Goal: Task Accomplishment & Management: Manage account settings

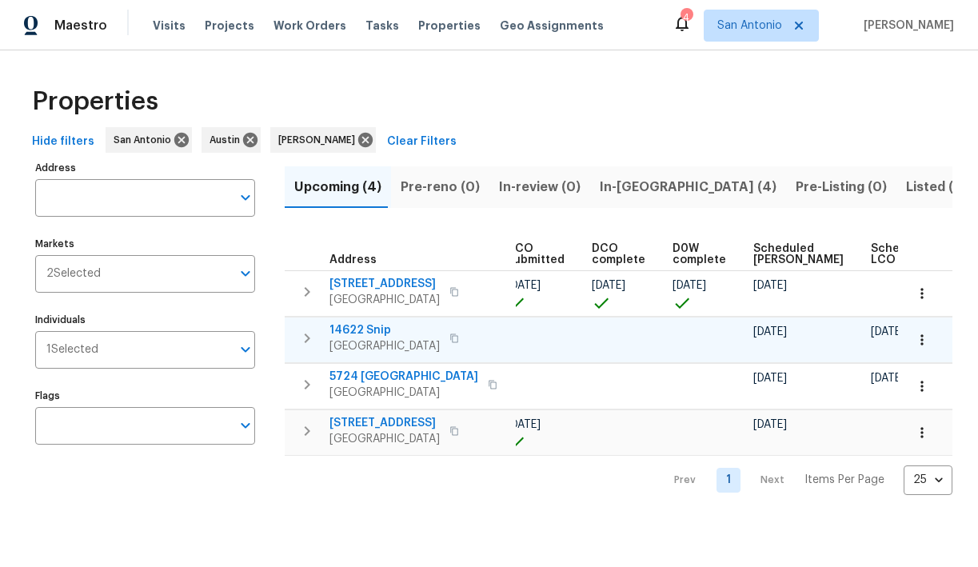
scroll to position [0, 349]
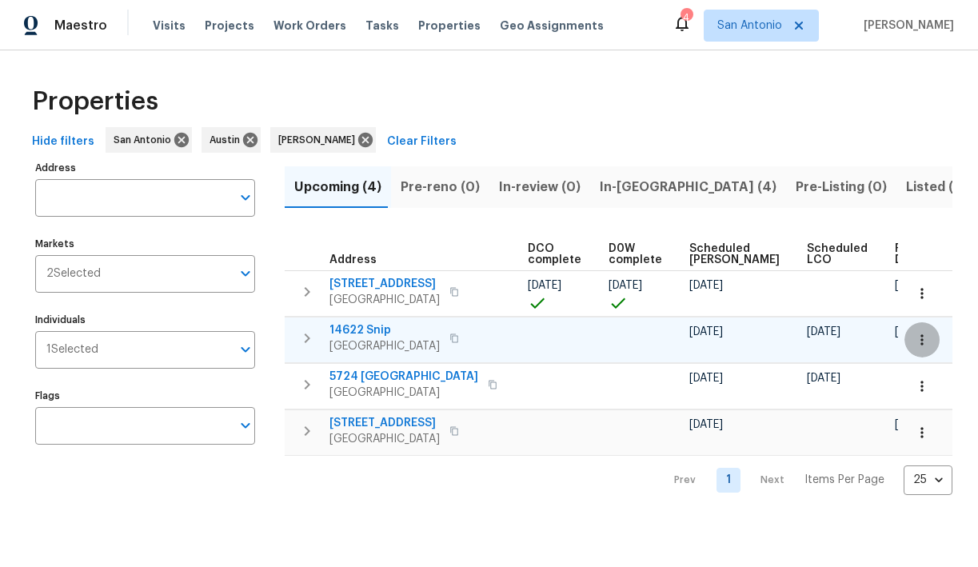
click at [923, 333] on icon "button" at bounding box center [922, 340] width 16 height 16
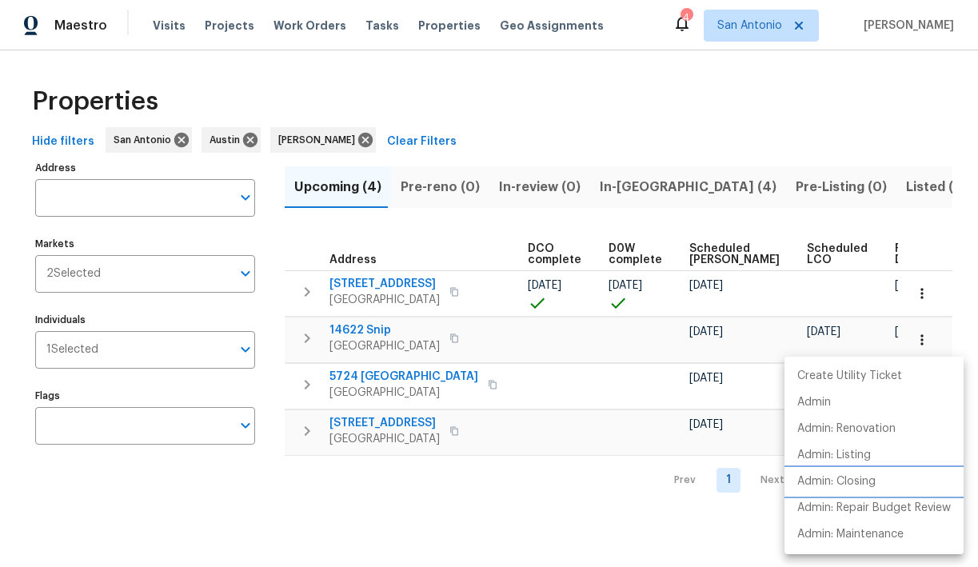
click at [838, 481] on p "Admin: Closing" at bounding box center [836, 481] width 78 height 17
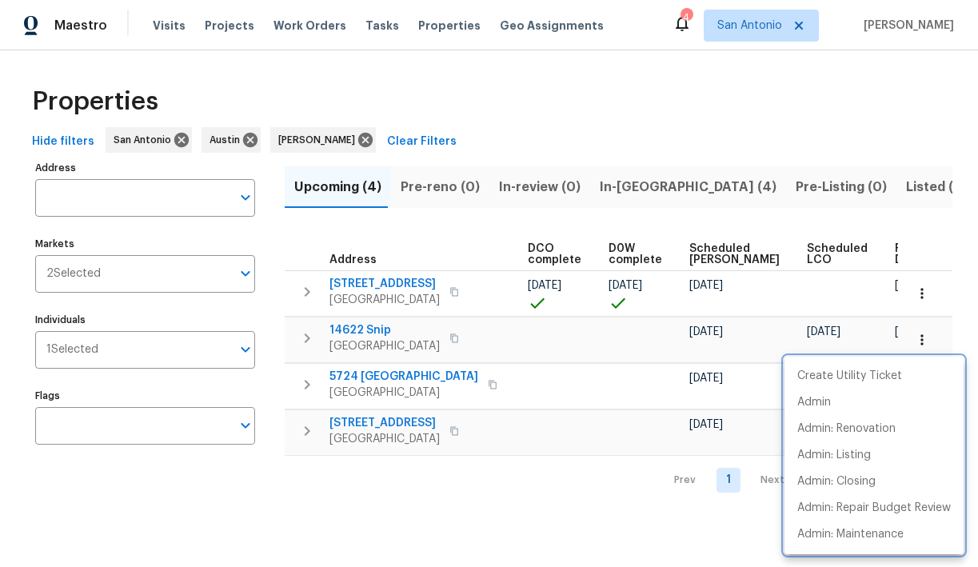
click at [346, 328] on div at bounding box center [489, 283] width 978 height 567
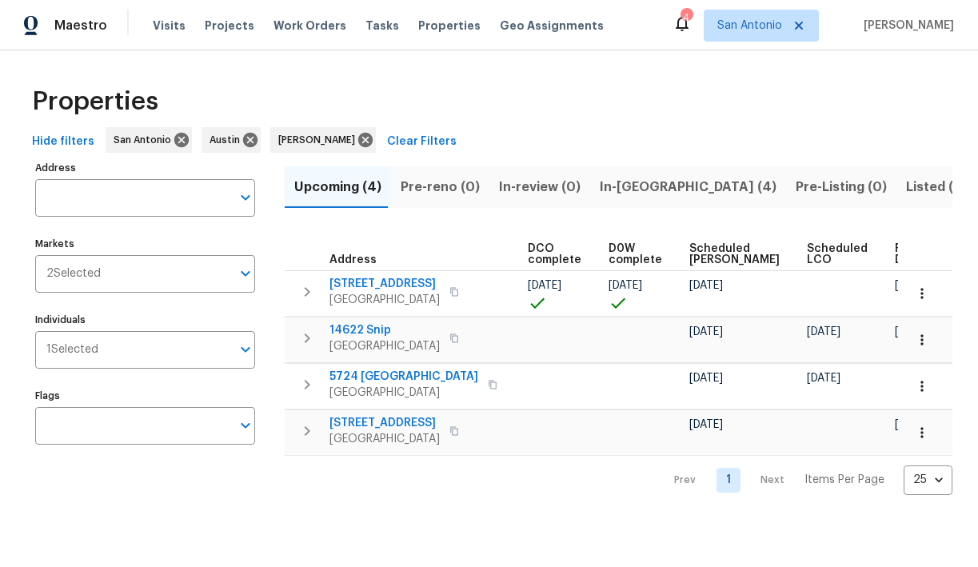
click at [346, 328] on span "14622 Snip" at bounding box center [384, 330] width 110 height 16
click at [614, 183] on span "In-reno (4)" at bounding box center [688, 187] width 177 height 22
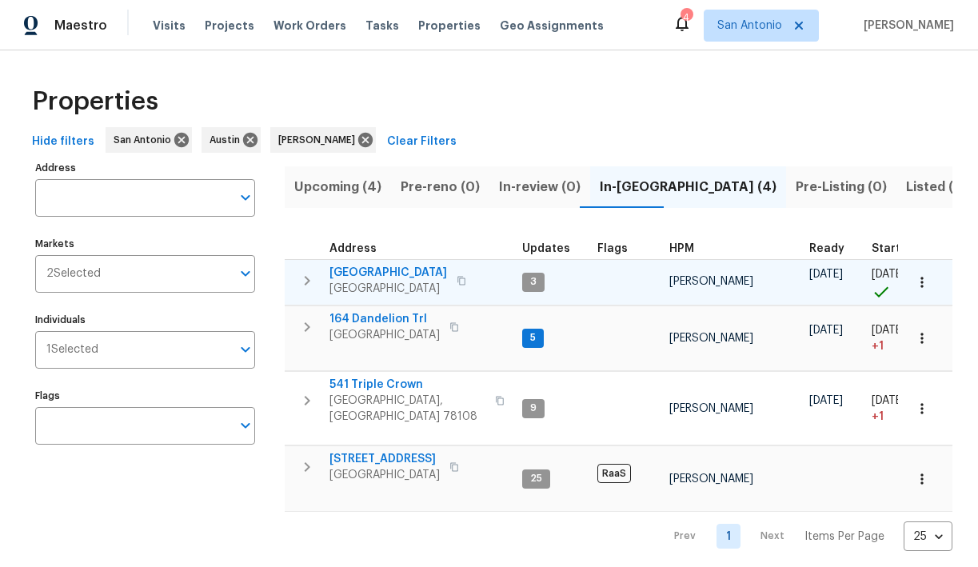
click at [349, 273] on span "124 Blossom Valley Strm" at bounding box center [388, 273] width 118 height 16
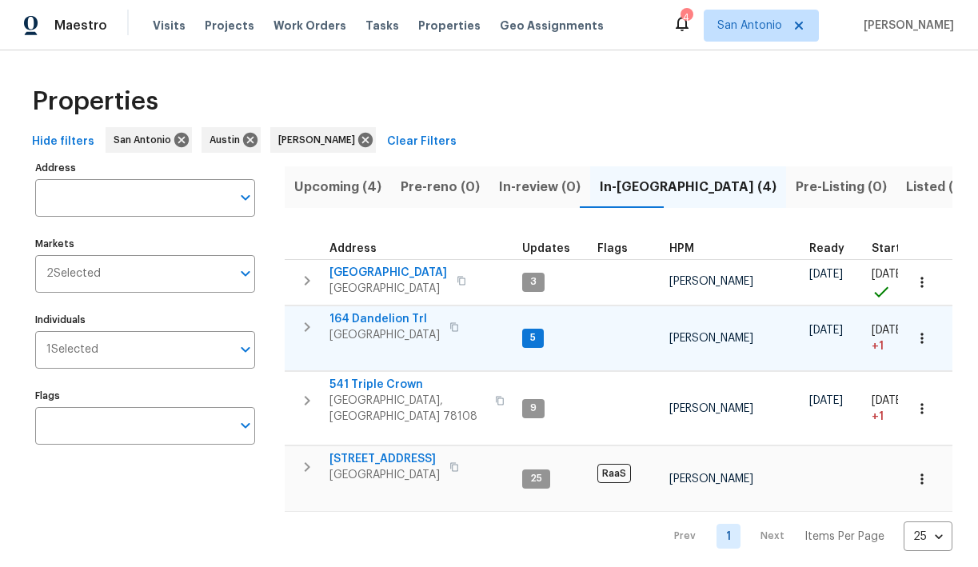
click at [350, 316] on span "164 Dandelion Trl" at bounding box center [384, 319] width 110 height 16
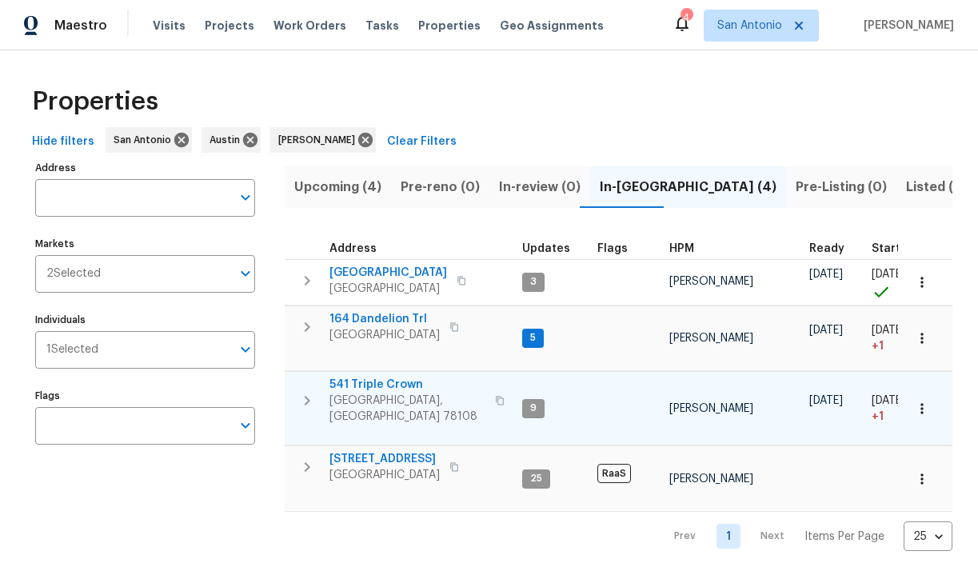
click at [350, 381] on span "541 Triple Crown" at bounding box center [407, 385] width 156 height 16
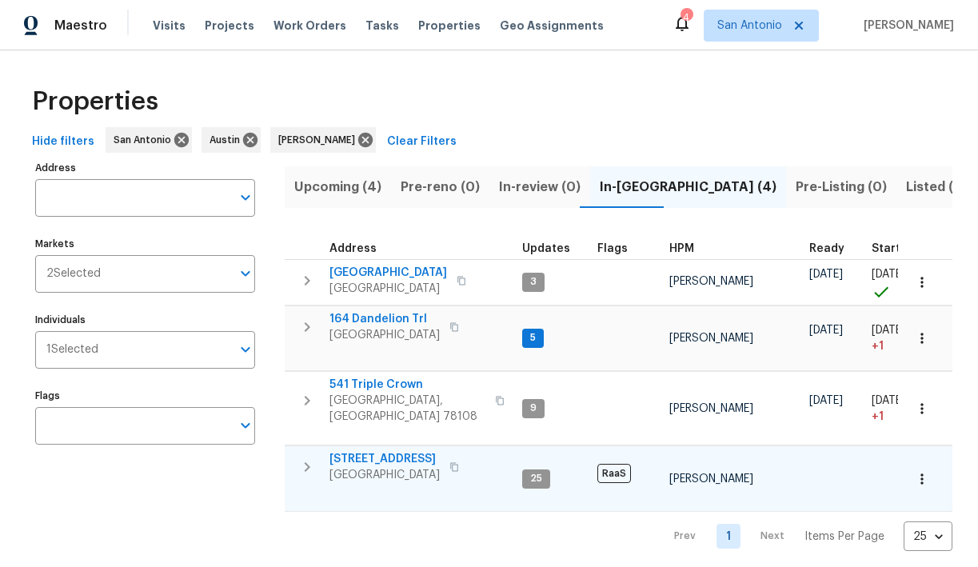
click at [357, 452] on span "526 Radiance Ave" at bounding box center [384, 459] width 110 height 16
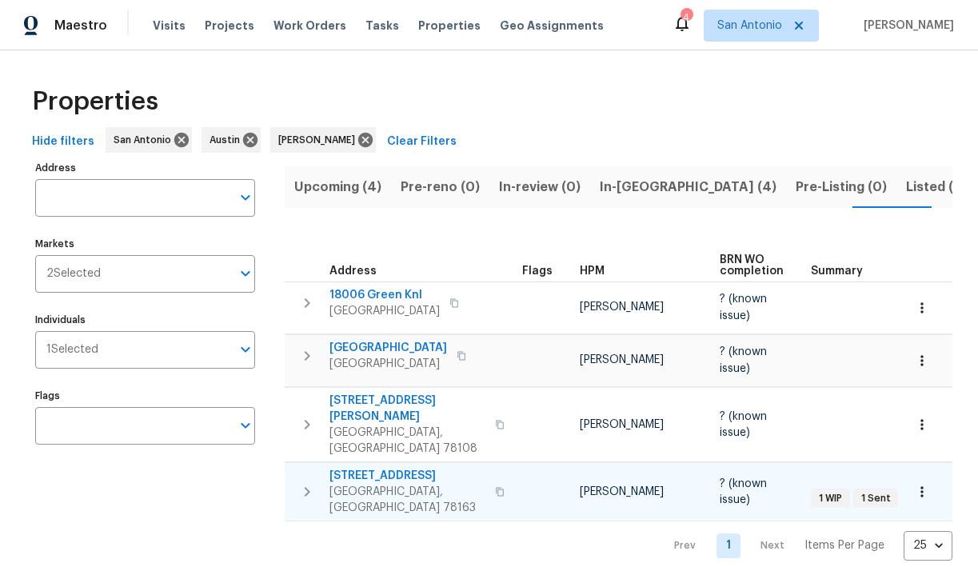
click at [374, 468] on span "3433 Cottonwood Cyn" at bounding box center [407, 476] width 156 height 16
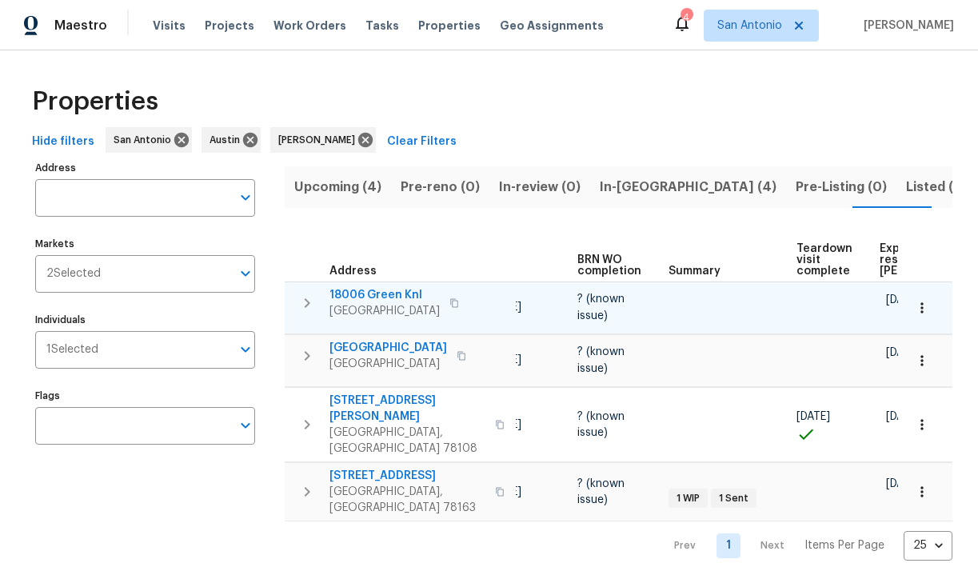
scroll to position [0, 270]
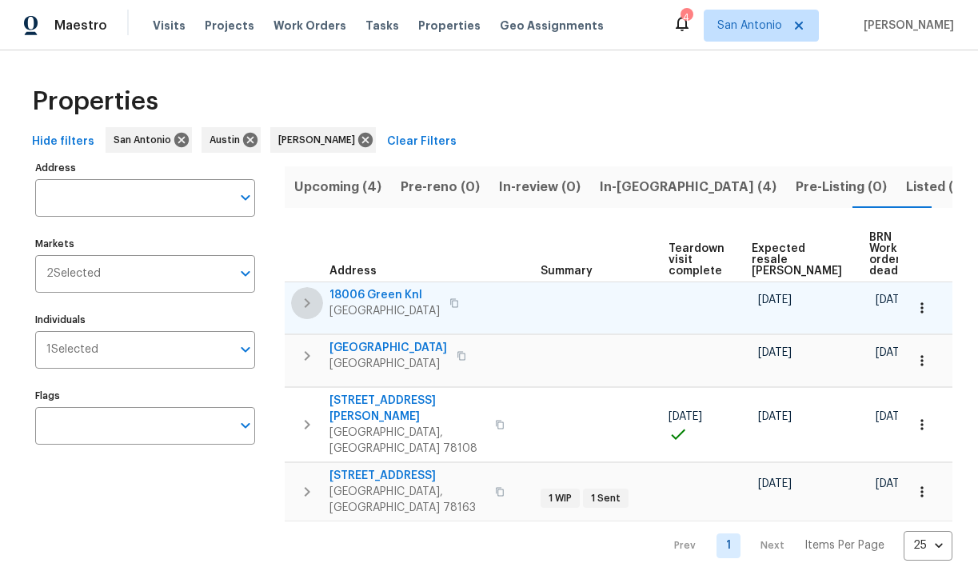
click at [305, 293] on icon "button" at bounding box center [306, 302] width 19 height 19
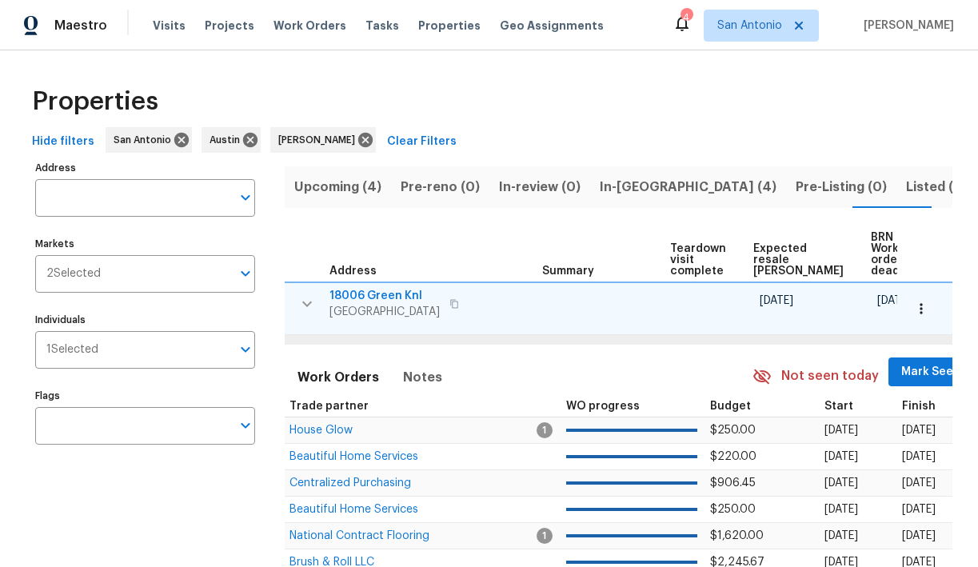
click at [901, 362] on span "Mark Seen" at bounding box center [930, 372] width 59 height 20
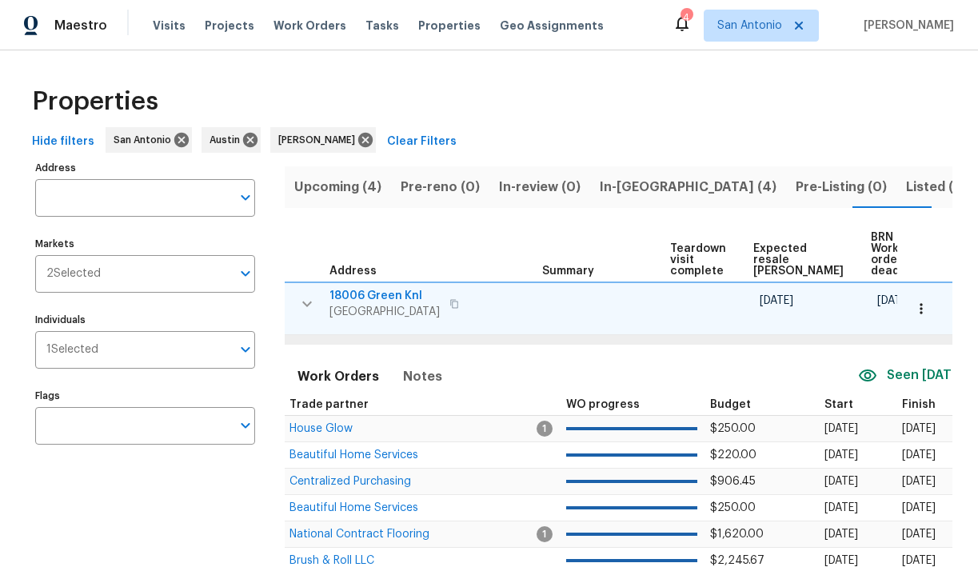
click at [301, 294] on icon "button" at bounding box center [306, 303] width 19 height 19
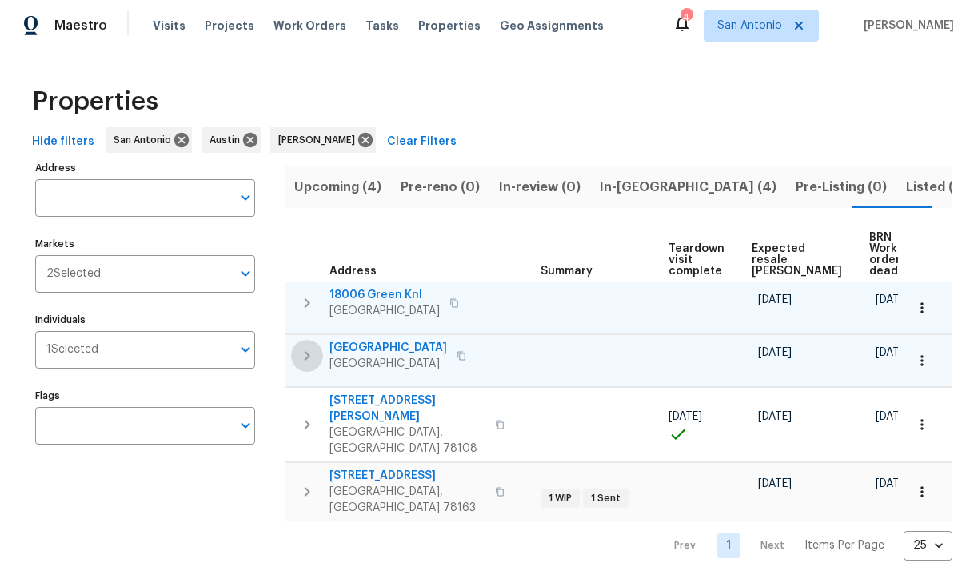
click at [303, 346] on icon "button" at bounding box center [306, 355] width 19 height 19
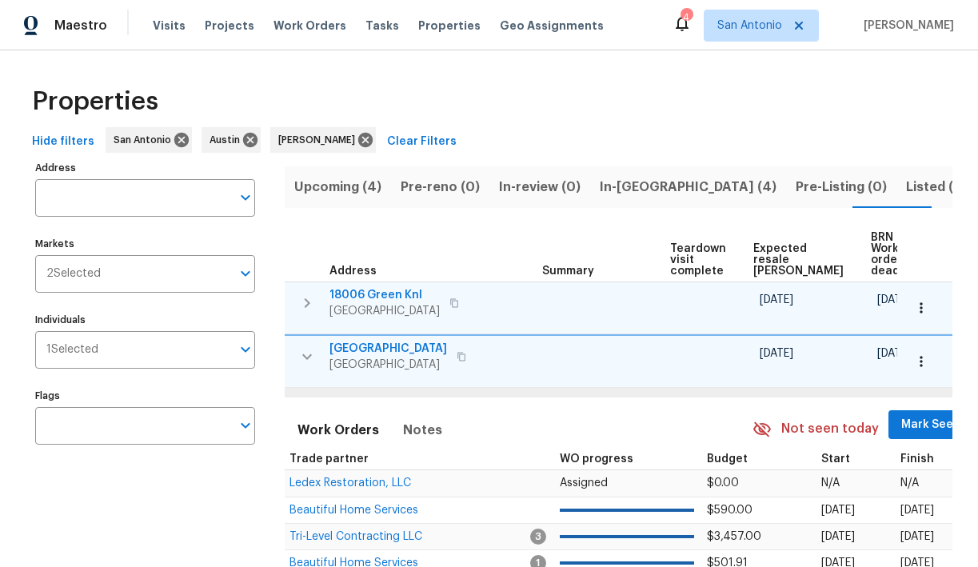
click at [901, 415] on span "Mark Seen" at bounding box center [930, 425] width 59 height 20
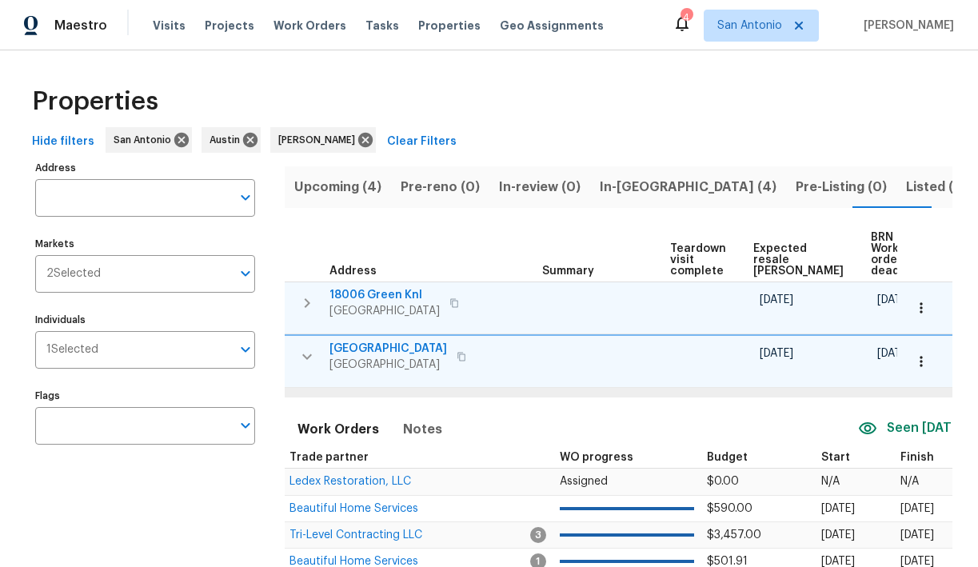
click at [306, 347] on icon "button" at bounding box center [306, 356] width 19 height 19
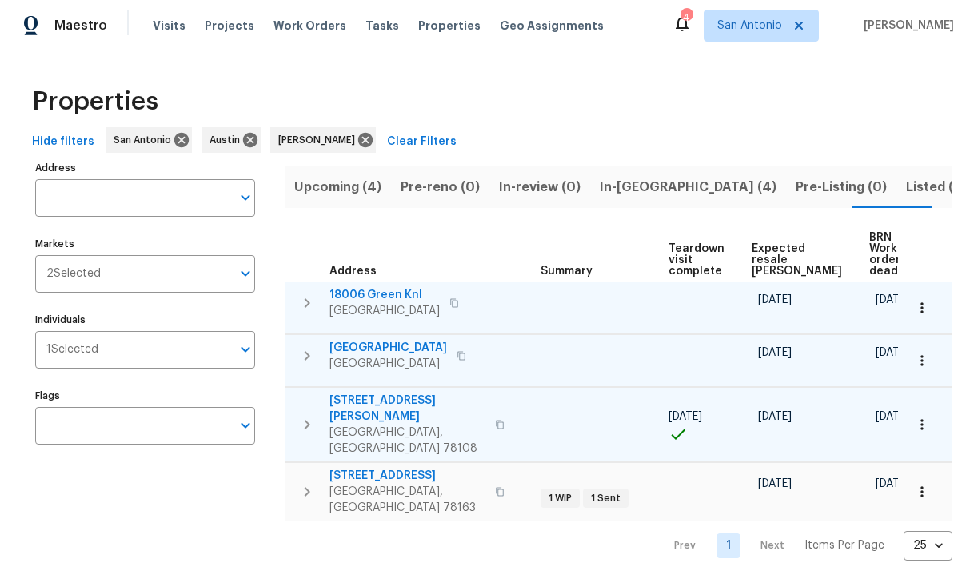
click at [309, 415] on icon "button" at bounding box center [306, 424] width 19 height 19
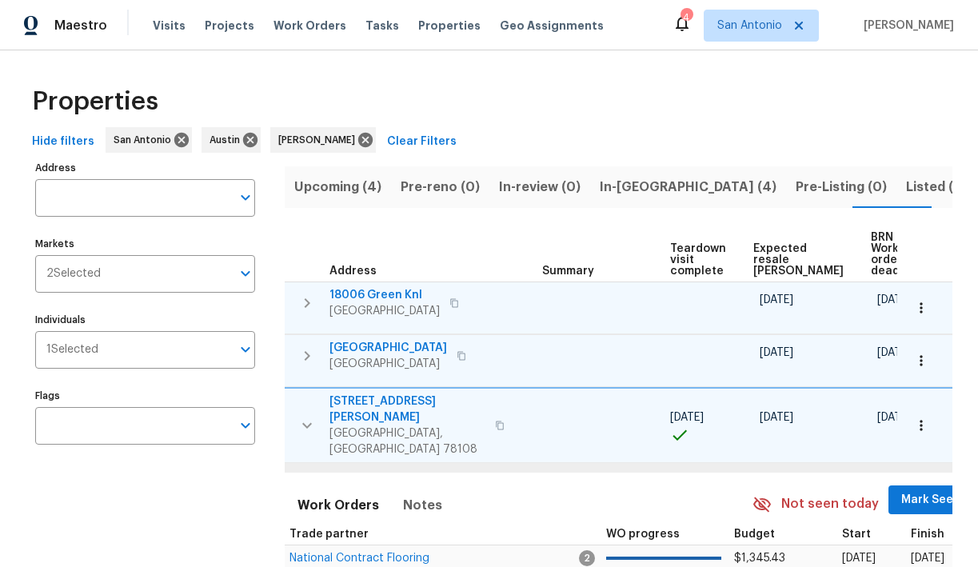
click at [912, 490] on span "Mark Seen" at bounding box center [930, 500] width 59 height 20
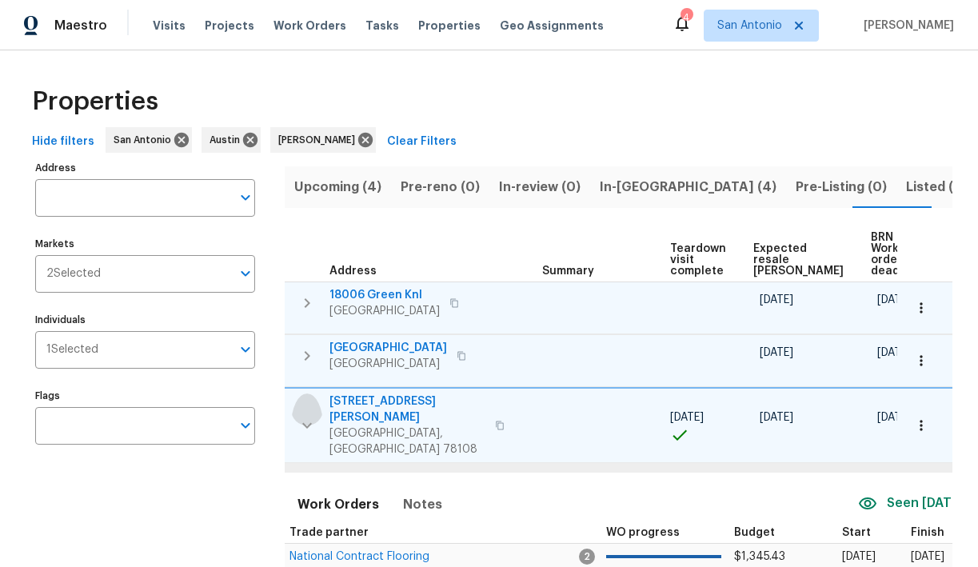
click at [305, 416] on icon "button" at bounding box center [306, 425] width 19 height 19
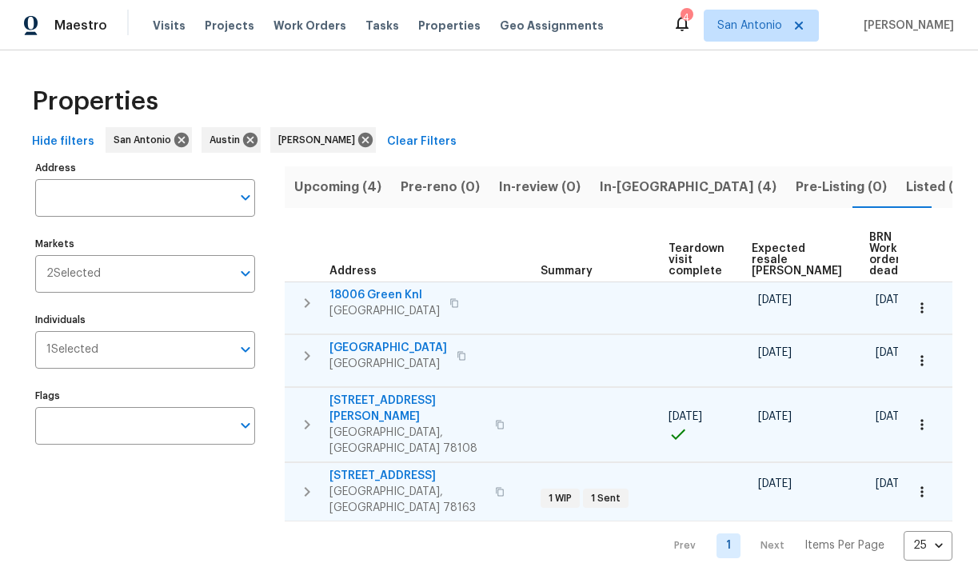
click at [306, 482] on icon "button" at bounding box center [306, 491] width 19 height 19
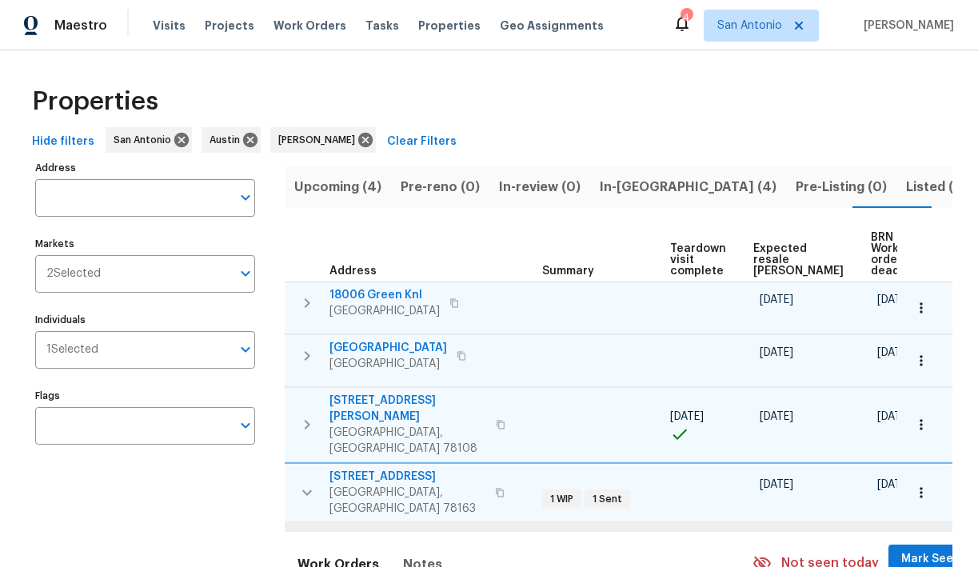
click at [901, 549] on span "Mark Seen" at bounding box center [930, 559] width 59 height 20
click at [306, 483] on icon "button" at bounding box center [306, 492] width 19 height 19
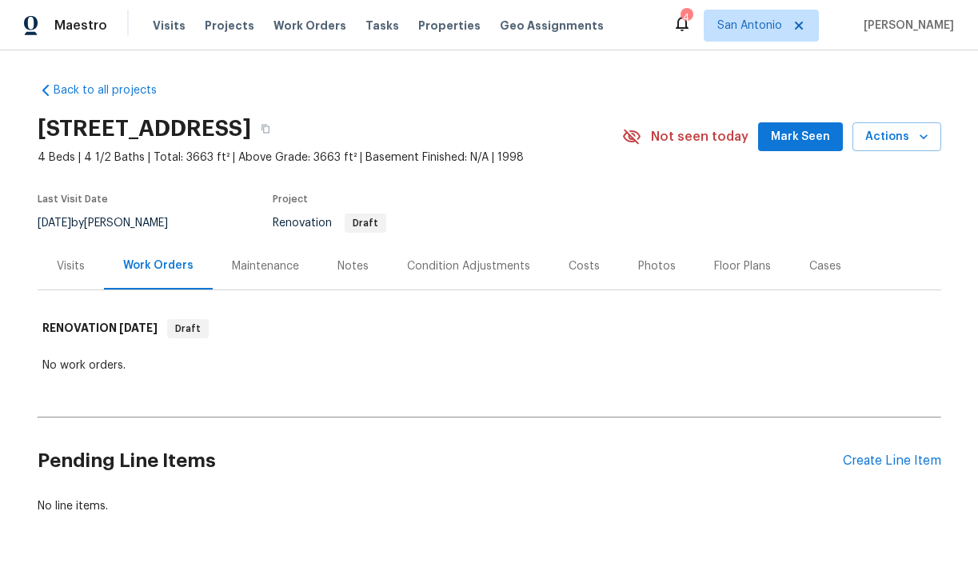
click at [353, 265] on div "Notes" at bounding box center [352, 266] width 31 height 16
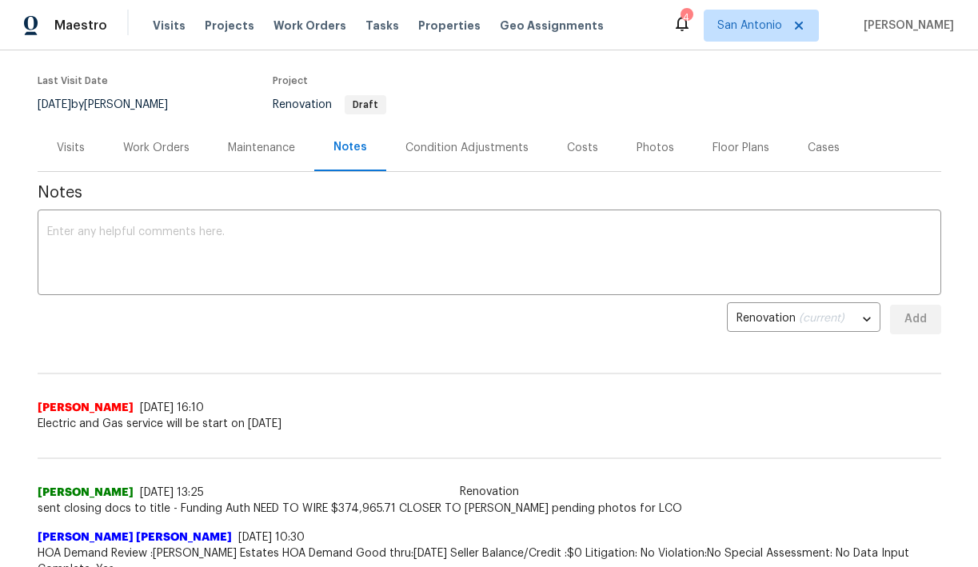
scroll to position [136, 0]
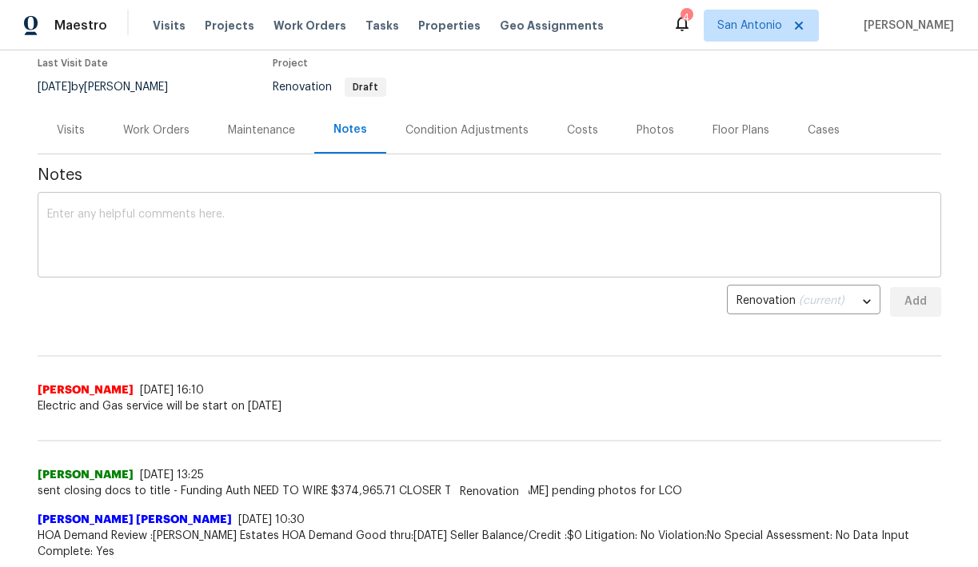
click at [494, 223] on textarea at bounding box center [489, 237] width 884 height 56
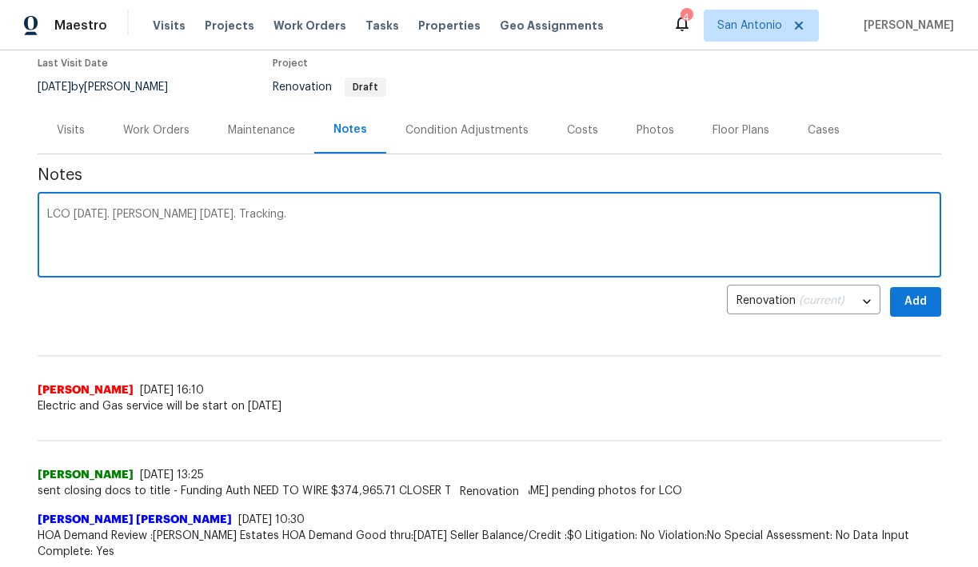
type textarea "LCO 9/5/25. COE today. Tracking."
click at [913, 297] on span "Add" at bounding box center [916, 302] width 26 height 20
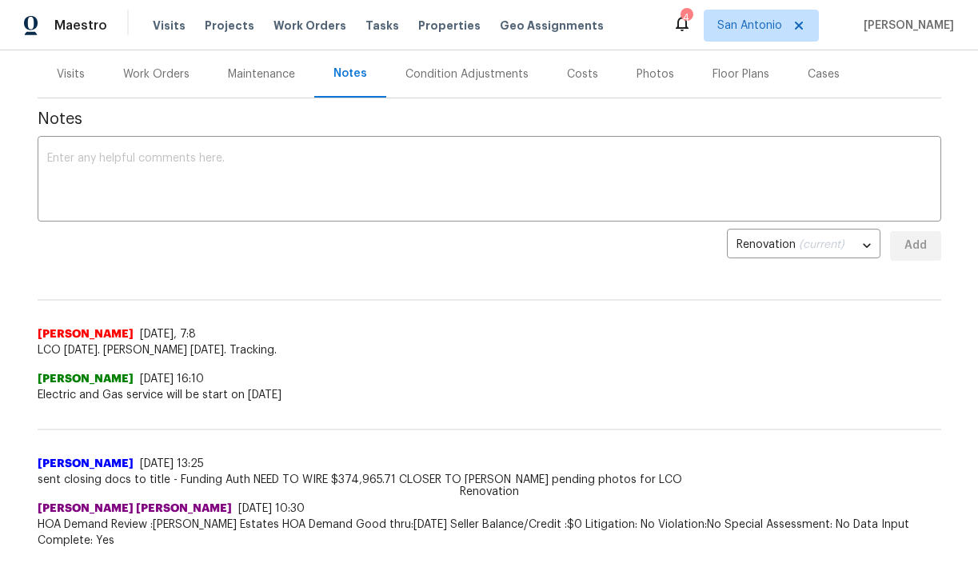
scroll to position [0, 0]
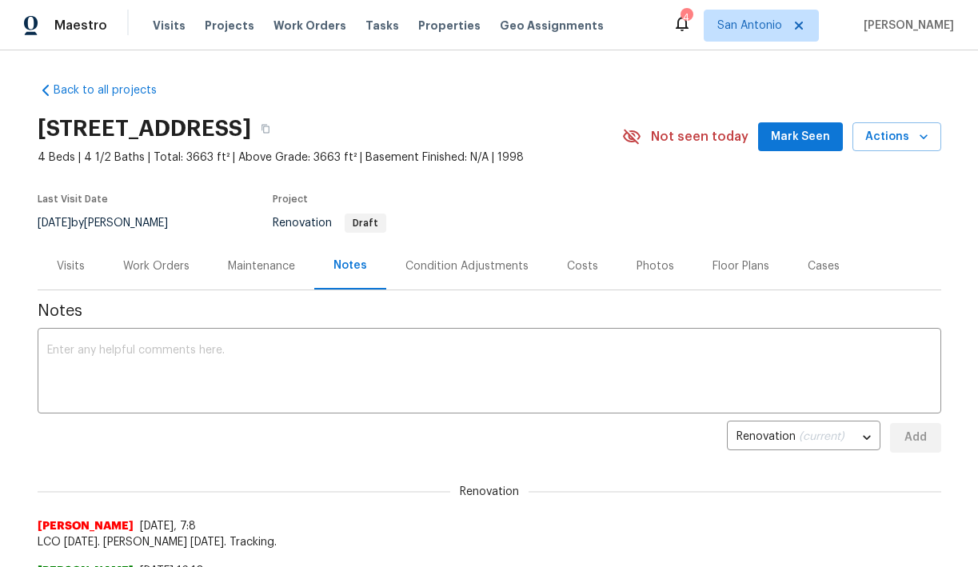
click at [788, 131] on span "Mark Seen" at bounding box center [800, 137] width 59 height 20
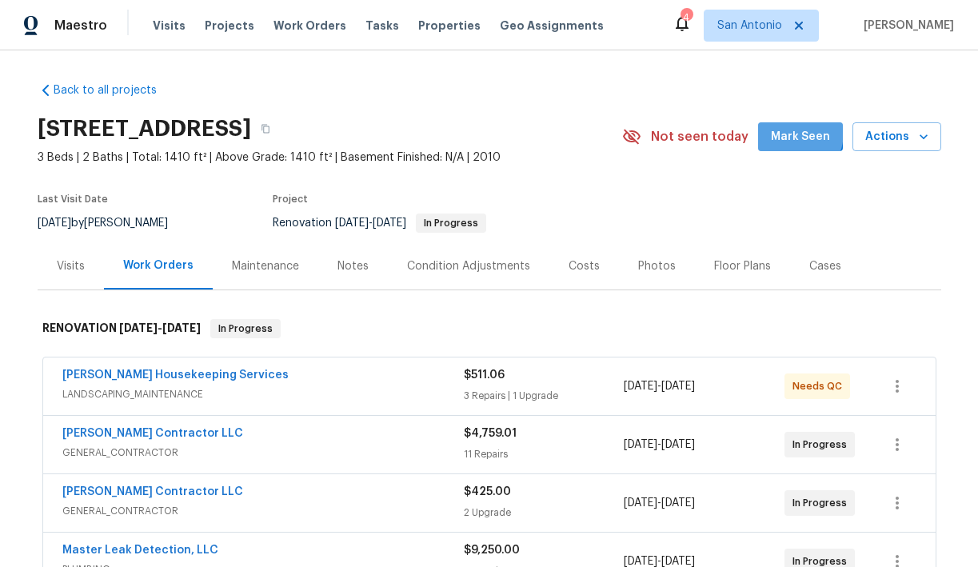
click at [792, 132] on span "Mark Seen" at bounding box center [800, 137] width 59 height 20
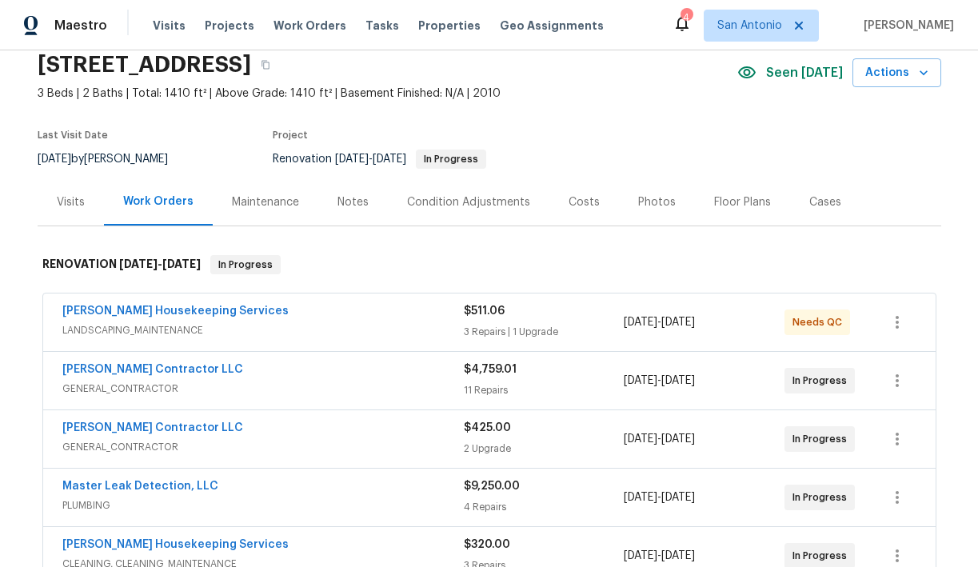
scroll to position [62, 0]
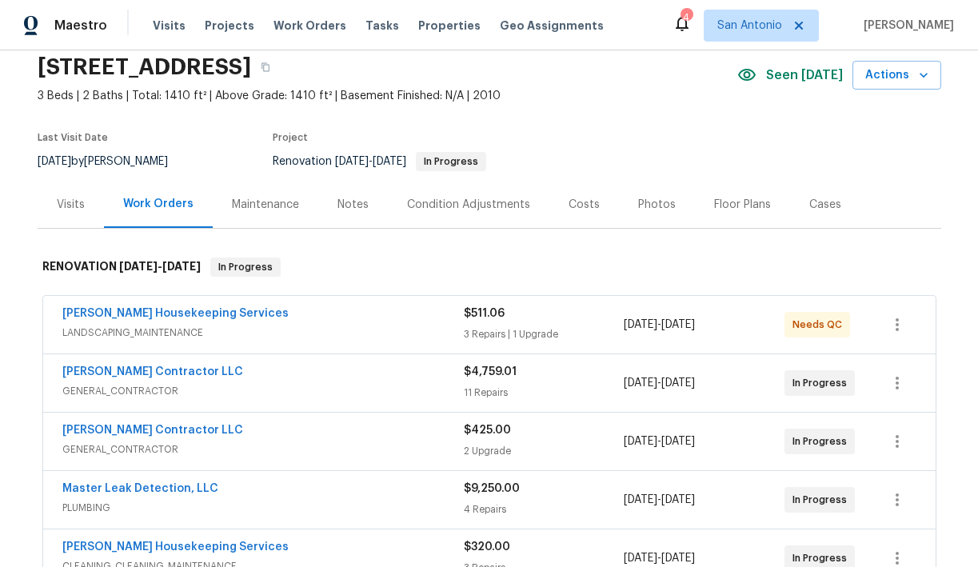
click at [345, 202] on div "Notes" at bounding box center [352, 205] width 31 height 16
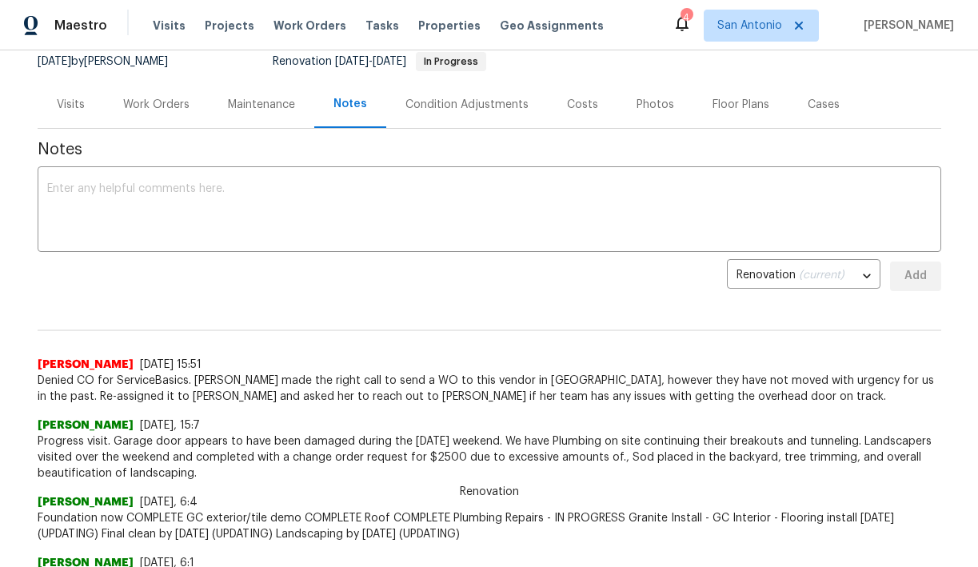
scroll to position [161, 0]
click at [312, 188] on textarea at bounding box center [489, 212] width 884 height 56
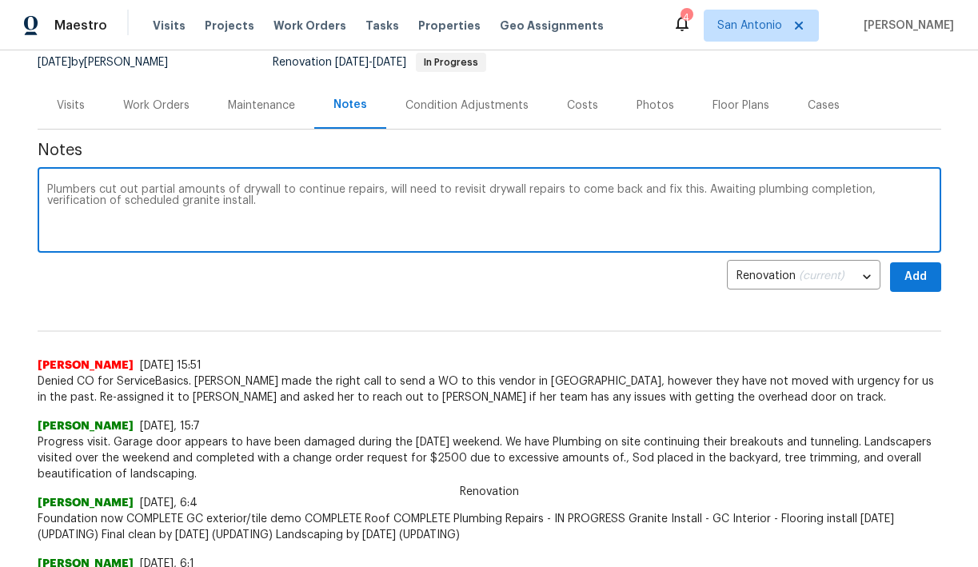
type textarea "Plumbers cut out partial amounts of drywall to continue repairs, will need to r…"
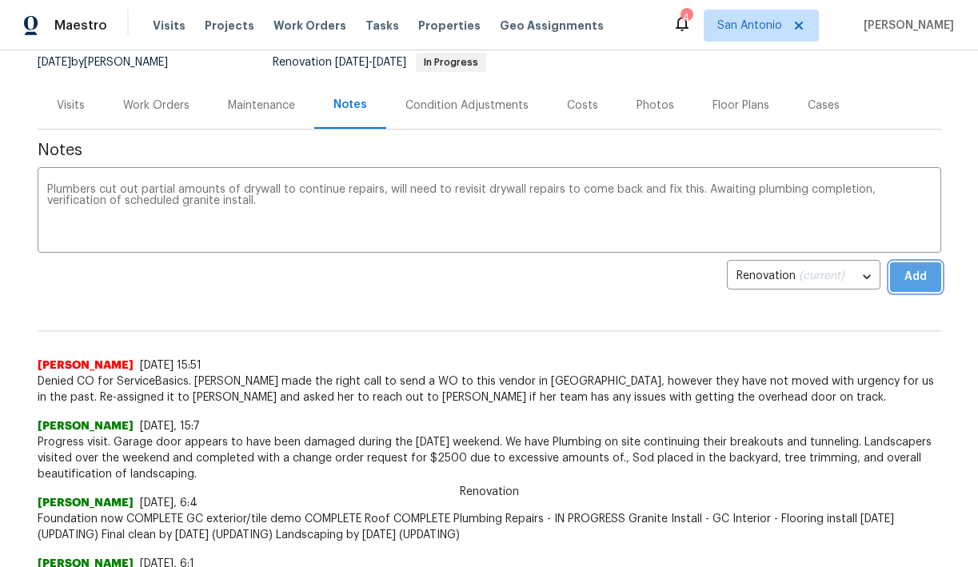
click at [911, 281] on span "Add" at bounding box center [916, 277] width 26 height 20
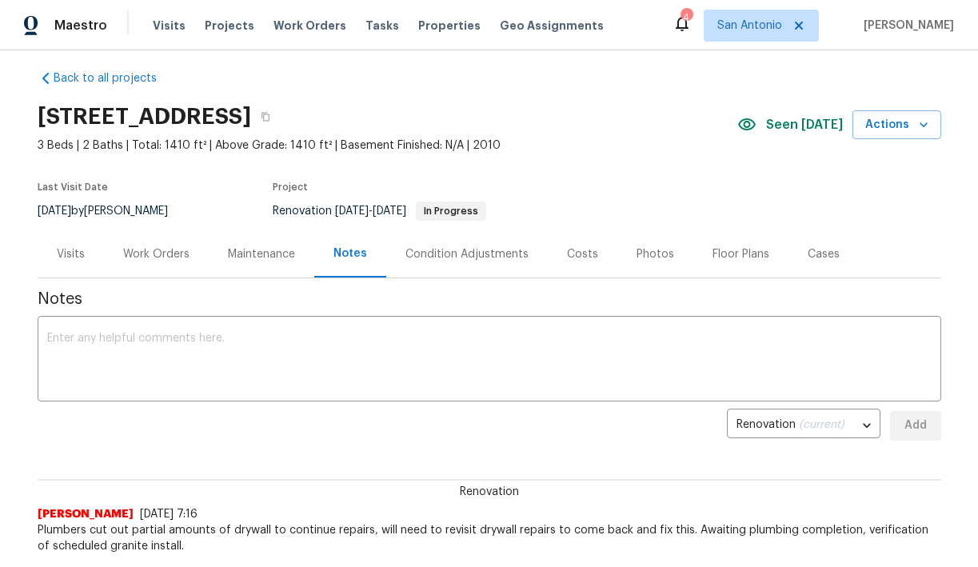
scroll to position [0, 0]
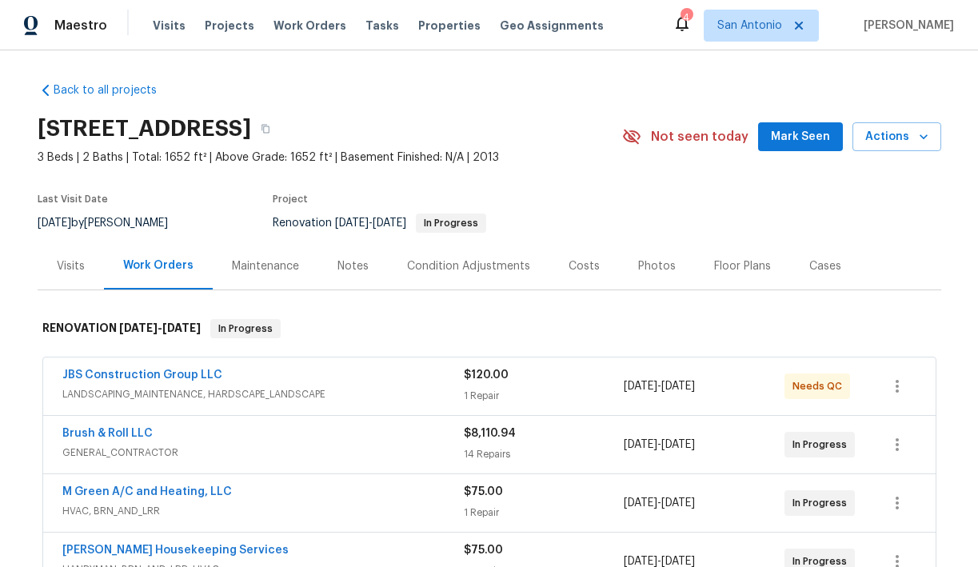
click at [795, 134] on span "Mark Seen" at bounding box center [800, 137] width 59 height 20
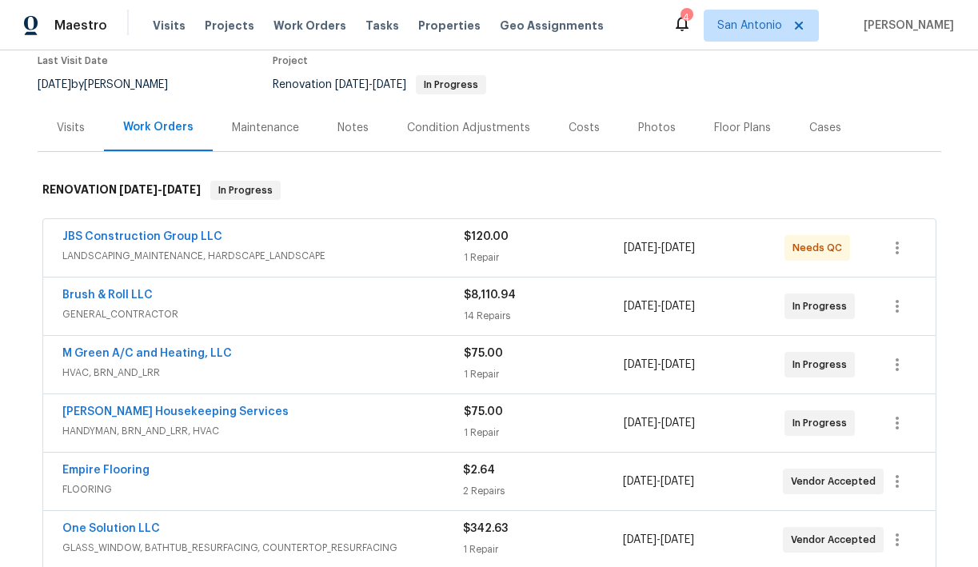
scroll to position [42, 0]
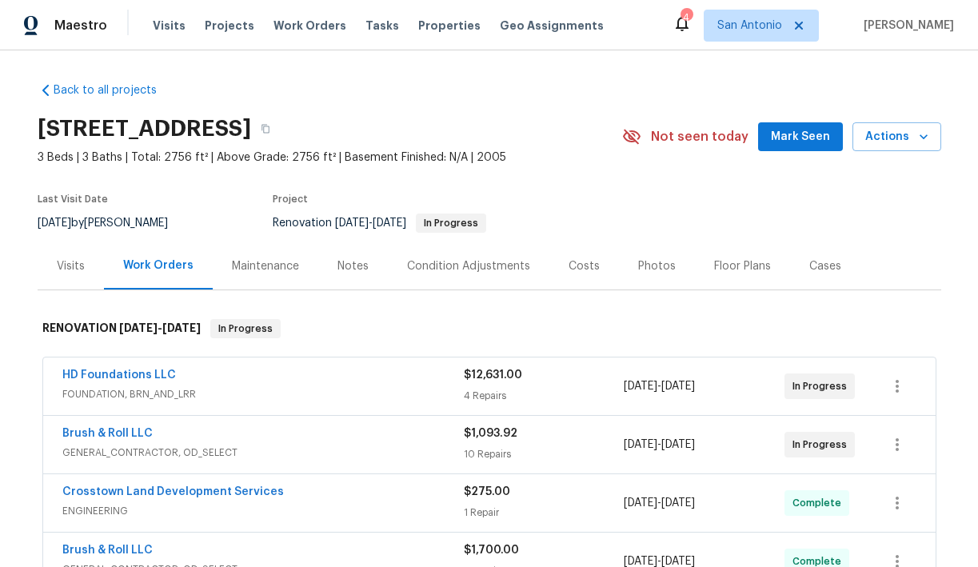
click at [788, 135] on span "Mark Seen" at bounding box center [800, 137] width 59 height 20
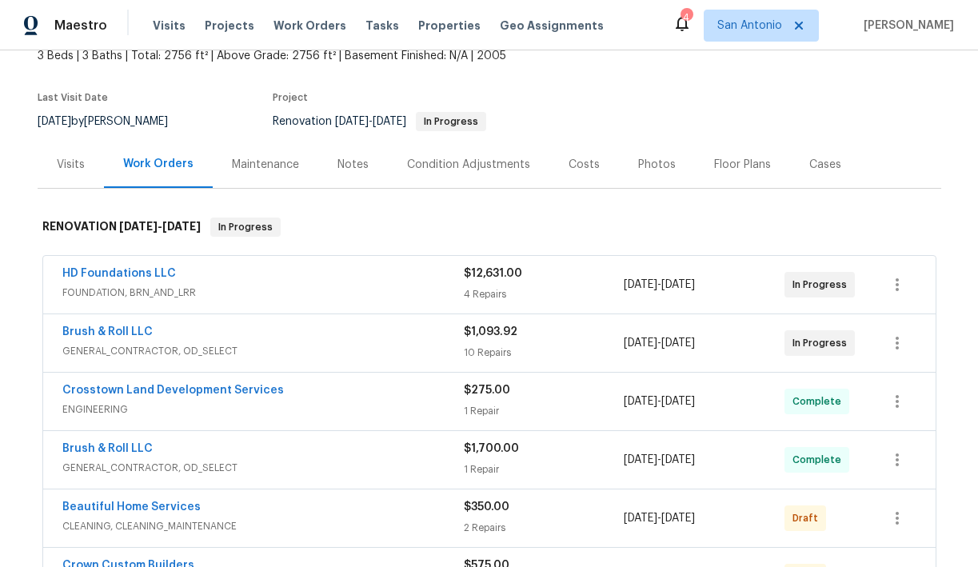
scroll to position [86, 0]
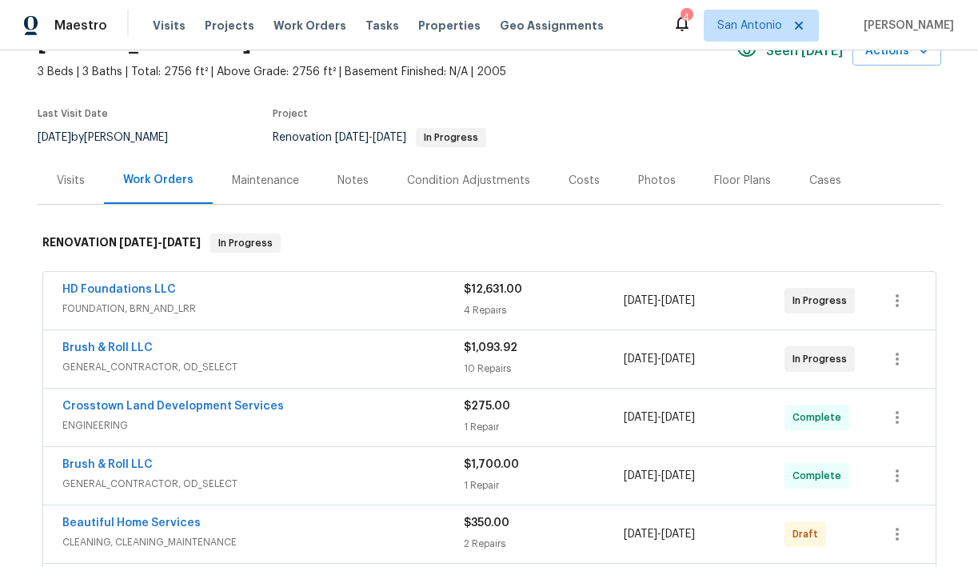
click at [349, 184] on div "Notes" at bounding box center [352, 181] width 31 height 16
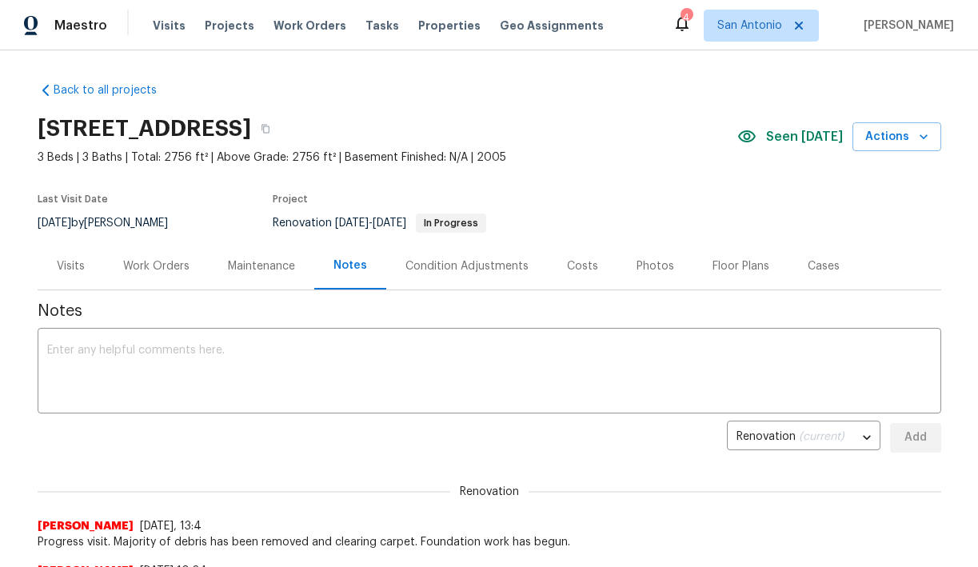
scroll to position [70, 0]
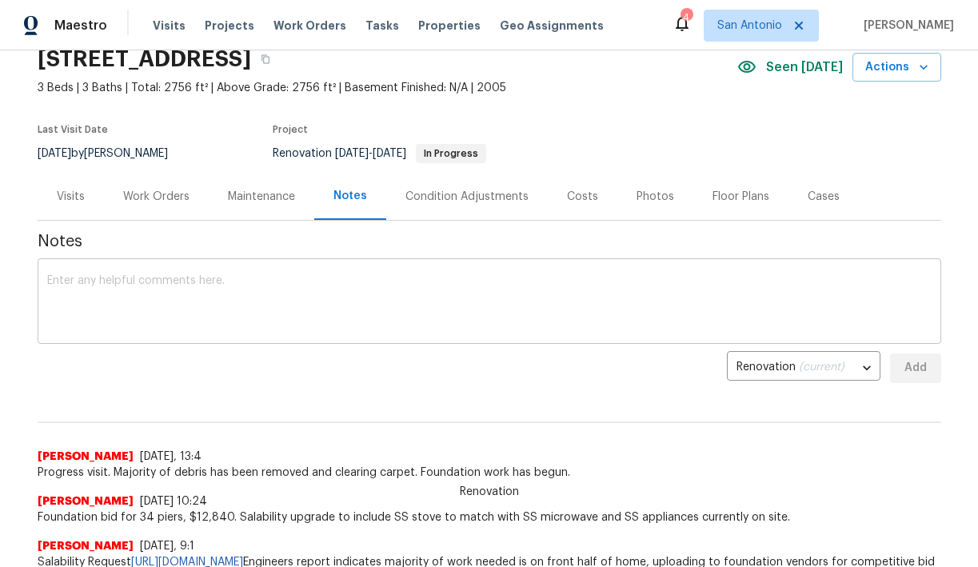
click at [461, 270] on div "x ​" at bounding box center [490, 303] width 904 height 82
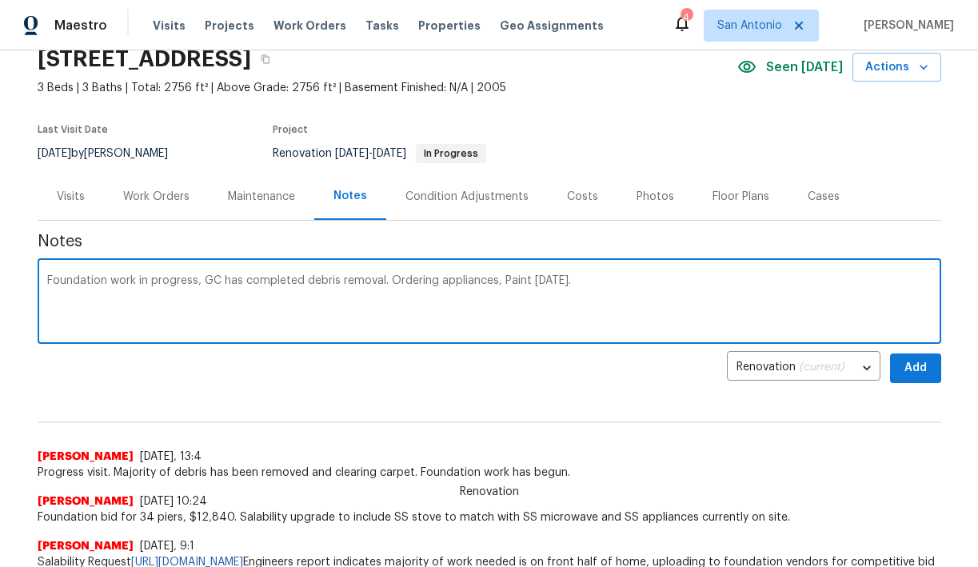
type textarea "Foundation work in progress, GC has completed debris removal. Ordering applianc…"
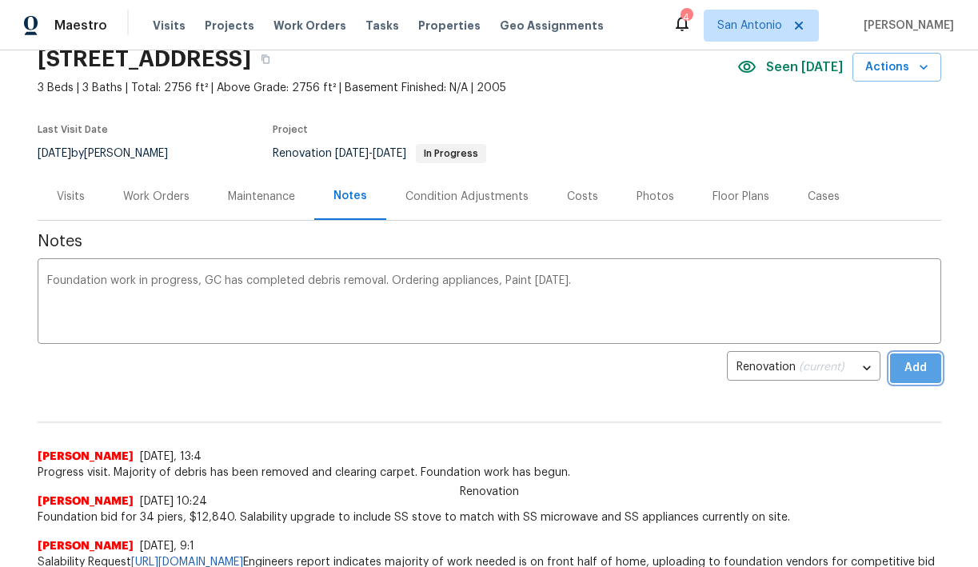
click at [903, 361] on span "Add" at bounding box center [916, 368] width 26 height 20
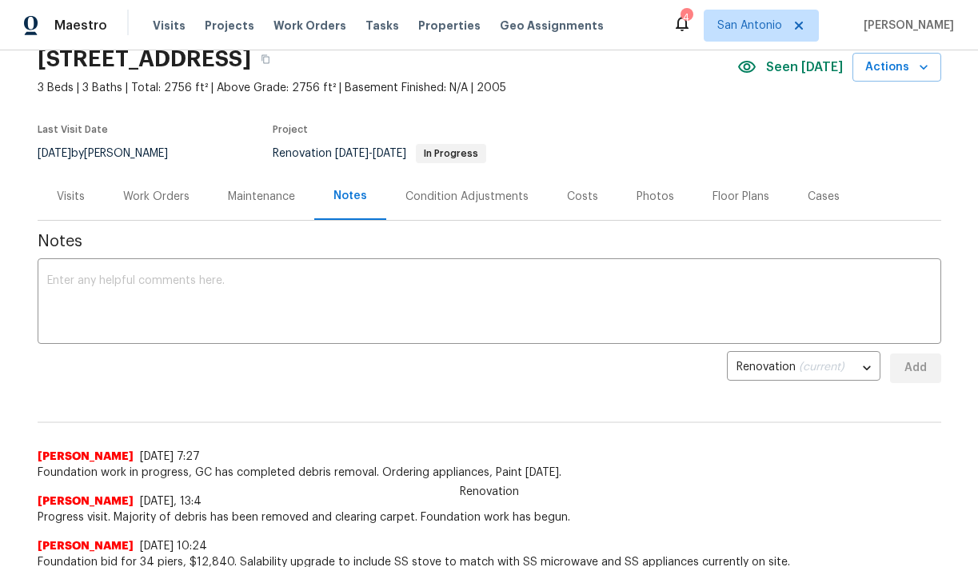
click at [154, 194] on div "Work Orders" at bounding box center [156, 197] width 66 height 16
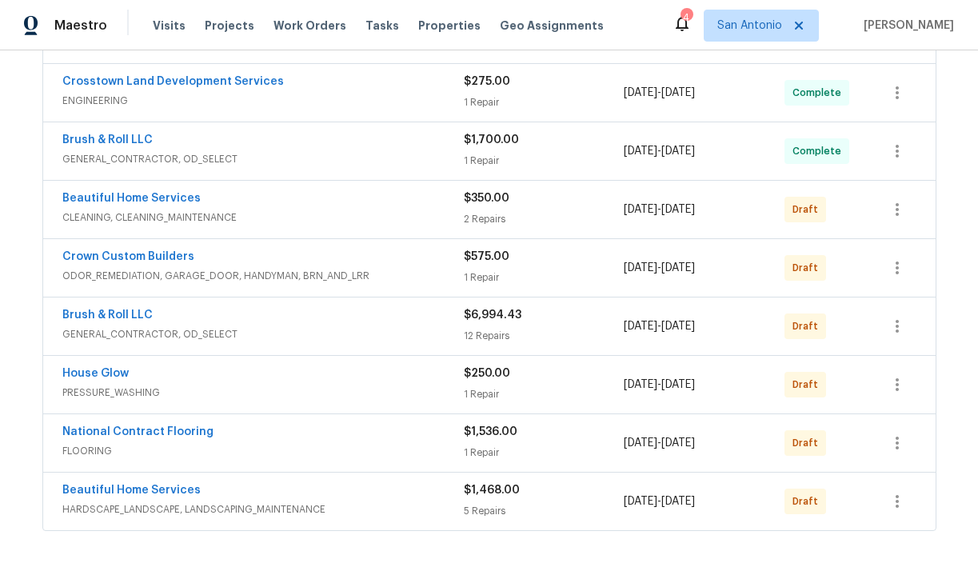
scroll to position [405, 0]
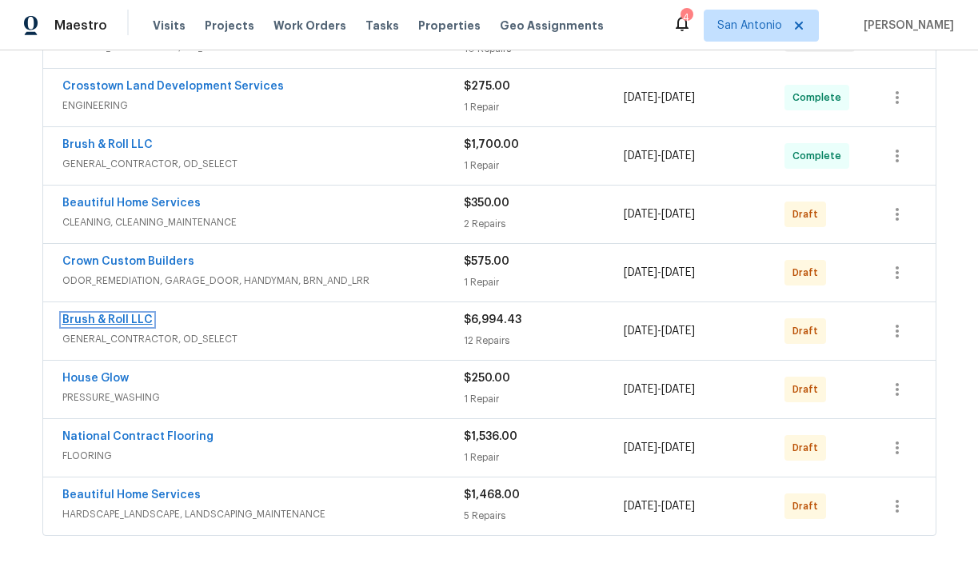
click at [121, 316] on link "Brush & Roll LLC" at bounding box center [107, 319] width 90 height 11
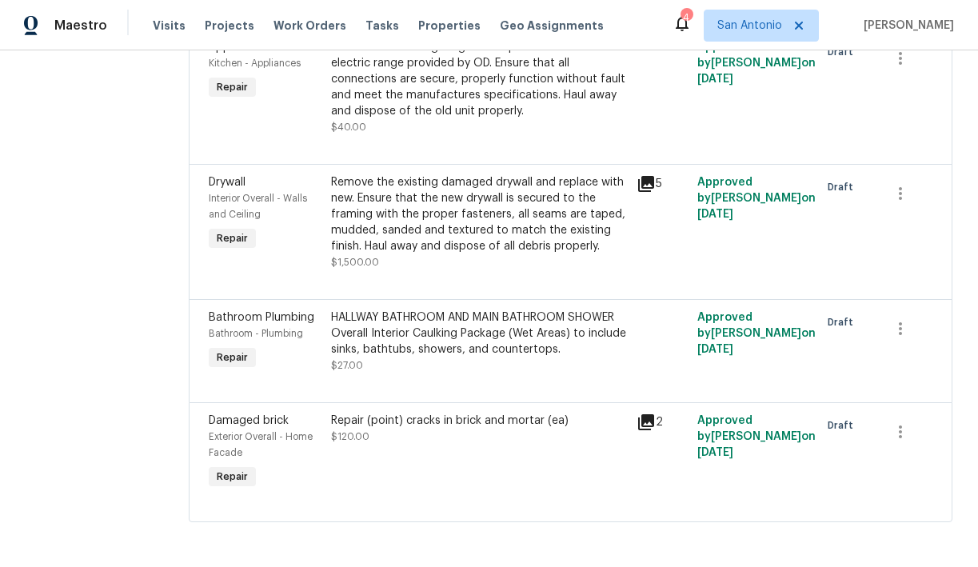
scroll to position [1924, 0]
click at [648, 181] on icon at bounding box center [646, 184] width 16 height 16
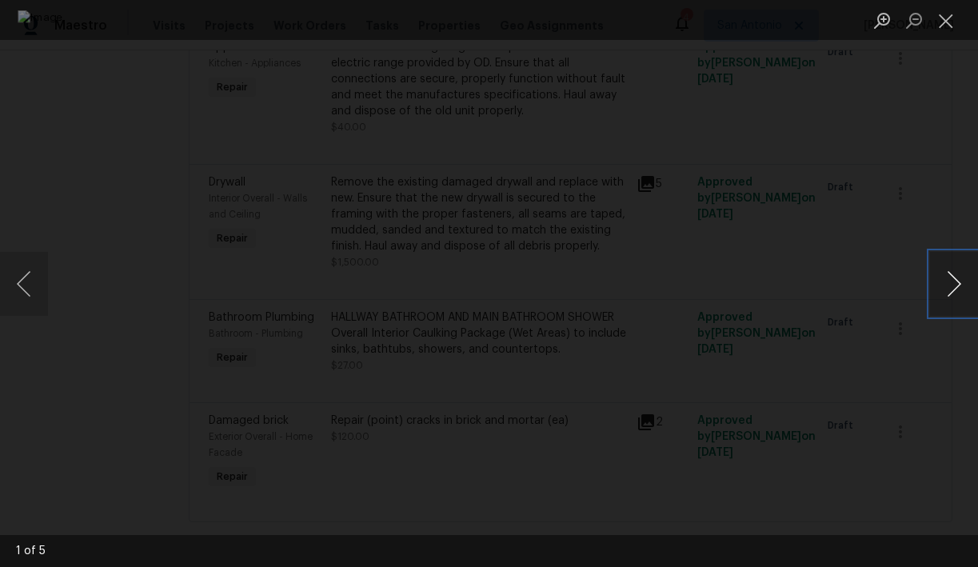
click at [956, 286] on button "Next image" at bounding box center [954, 284] width 48 height 64
click at [947, 27] on button "Close lightbox" at bounding box center [946, 20] width 32 height 28
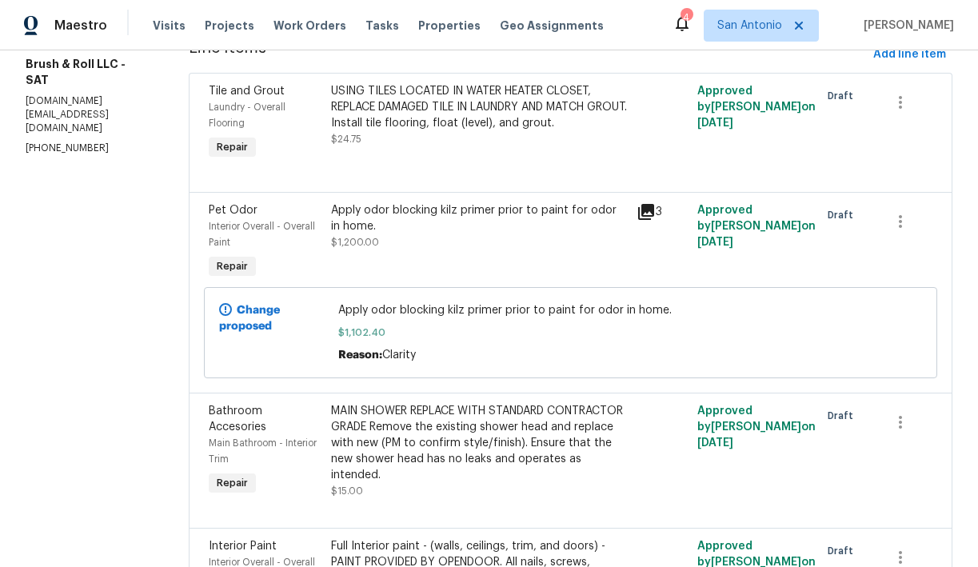
scroll to position [0, 0]
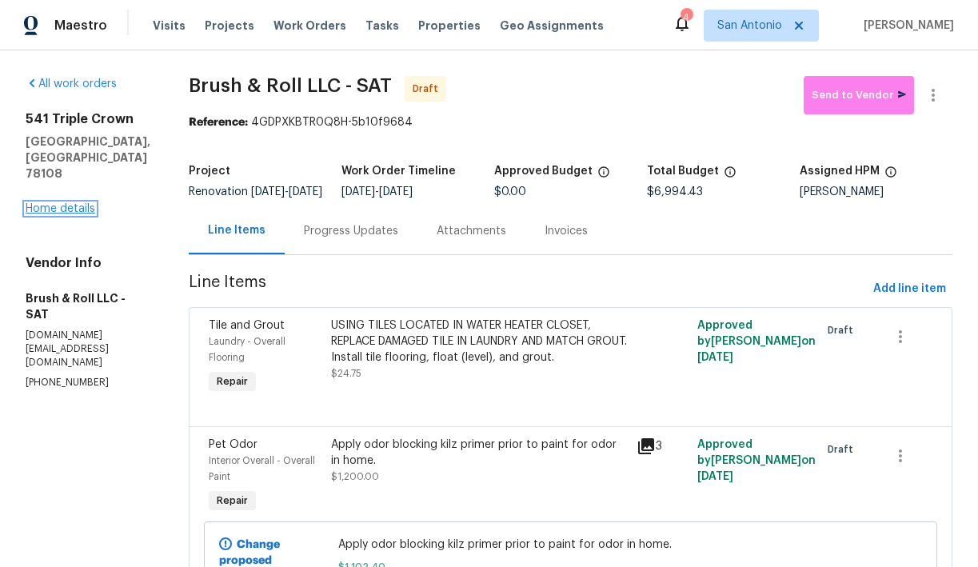
click at [66, 203] on link "Home details" at bounding box center [61, 208] width 70 height 11
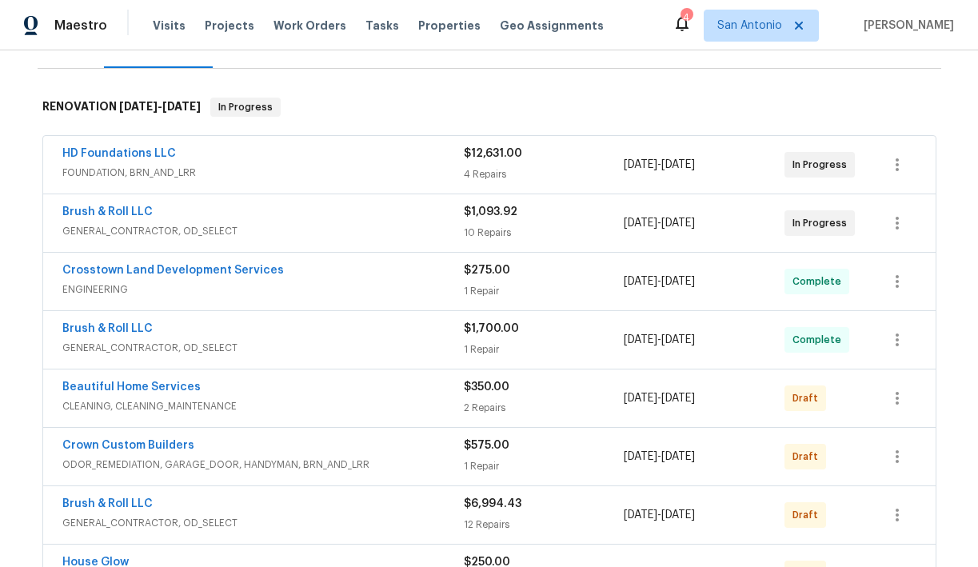
scroll to position [225, 0]
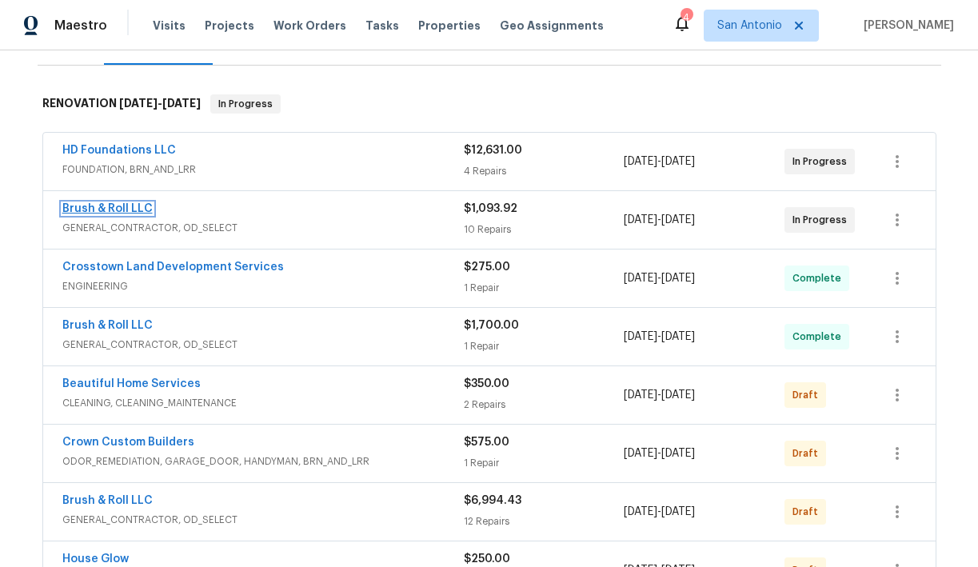
click at [116, 210] on link "Brush & Roll LLC" at bounding box center [107, 208] width 90 height 11
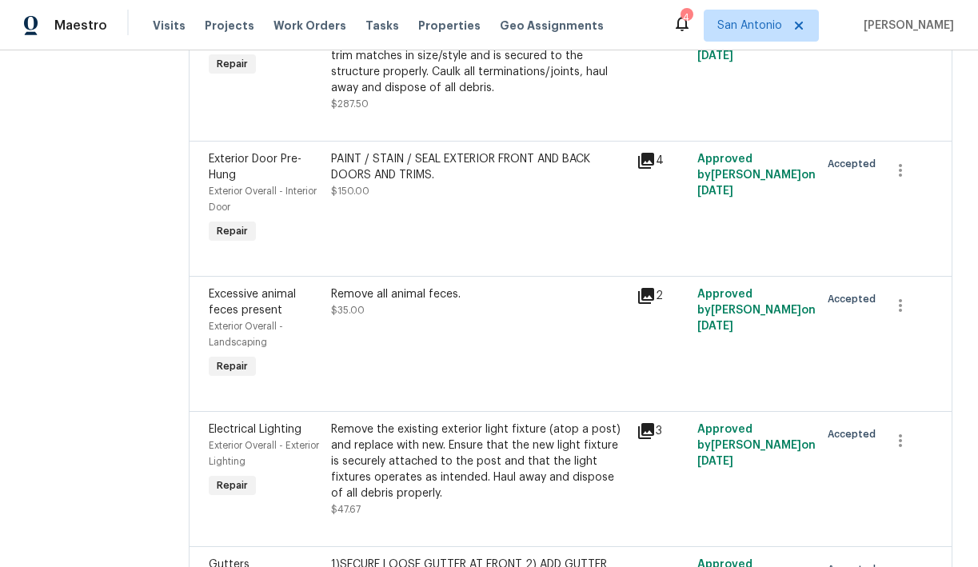
scroll to position [470, 0]
click at [479, 190] on div "PAINT / STAIN / SEAL EXTERIOR FRONT AND BACK DOORS AND TRIMS. $150.00" at bounding box center [479, 174] width 296 height 48
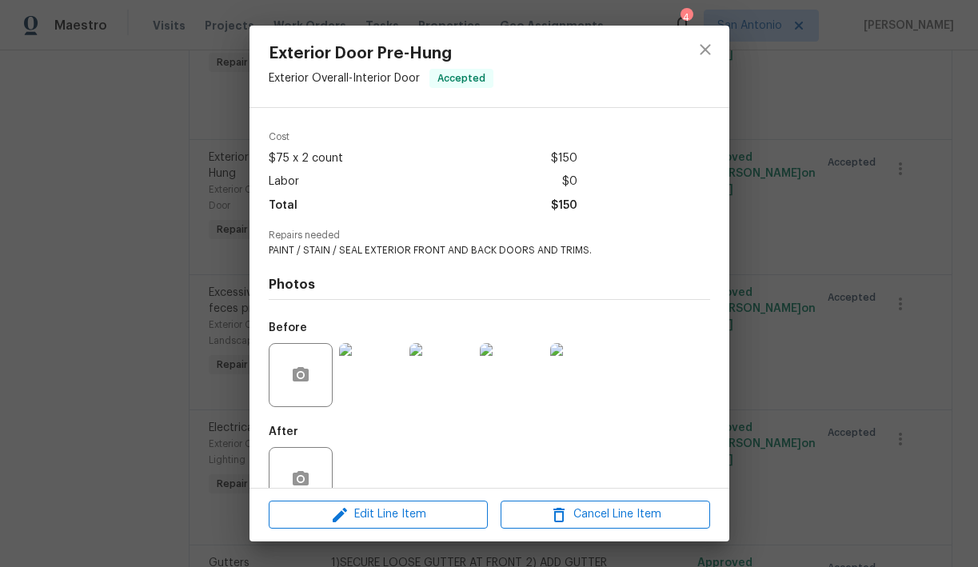
scroll to position [63, 0]
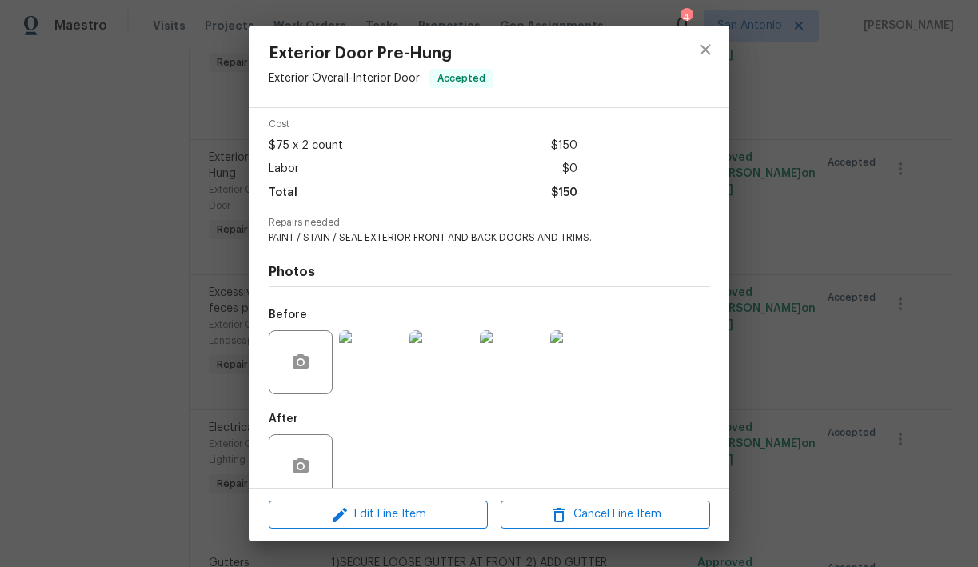
click at [381, 356] on img at bounding box center [371, 362] width 64 height 64
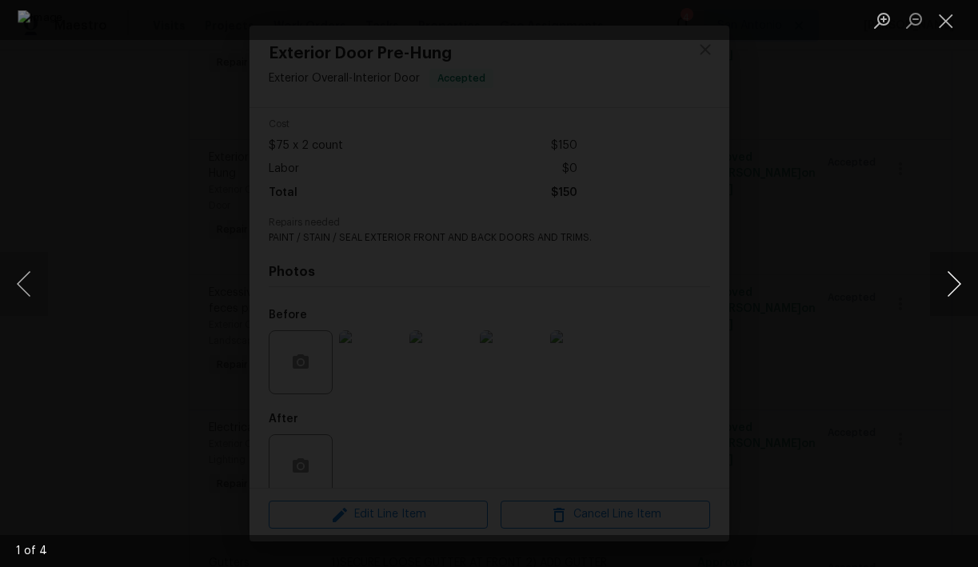
click at [952, 287] on button "Next image" at bounding box center [954, 284] width 48 height 64
click at [943, 23] on button "Close lightbox" at bounding box center [946, 20] width 32 height 28
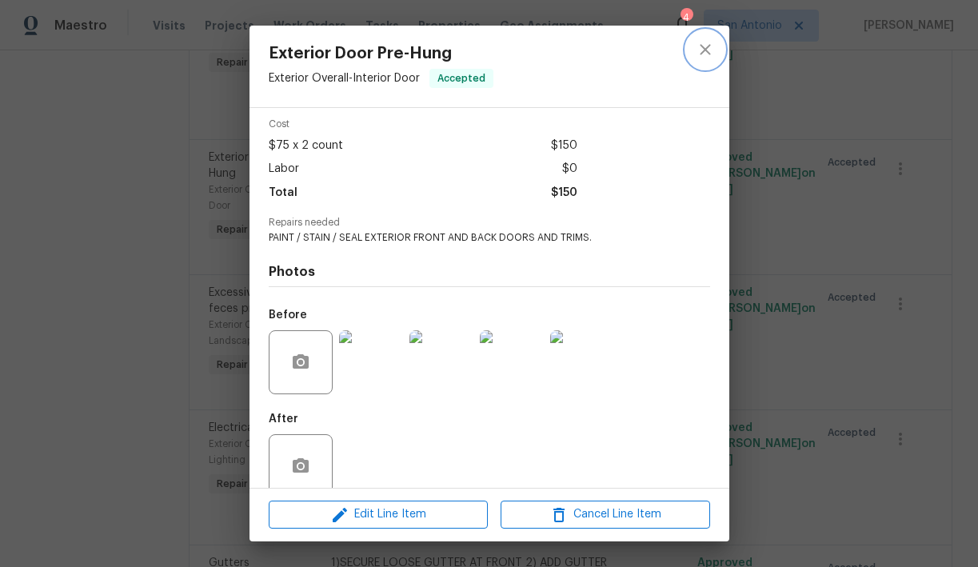
click at [703, 50] on icon "close" at bounding box center [705, 49] width 10 height 10
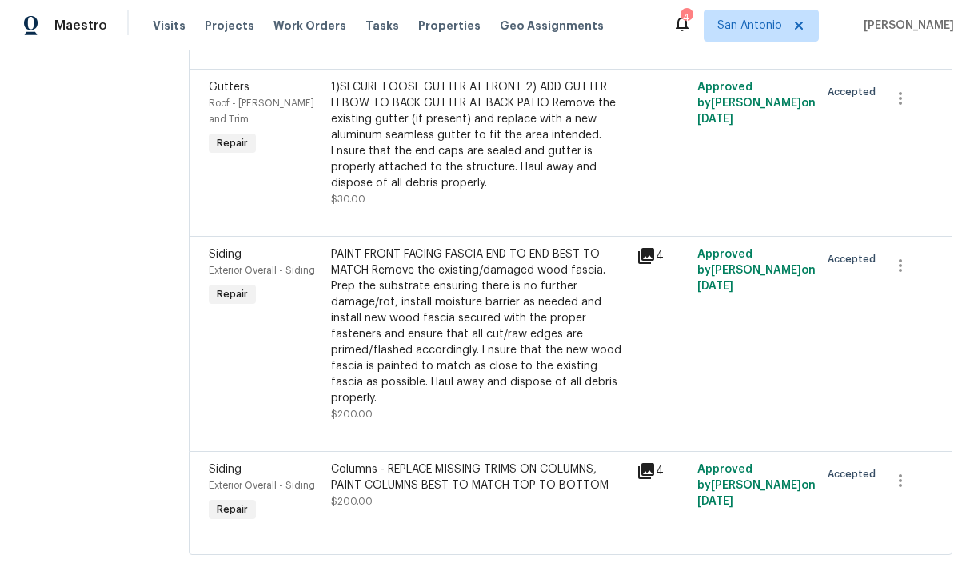
scroll to position [983, 0]
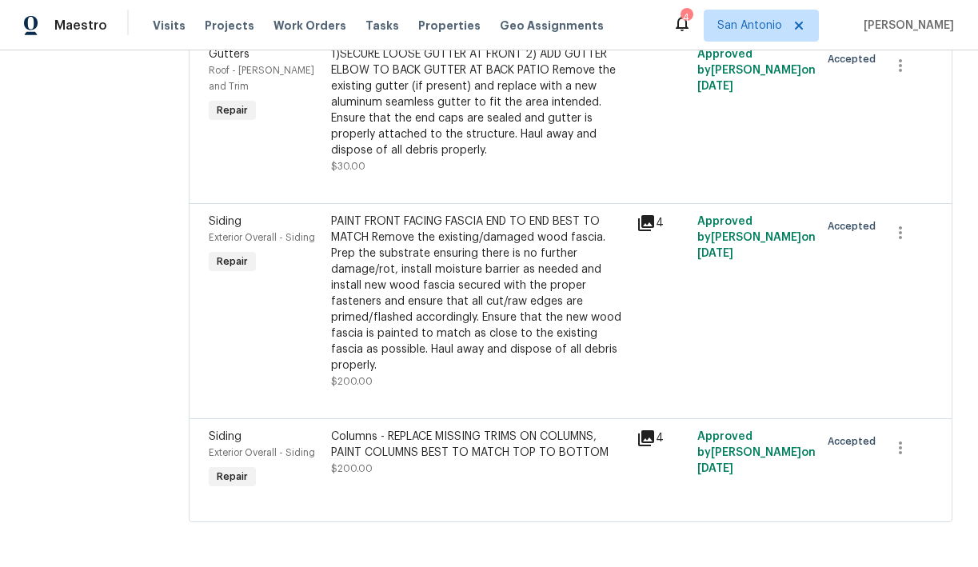
click at [456, 271] on div "PAINT FRONT FACING FASCIA END TO END BEST TO MATCH Remove the existing/damaged …" at bounding box center [479, 294] width 296 height 160
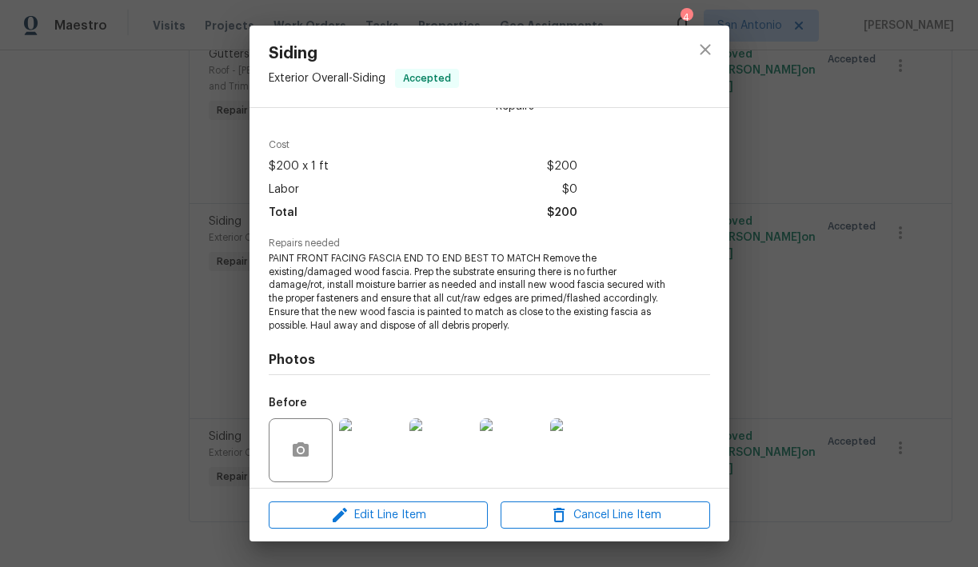
scroll to position [49, 0]
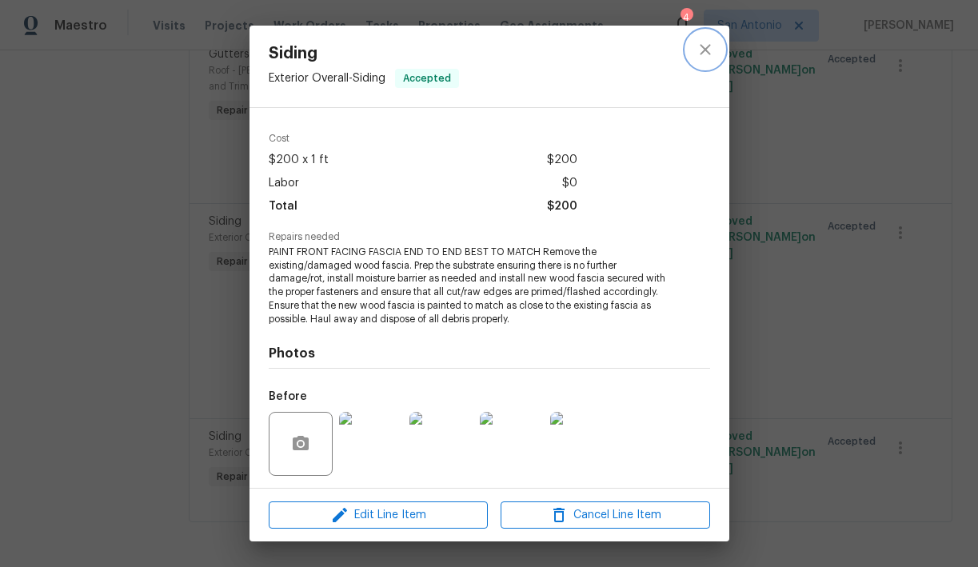
click at [701, 52] on icon "close" at bounding box center [705, 49] width 10 height 10
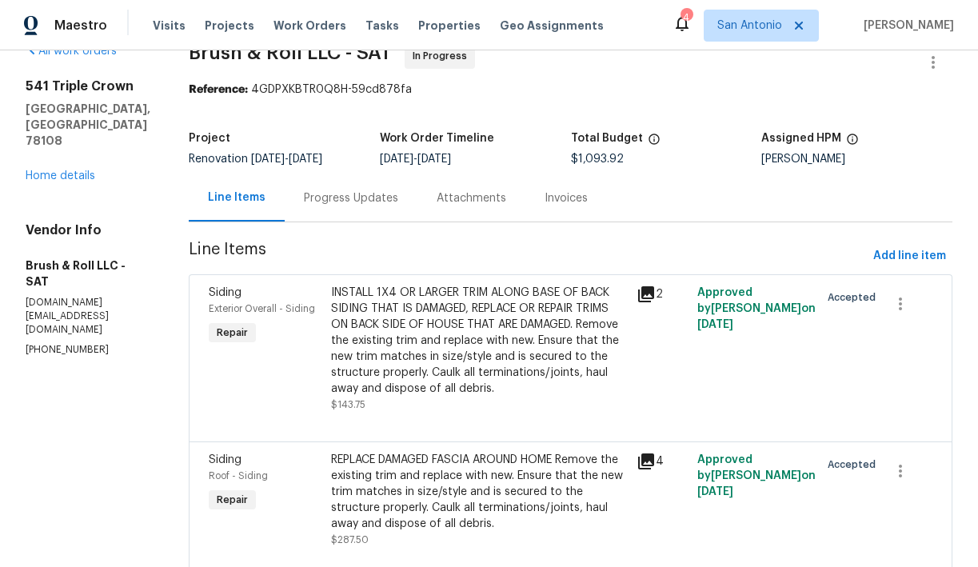
scroll to position [32, 0]
click at [78, 171] on link "Home details" at bounding box center [61, 176] width 70 height 11
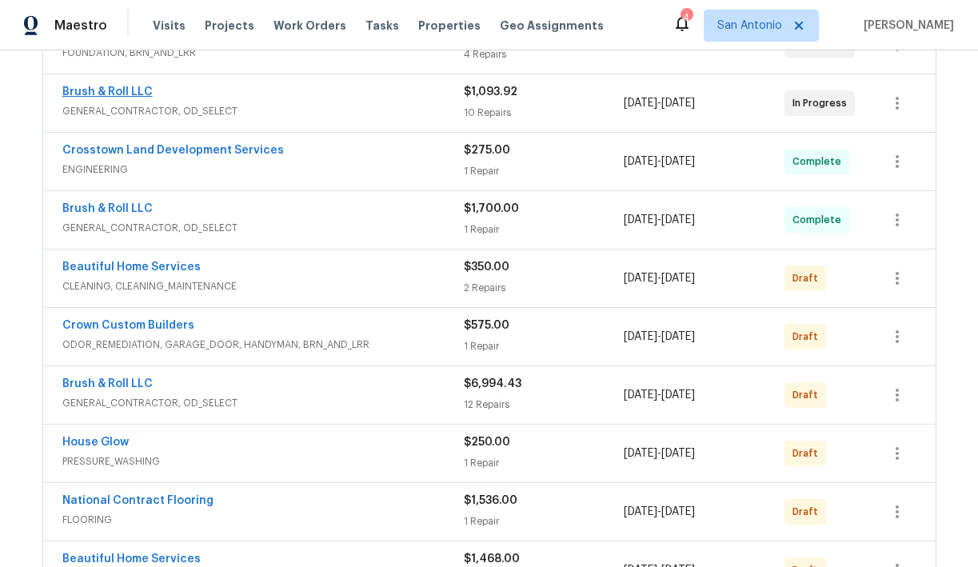
scroll to position [353, 0]
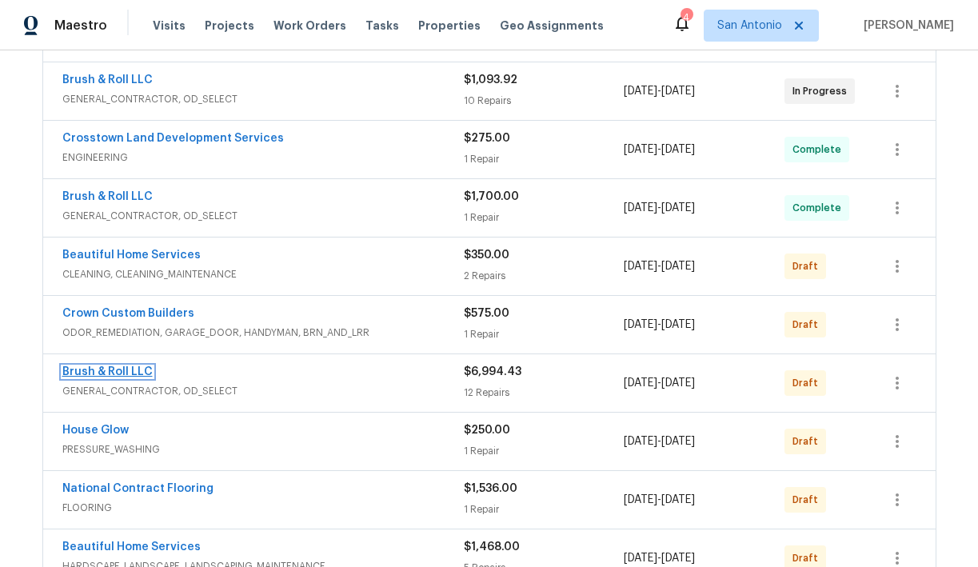
click at [117, 375] on link "Brush & Roll LLC" at bounding box center [107, 371] width 90 height 11
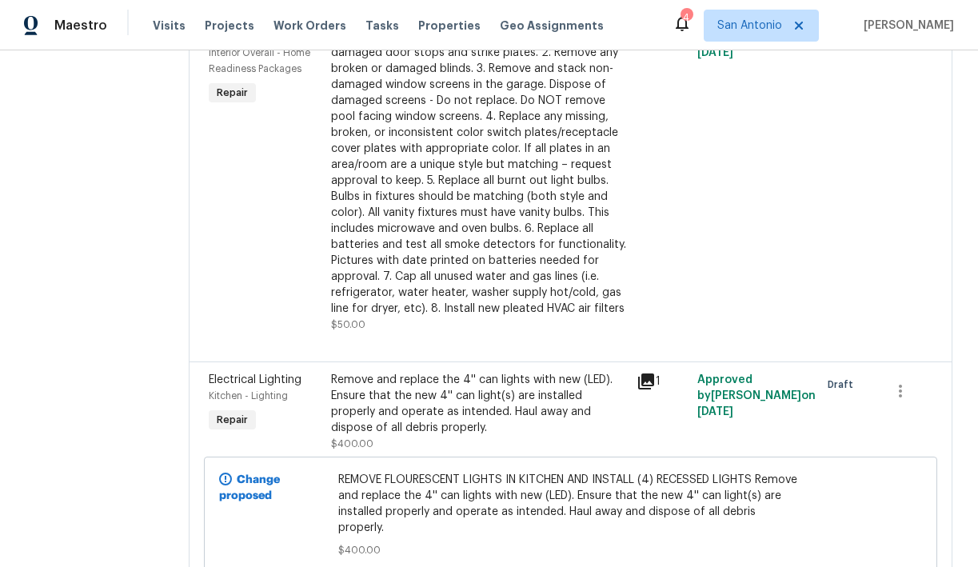
scroll to position [1367, 0]
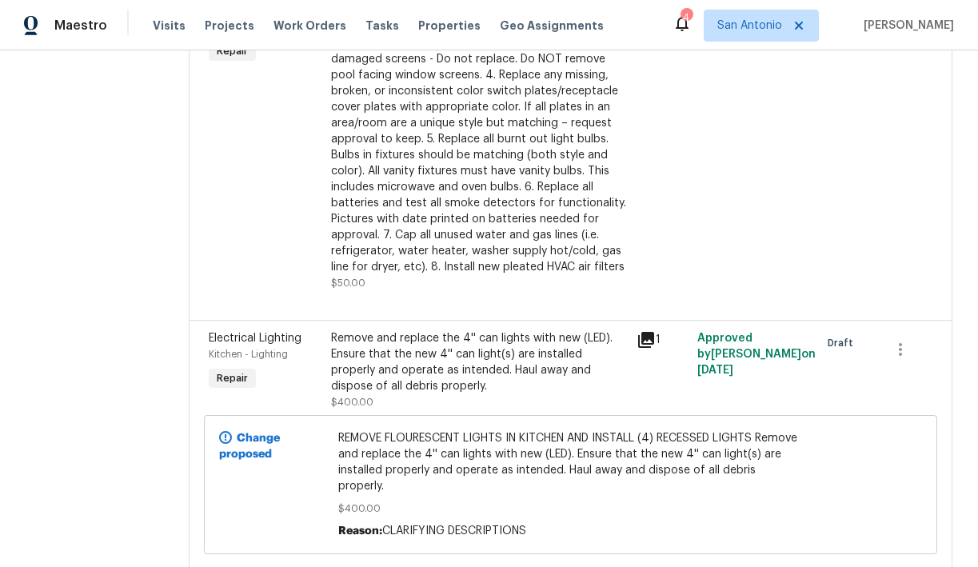
click at [645, 349] on icon at bounding box center [646, 339] width 19 height 19
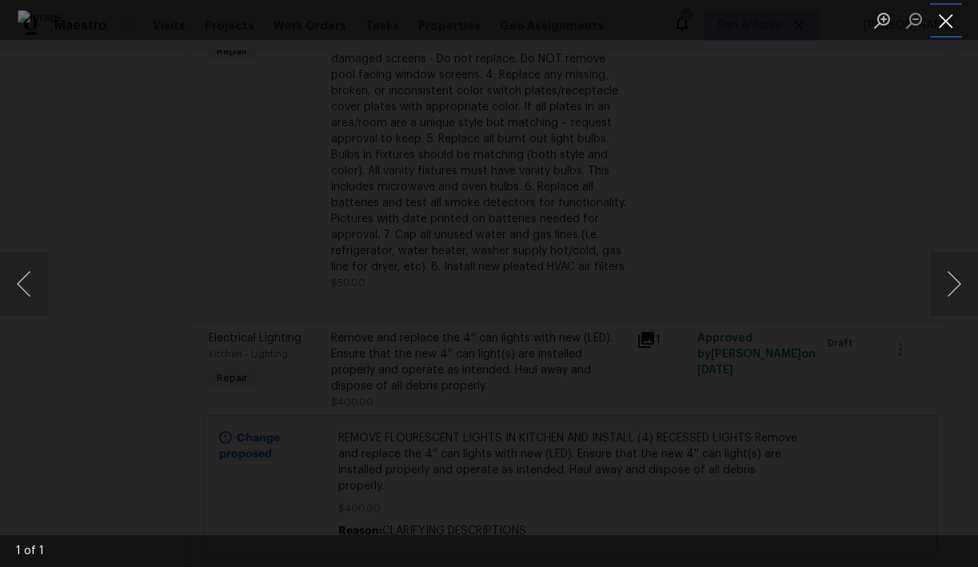
click at [944, 20] on button "Close lightbox" at bounding box center [946, 20] width 32 height 28
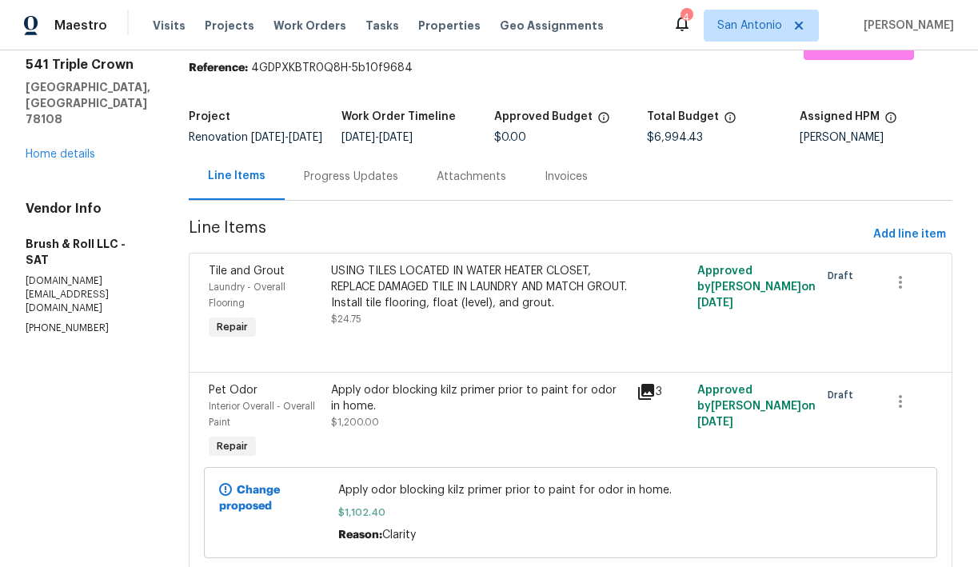
scroll to position [0, 0]
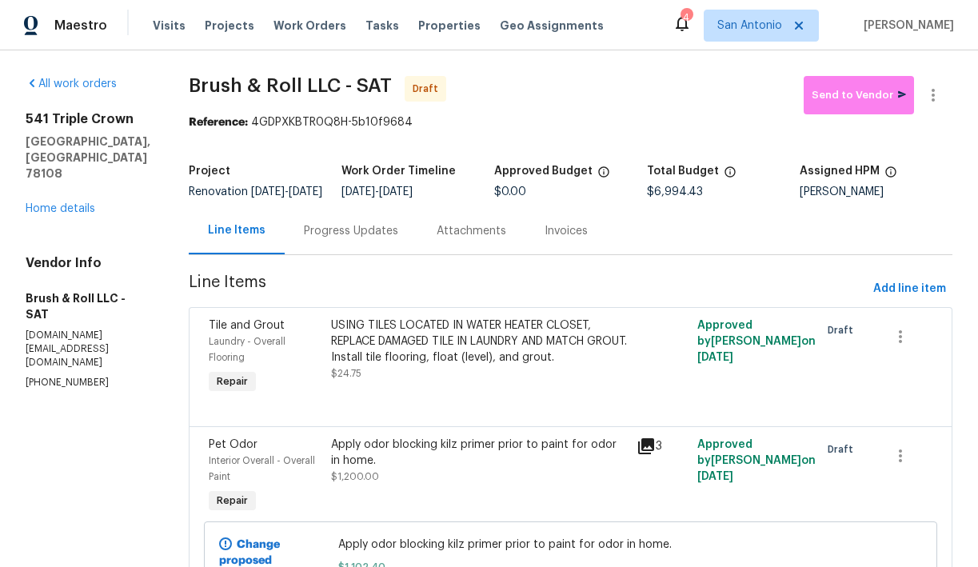
click at [54, 182] on div "541 Triple Crown Schertz, TX 78108 Home details" at bounding box center [88, 164] width 125 height 106
click at [56, 203] on link "Home details" at bounding box center [61, 208] width 70 height 11
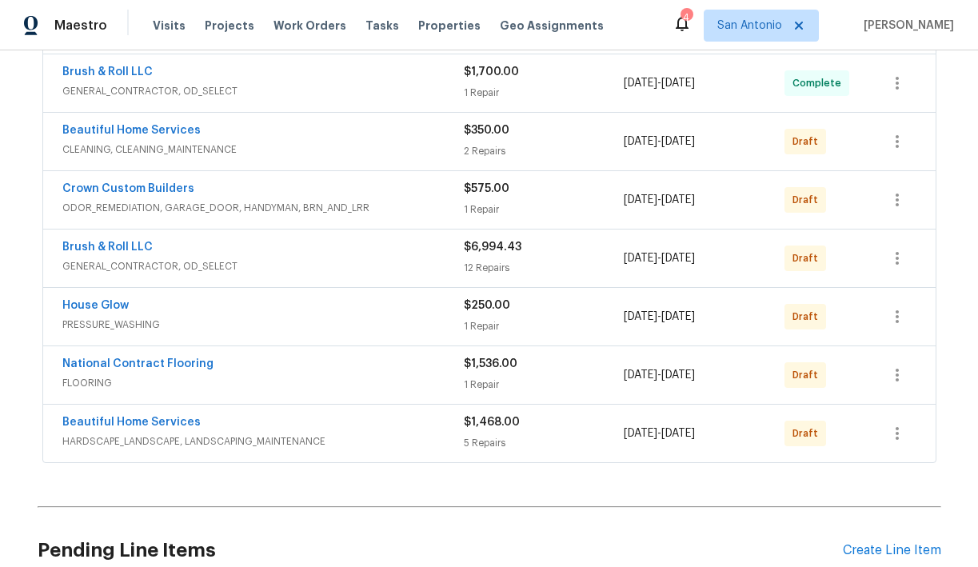
scroll to position [481, 0]
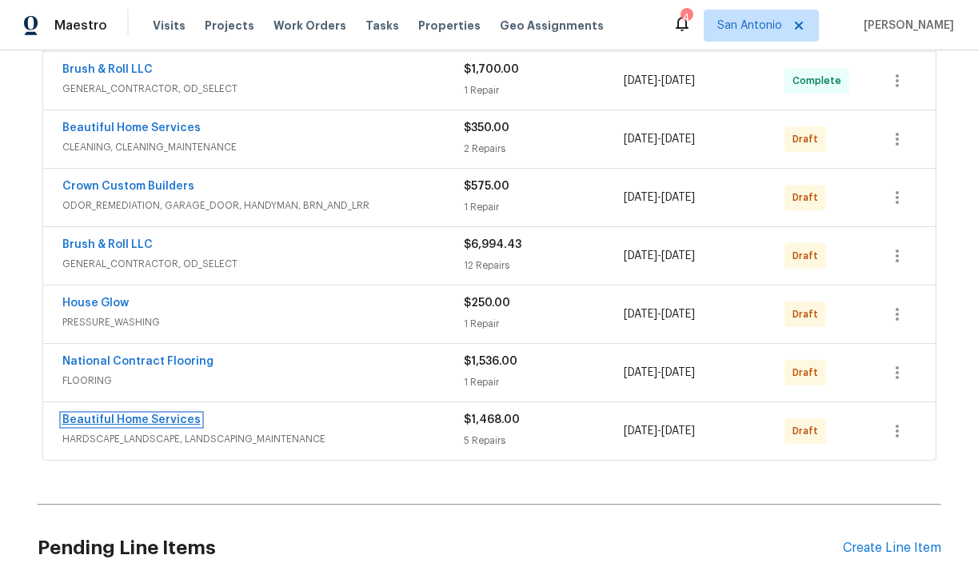
click at [159, 417] on link "Beautiful Home Services" at bounding box center [131, 419] width 138 height 11
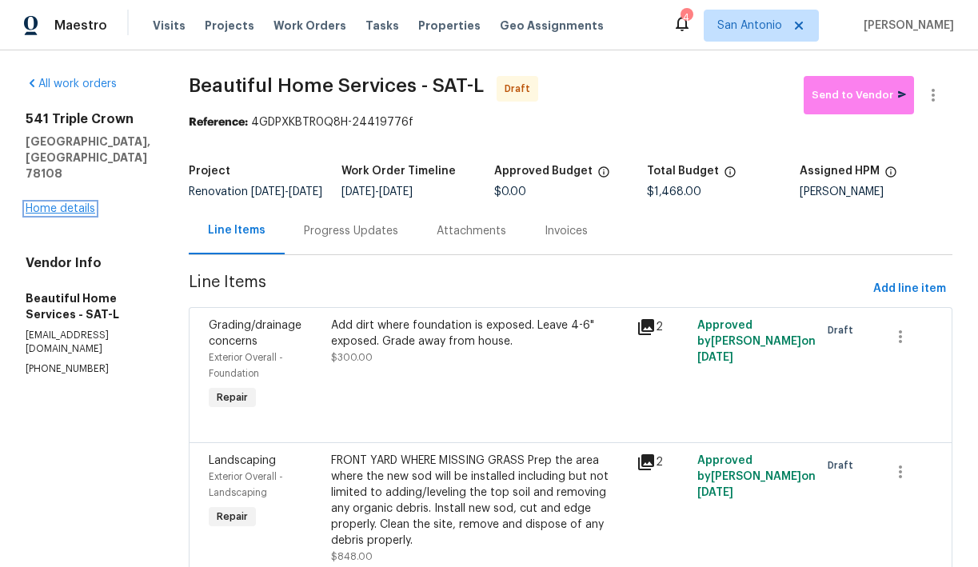
click at [55, 203] on link "Home details" at bounding box center [61, 208] width 70 height 11
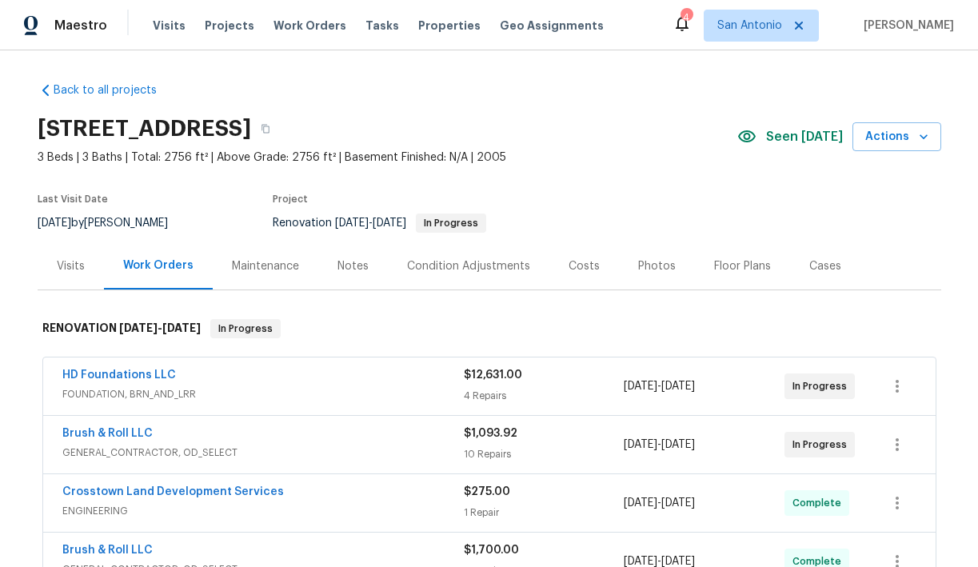
click at [473, 266] on div "Condition Adjustments" at bounding box center [468, 266] width 123 height 16
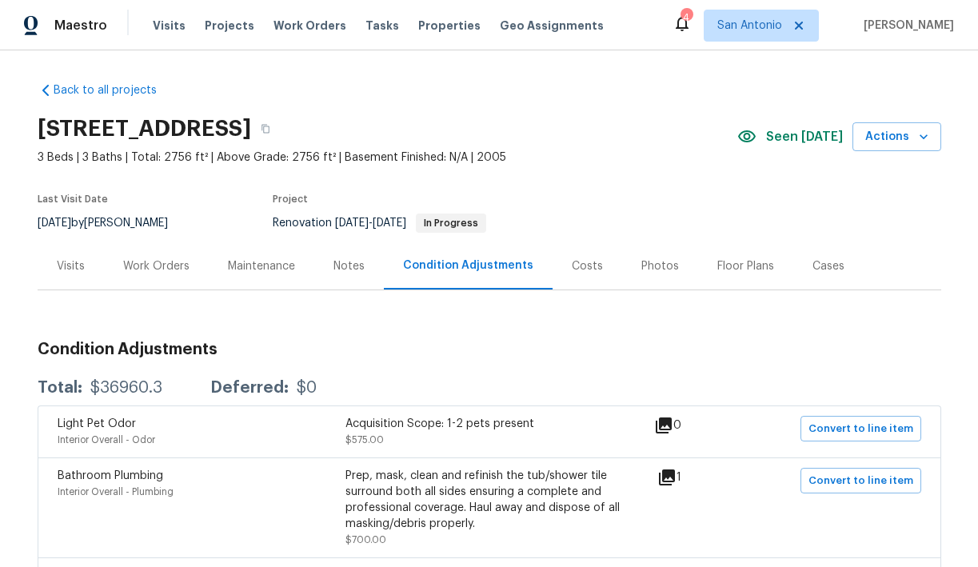
click at [581, 265] on div "Costs" at bounding box center [587, 266] width 31 height 16
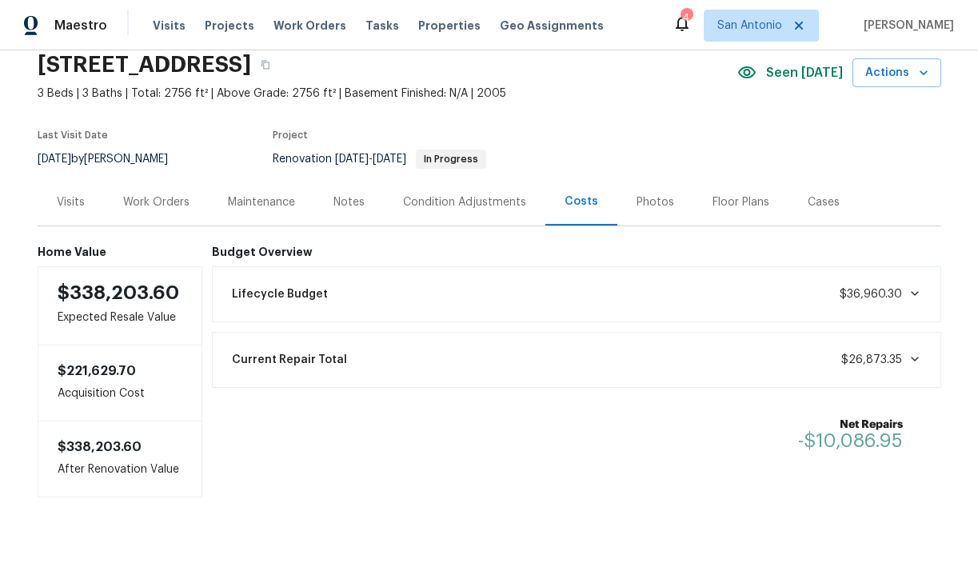
scroll to position [68, 0]
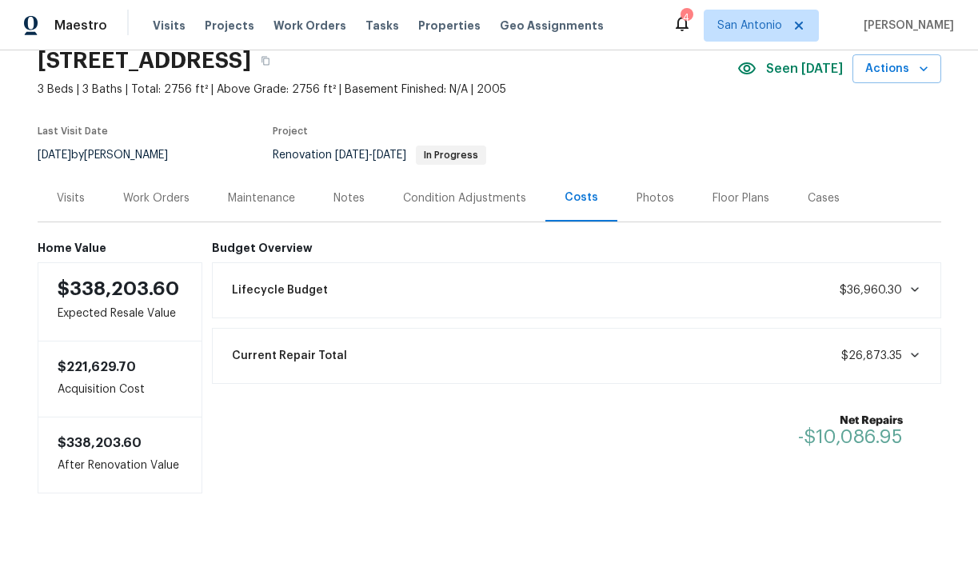
click at [146, 196] on div "Work Orders" at bounding box center [156, 198] width 66 height 16
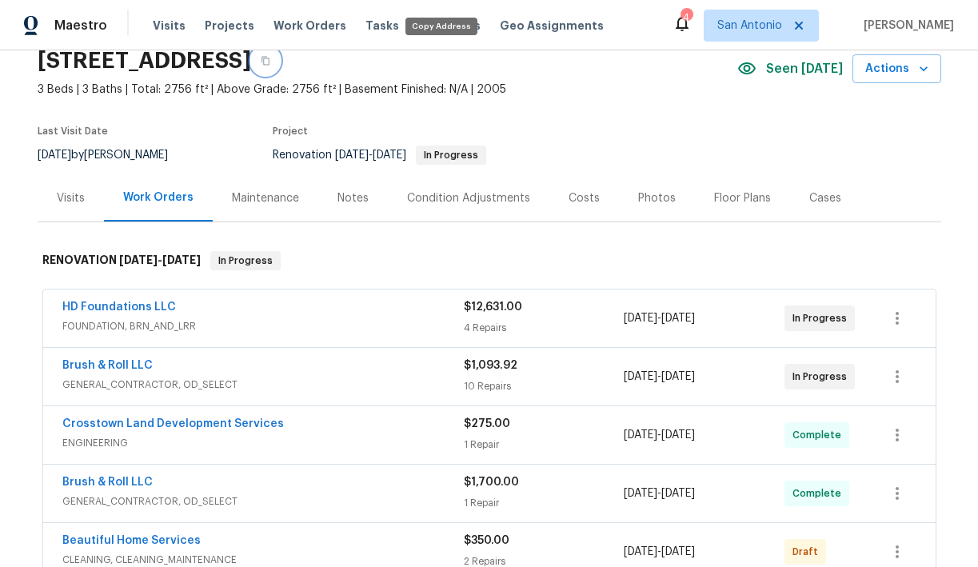
click at [280, 66] on button "button" at bounding box center [265, 60] width 29 height 29
click at [349, 197] on div "Notes" at bounding box center [352, 198] width 31 height 16
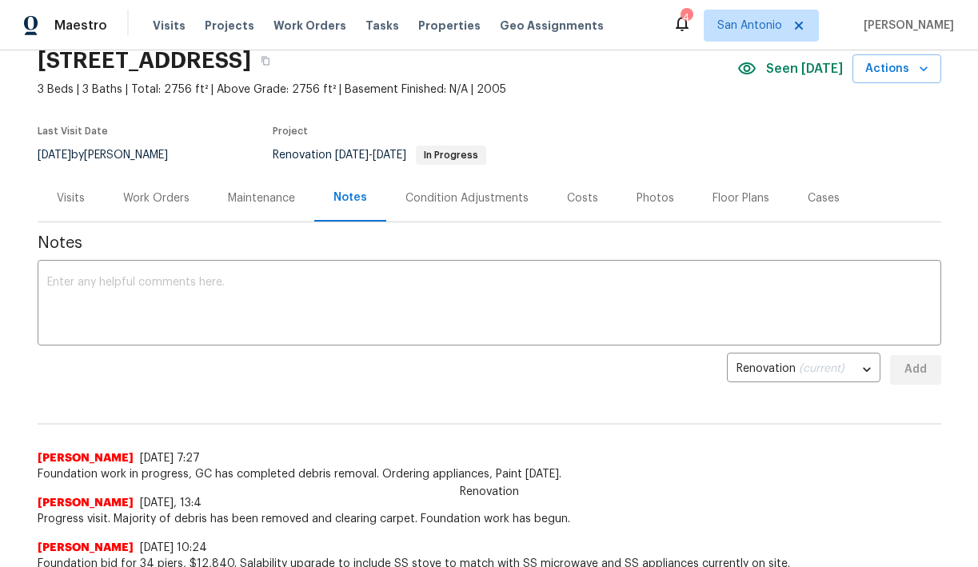
click at [163, 198] on div "Work Orders" at bounding box center [156, 198] width 66 height 16
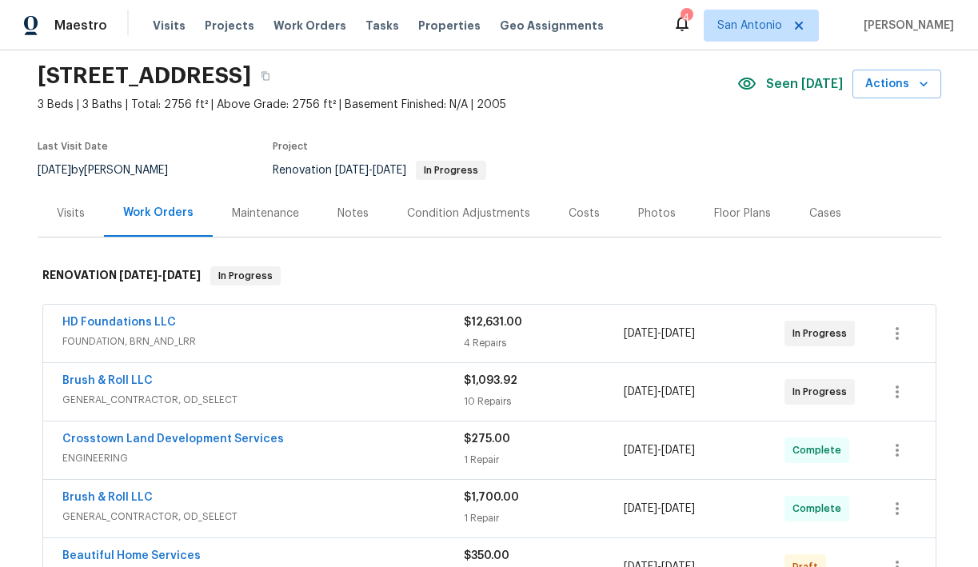
scroll to position [50, 0]
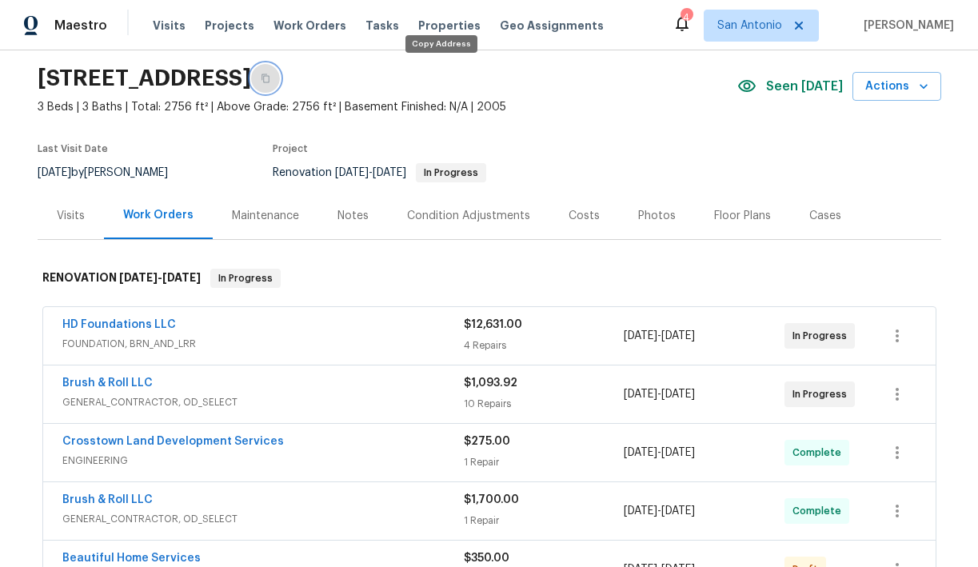
click at [269, 79] on icon "button" at bounding box center [265, 78] width 8 height 9
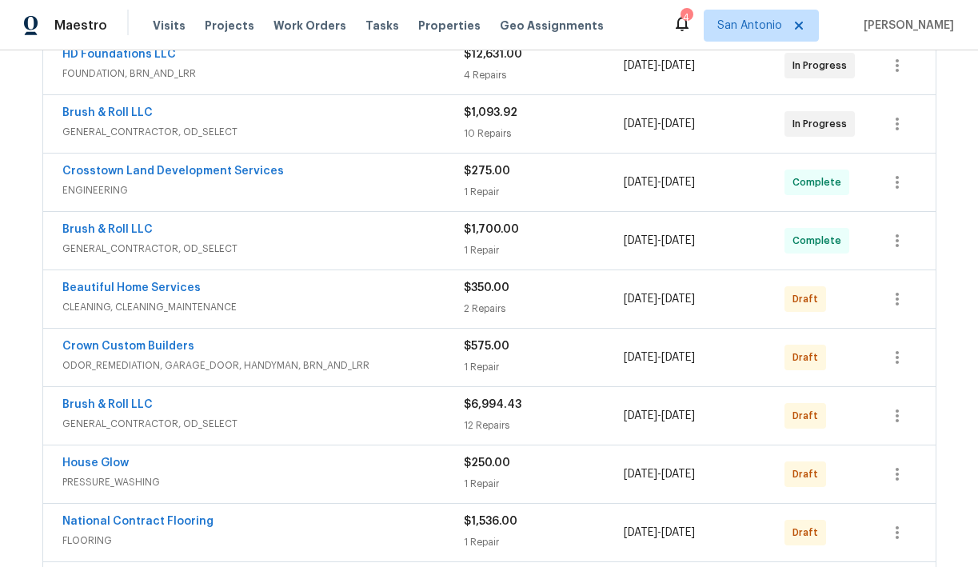
scroll to position [336, 0]
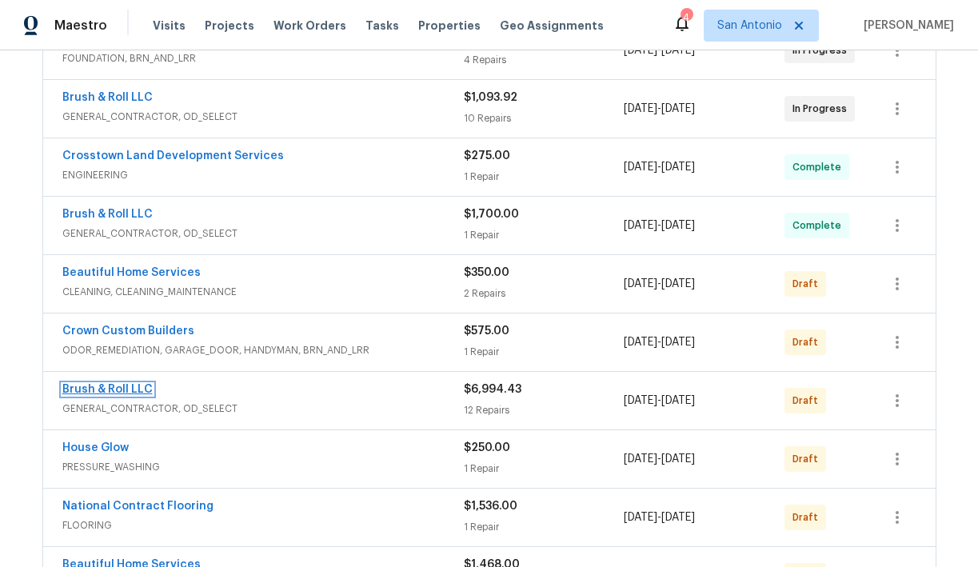
click at [122, 389] on link "Brush & Roll LLC" at bounding box center [107, 389] width 90 height 11
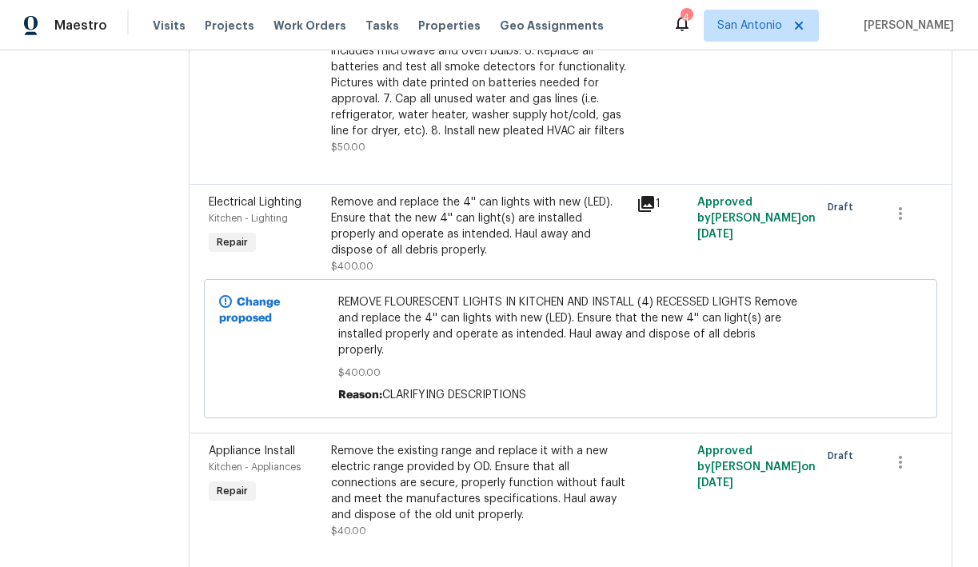
scroll to position [1517, 0]
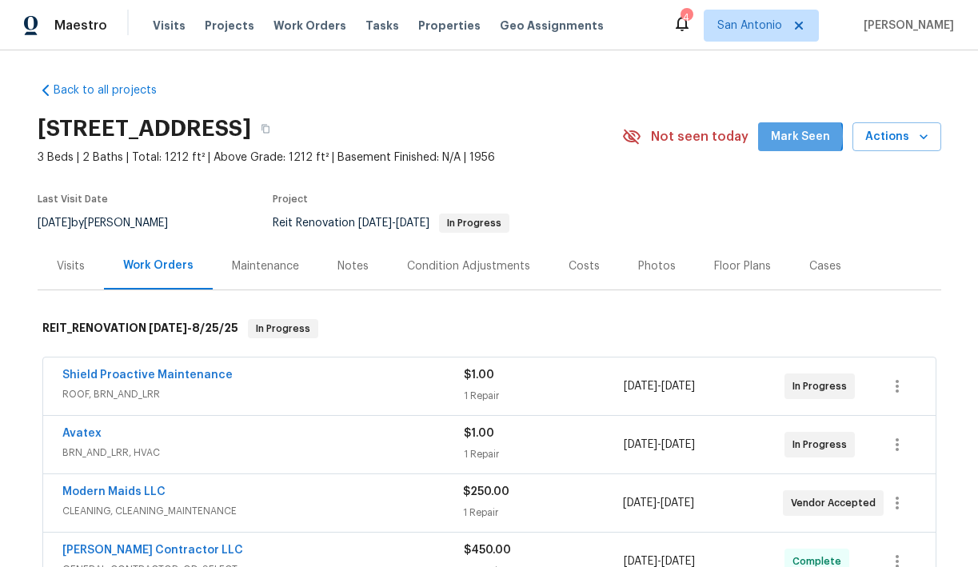
click at [800, 137] on span "Mark Seen" at bounding box center [800, 137] width 59 height 20
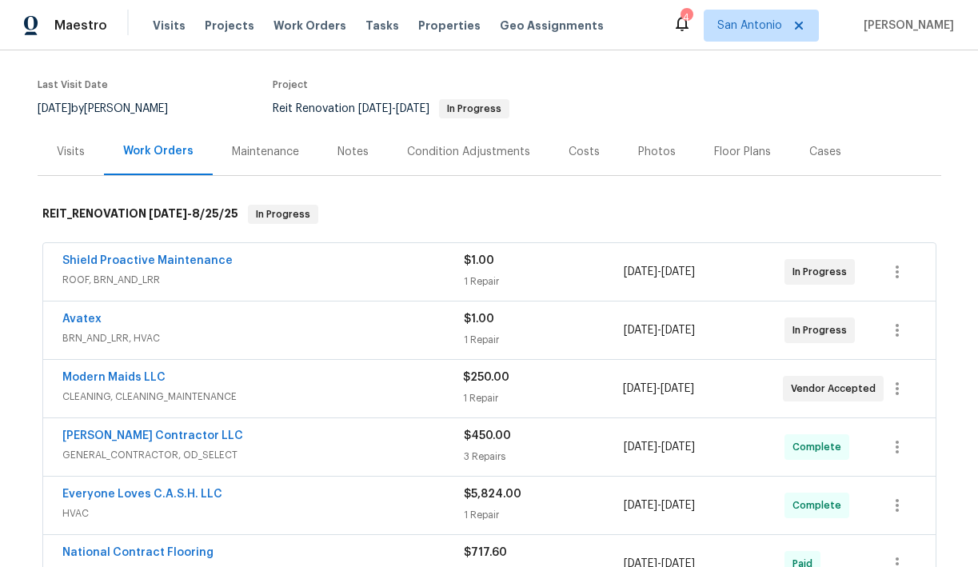
scroll to position [113, 0]
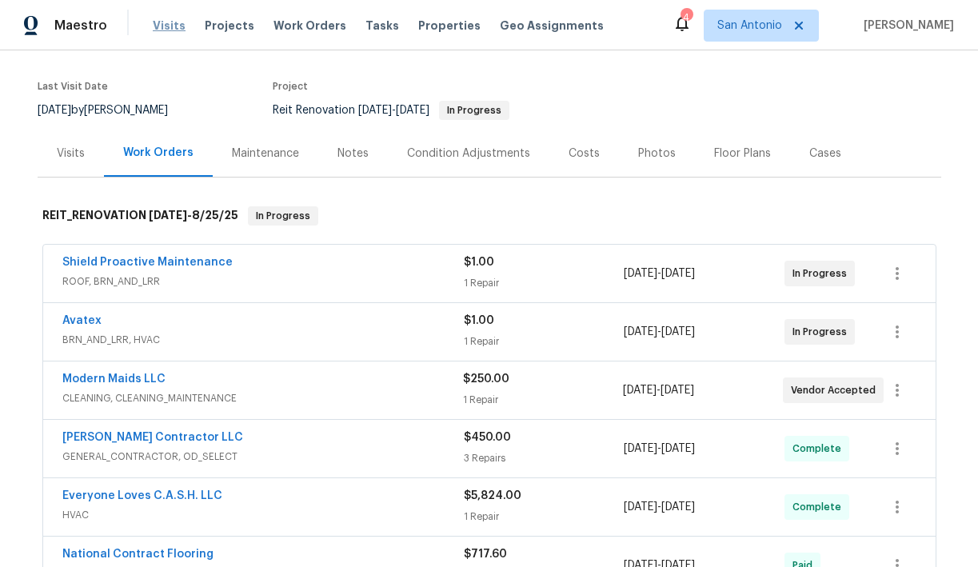
click at [158, 25] on span "Visits" at bounding box center [169, 26] width 33 height 16
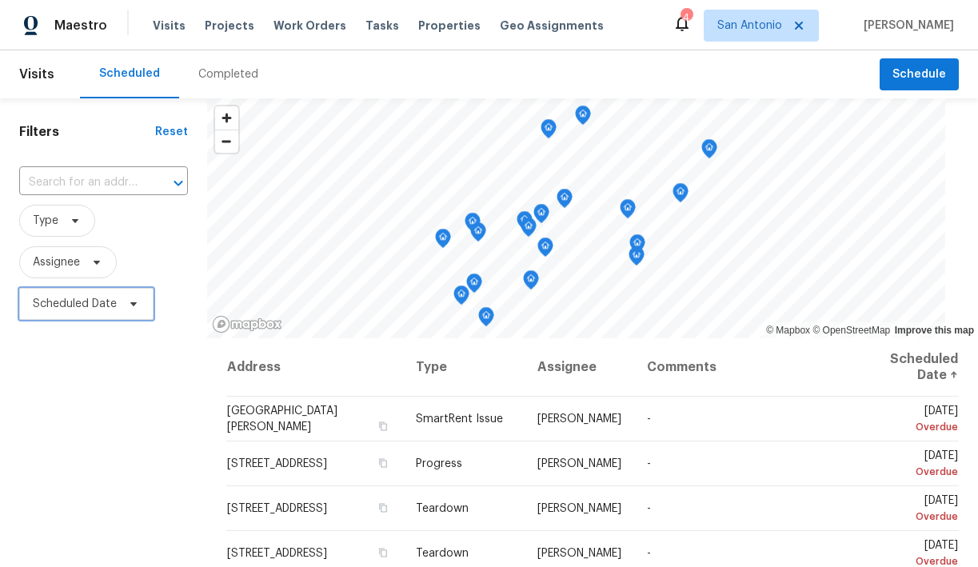
click at [131, 305] on icon at bounding box center [133, 303] width 13 height 13
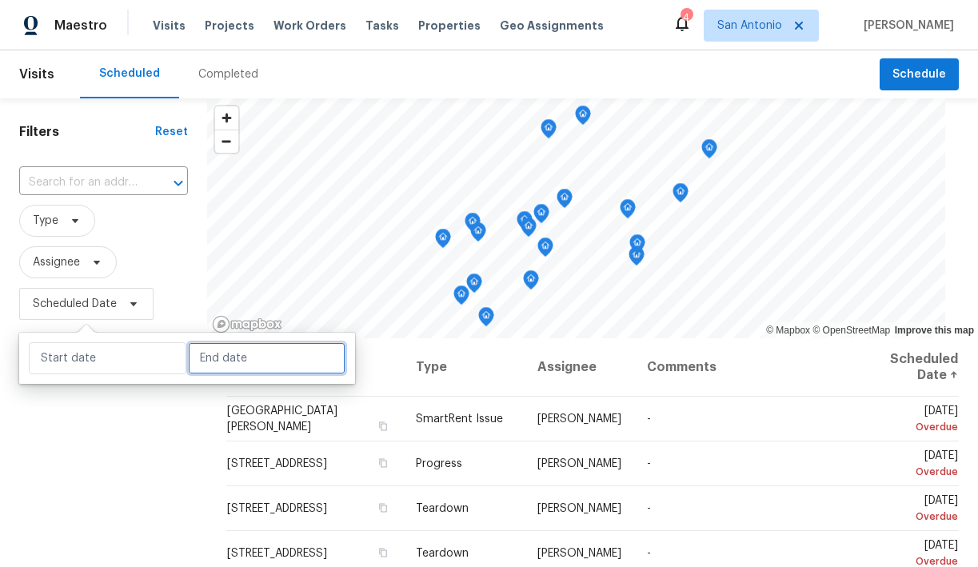
click at [207, 354] on input "text" at bounding box center [267, 358] width 158 height 32
select select "8"
select select "2025"
select select "9"
select select "2025"
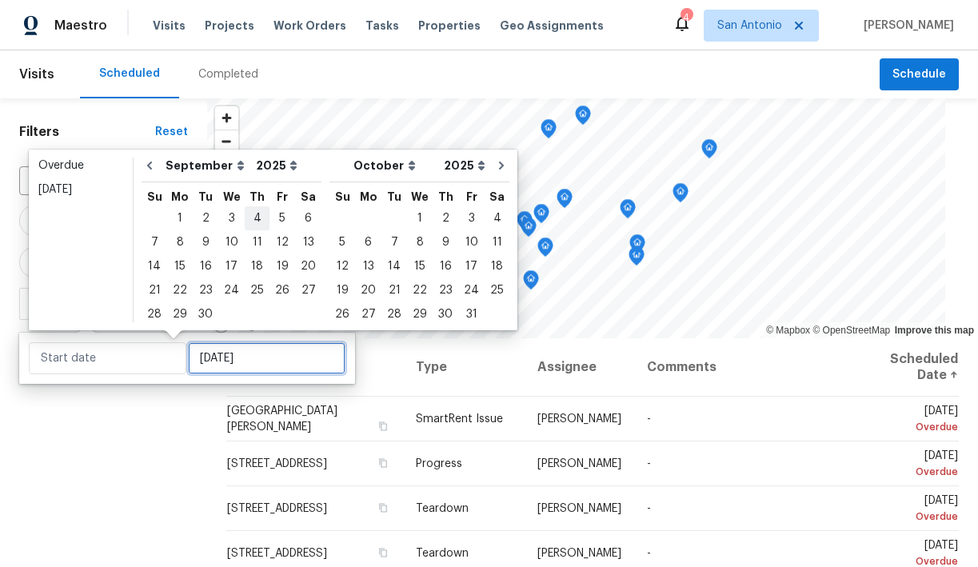
type input "Thu, Sep 04"
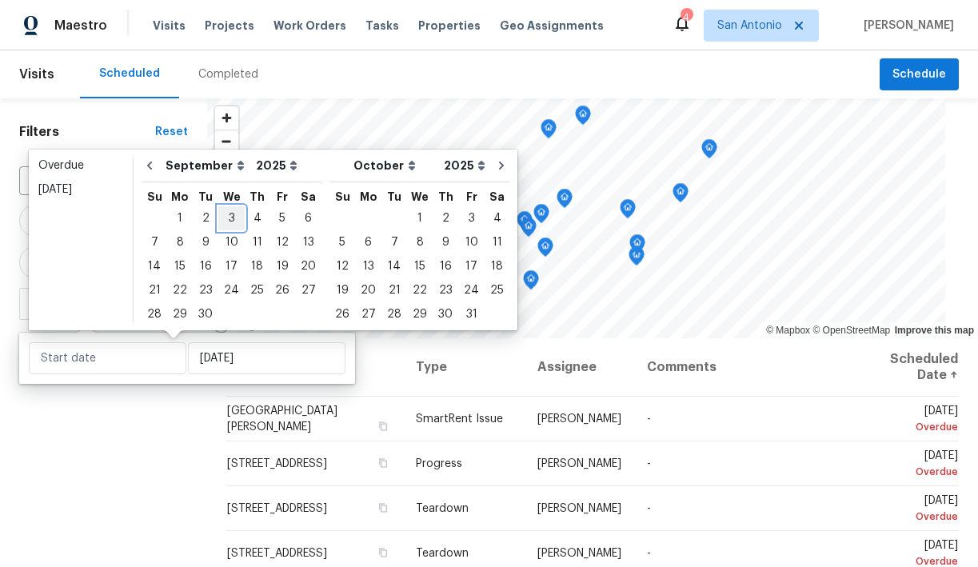
click at [229, 214] on div "3" at bounding box center [231, 218] width 26 height 22
type input "Wed, Sep 03"
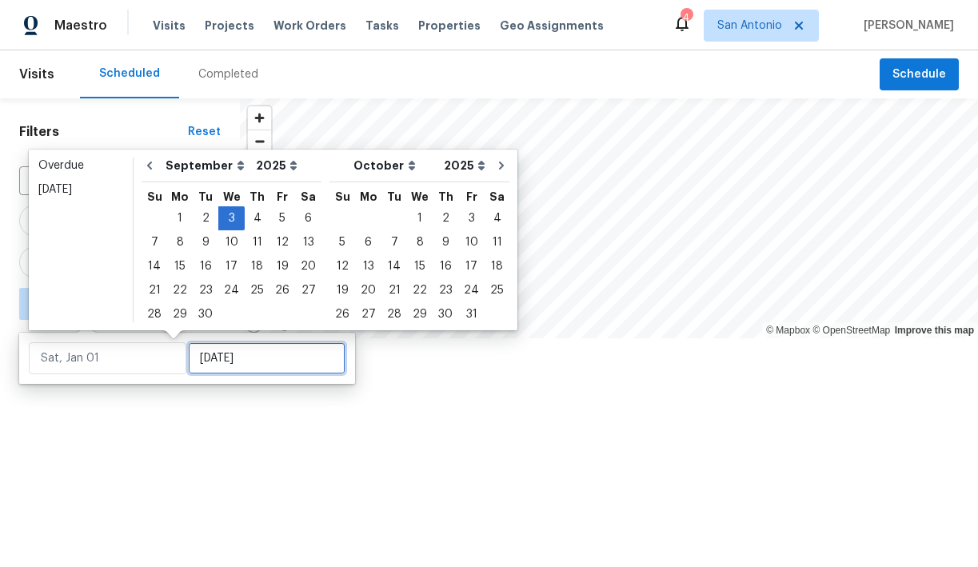
type input "Wed, Sep 03"
type input "Wed, Sep 17"
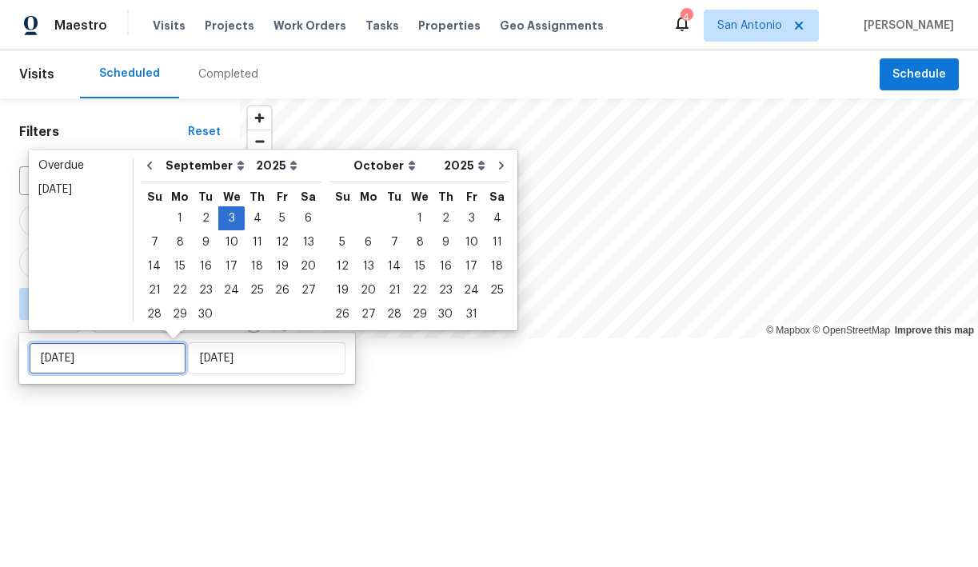
type input "Wed, Sep 03"
click at [175, 417] on div at bounding box center [489, 283] width 978 height 567
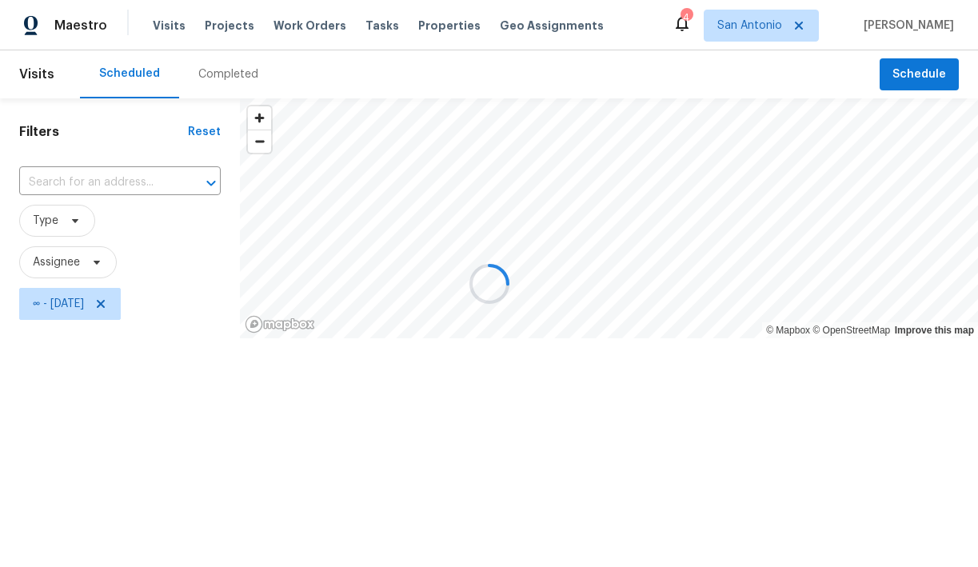
click at [94, 259] on div at bounding box center [489, 283] width 978 height 567
click at [68, 260] on div at bounding box center [489, 283] width 978 height 567
click at [86, 261] on div at bounding box center [489, 283] width 978 height 567
click at [102, 261] on div at bounding box center [489, 283] width 978 height 567
click at [102, 261] on icon at bounding box center [96, 262] width 13 height 13
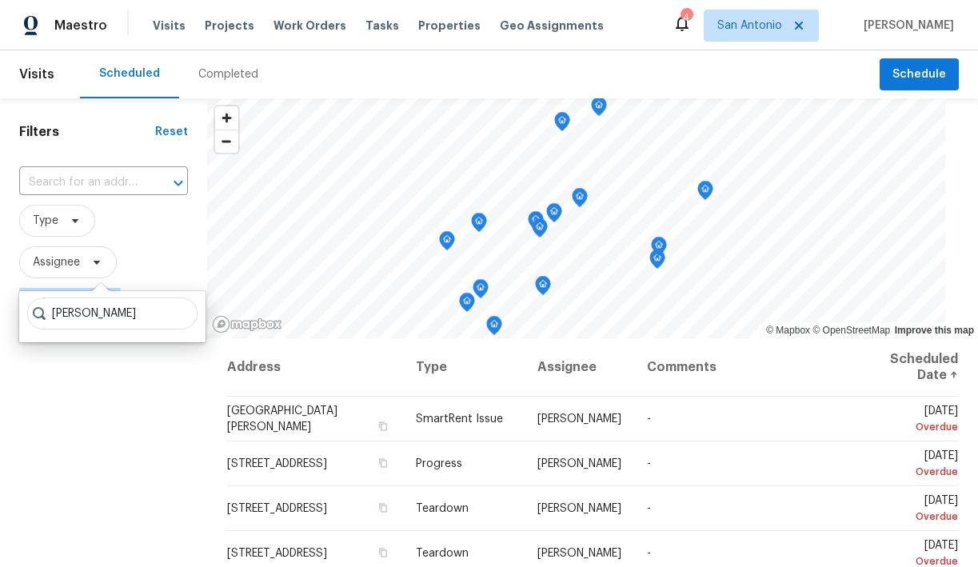
type input "chris fuentes"
click at [768, 28] on span "San Antonio" at bounding box center [749, 26] width 65 height 16
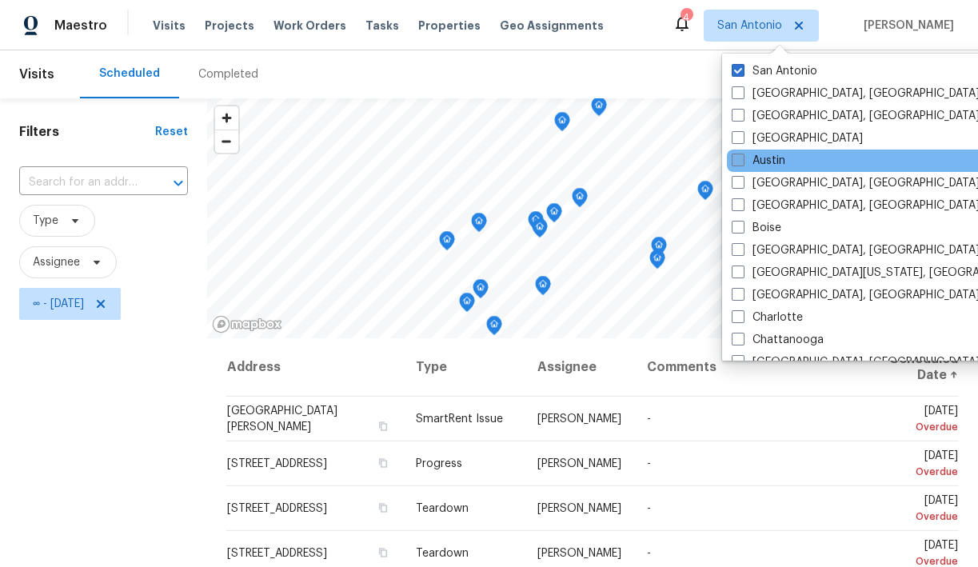
click at [737, 165] on span at bounding box center [738, 160] width 13 height 13
click at [737, 163] on input "Austin" at bounding box center [737, 158] width 10 height 10
checkbox input "true"
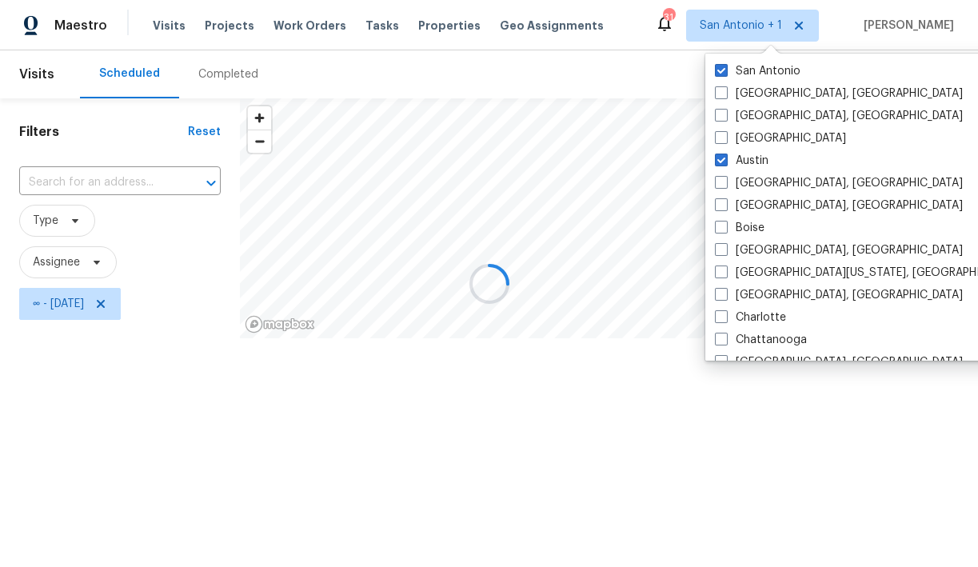
click at [650, 74] on div at bounding box center [489, 283] width 978 height 567
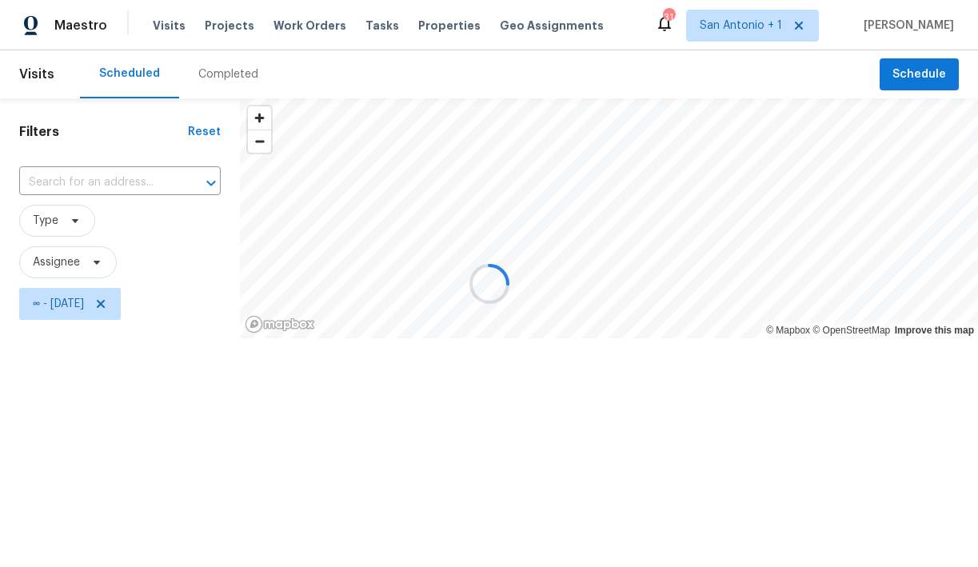
click at [74, 262] on div at bounding box center [489, 283] width 978 height 567
click at [94, 261] on div at bounding box center [489, 283] width 978 height 567
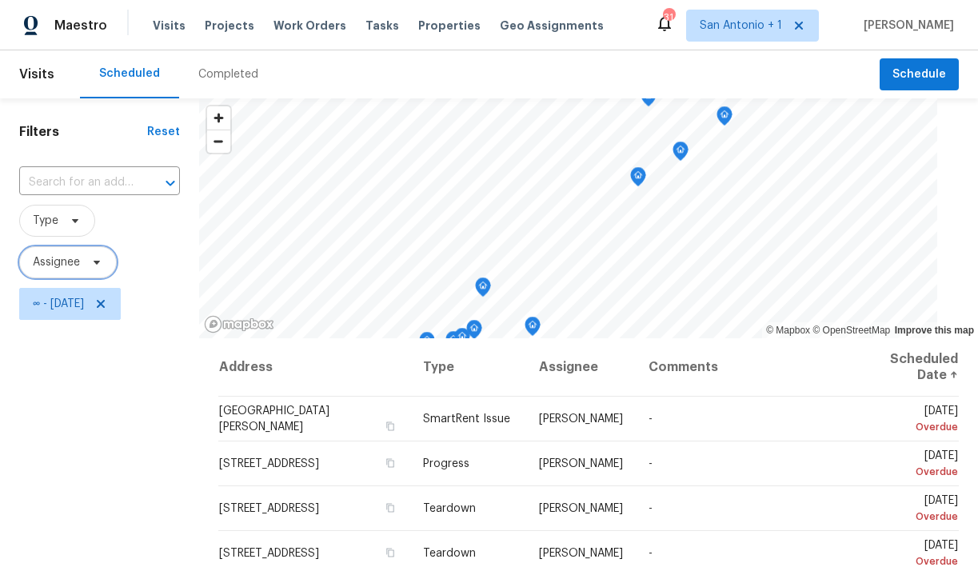
click at [94, 261] on icon at bounding box center [96, 262] width 13 height 13
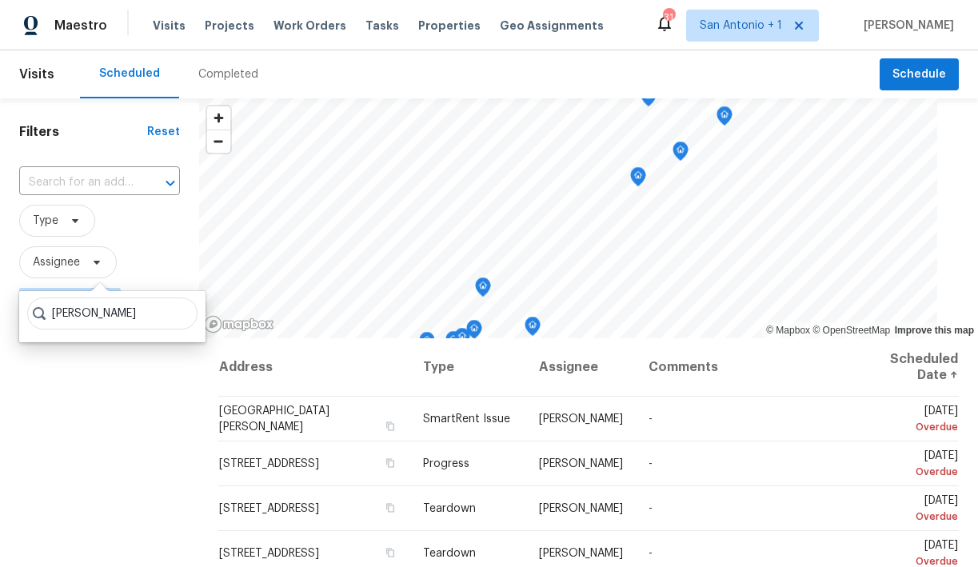
type input "chris fuentes"
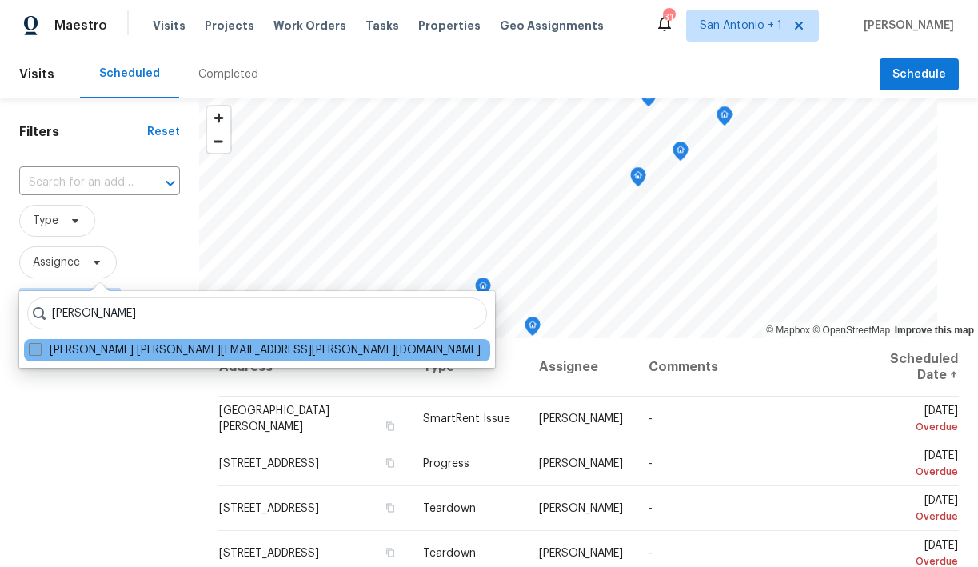
click at [82, 345] on label "Chris Fuentes chris.fuentes@opendoor.com" at bounding box center [255, 350] width 452 height 16
click at [39, 345] on input "Chris Fuentes chris.fuentes@opendoor.com" at bounding box center [34, 347] width 10 height 10
checkbox input "true"
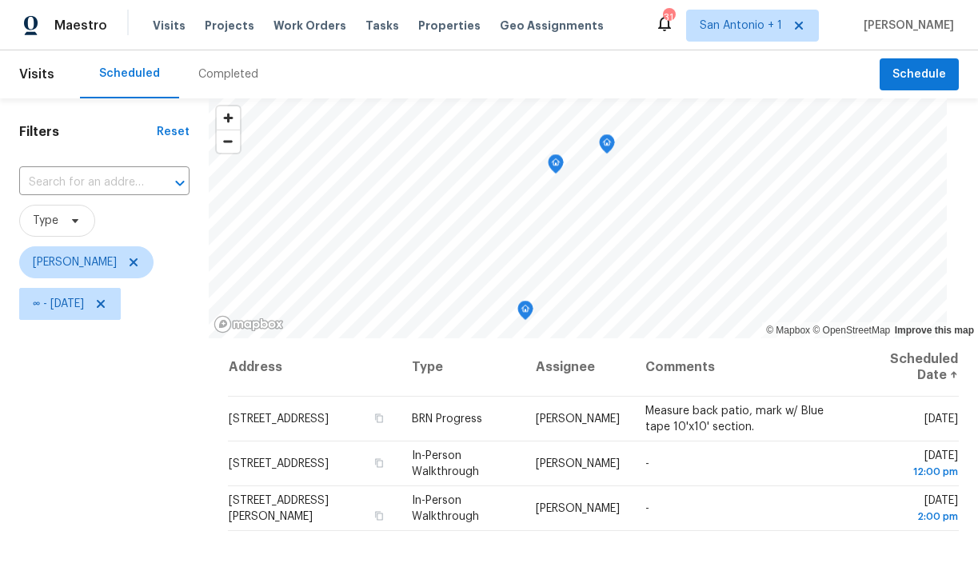
click at [550, 165] on icon "Map marker" at bounding box center [556, 164] width 14 height 18
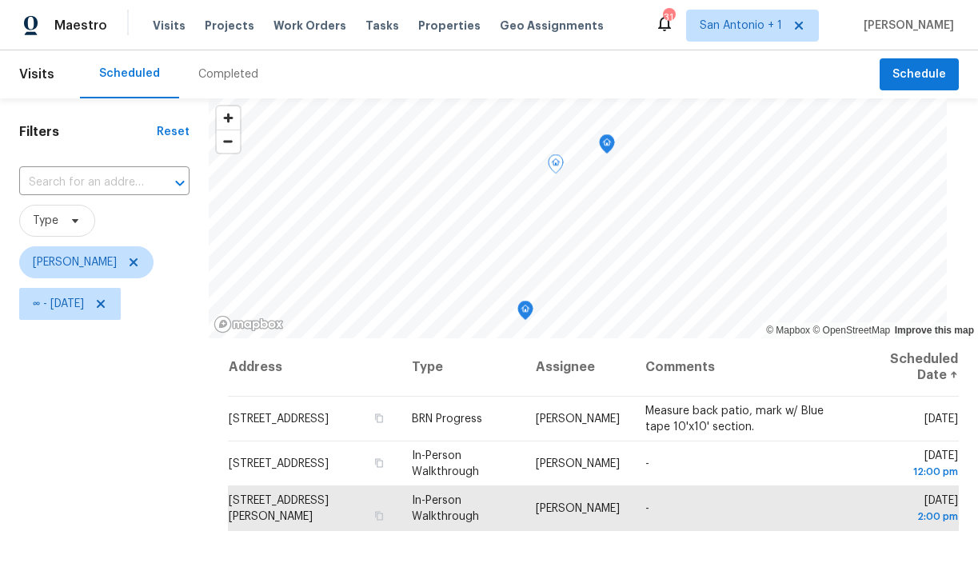
click at [605, 144] on icon "Map marker" at bounding box center [607, 144] width 5 height 4
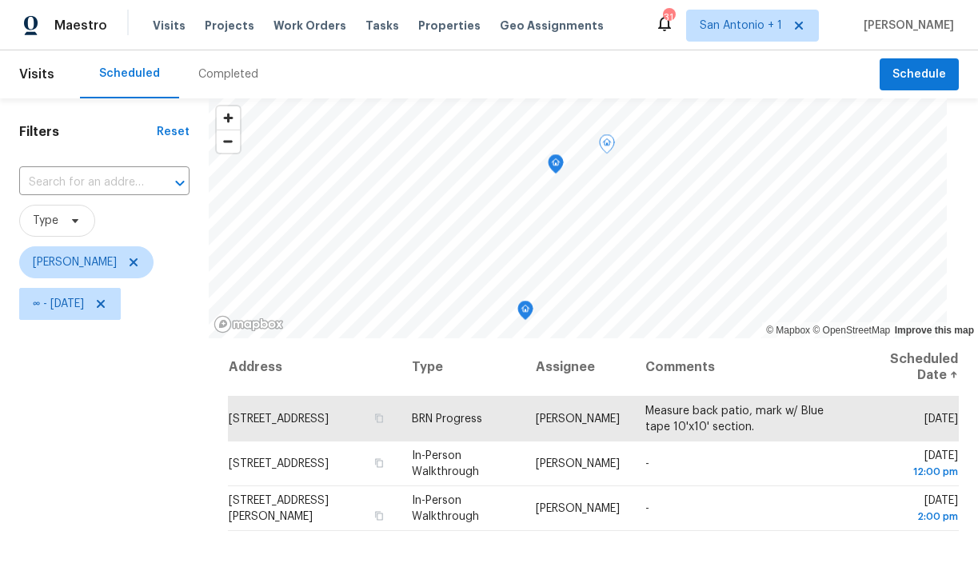
click at [554, 162] on icon "Map marker" at bounding box center [555, 164] width 5 height 4
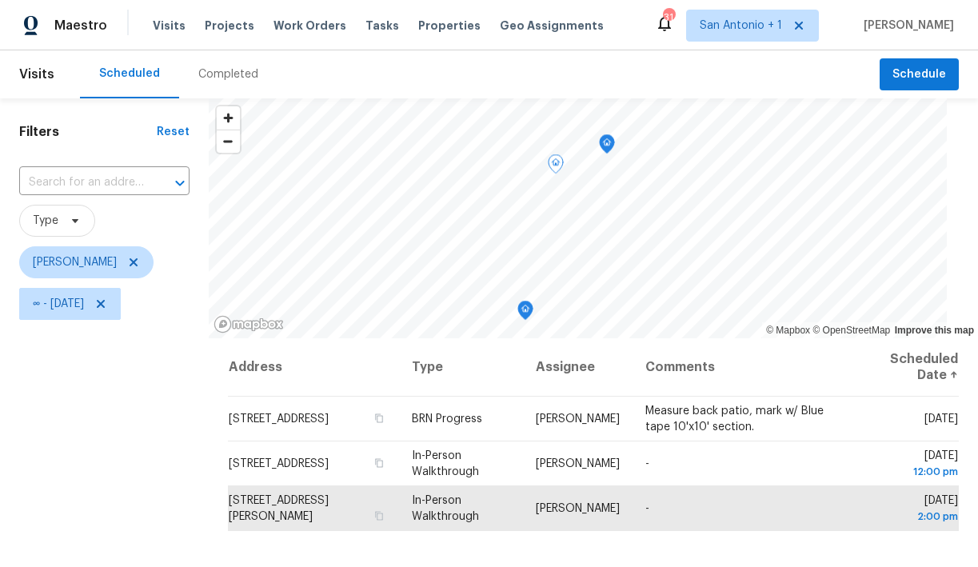
click at [523, 312] on icon "Map marker" at bounding box center [525, 310] width 5 height 4
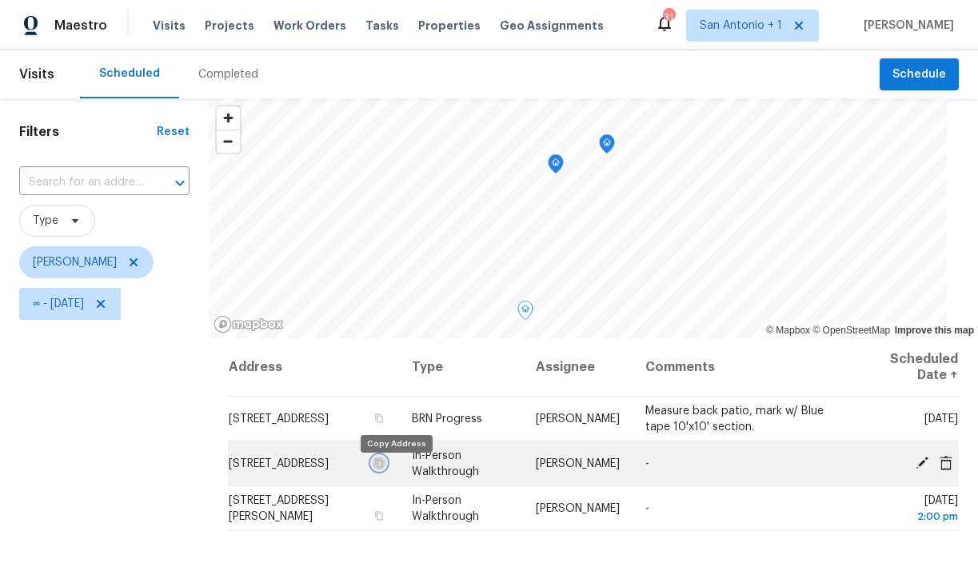
click at [384, 468] on icon "button" at bounding box center [379, 463] width 10 height 10
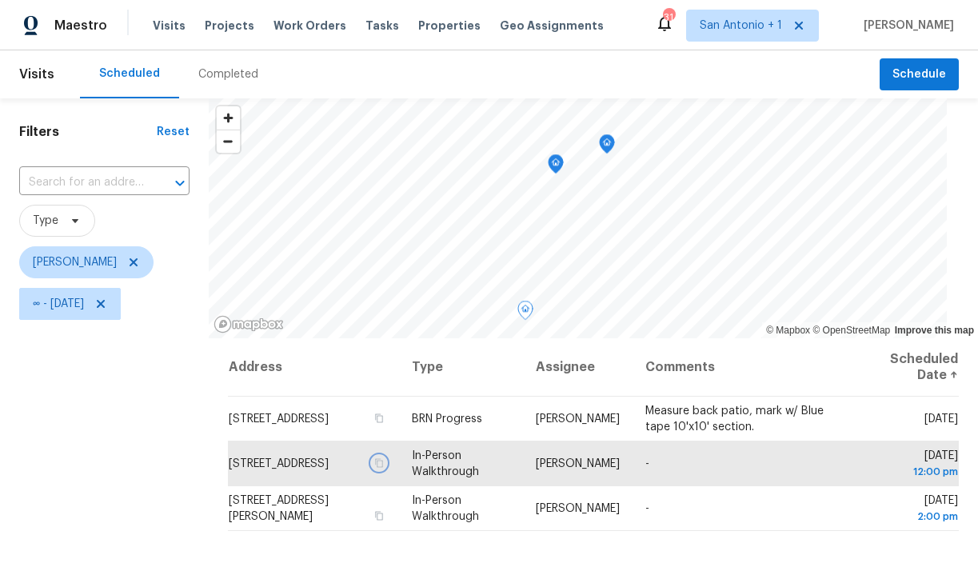
click at [553, 162] on icon "Map marker" at bounding box center [555, 164] width 5 height 4
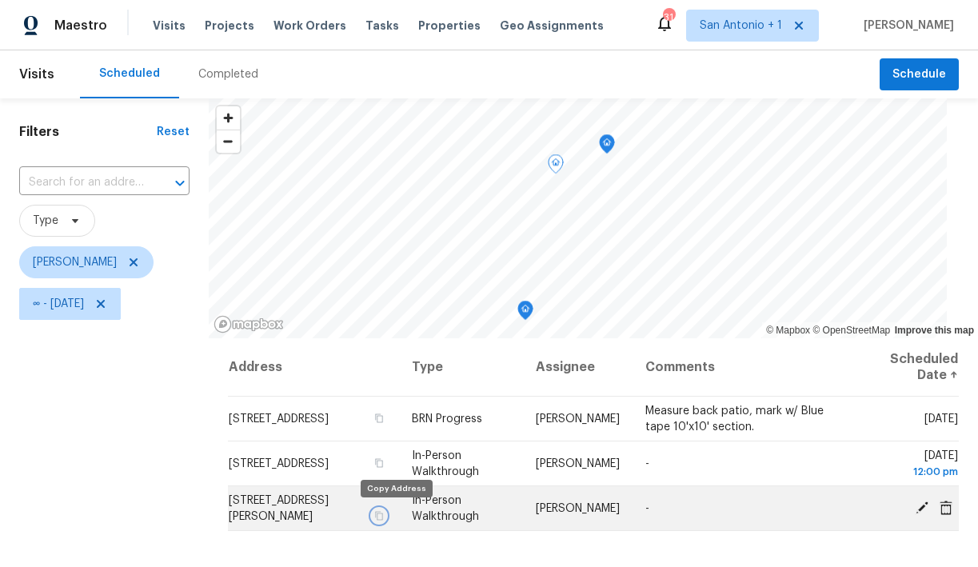
click at [384, 517] on icon "button" at bounding box center [379, 516] width 10 height 10
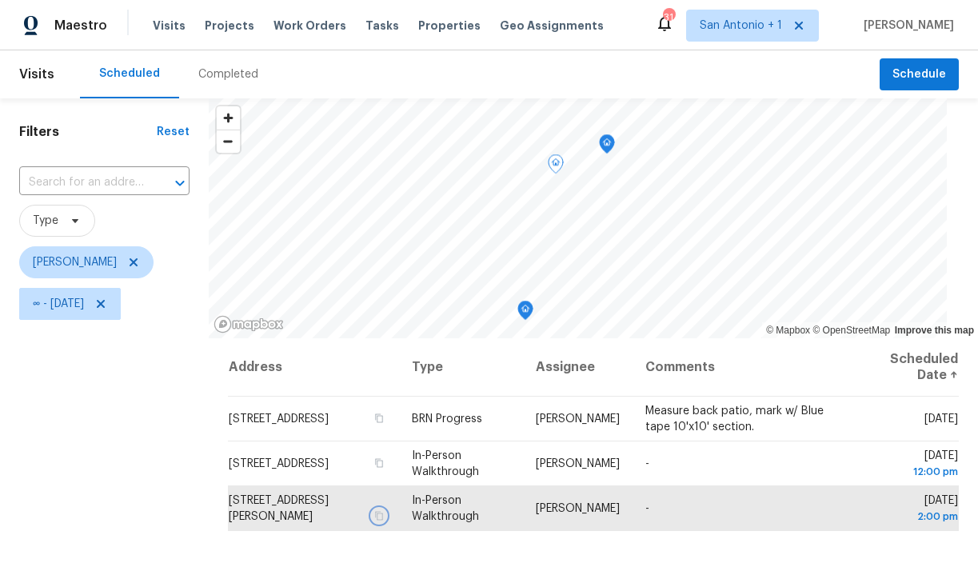
click at [601, 146] on icon "Map marker" at bounding box center [607, 144] width 14 height 18
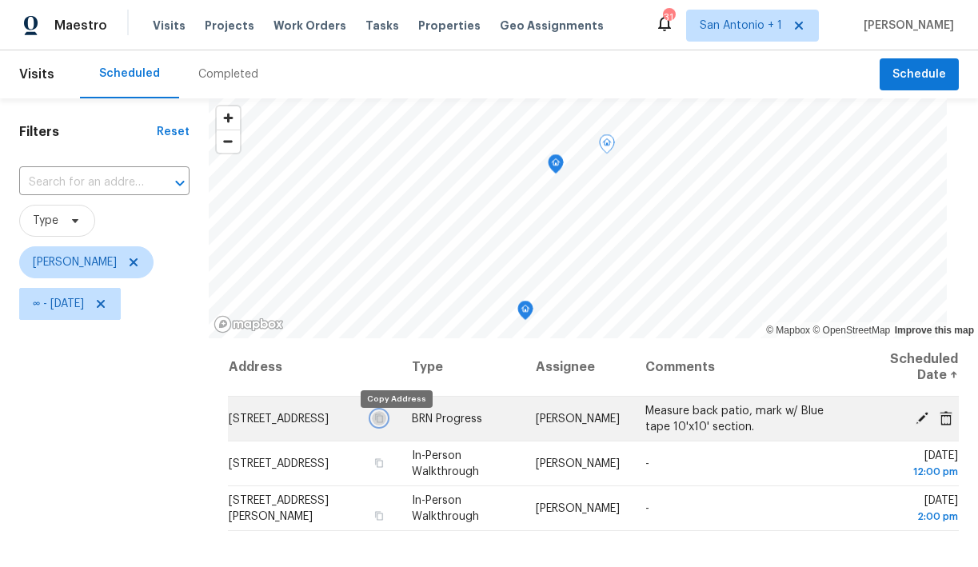
click at [384, 423] on icon "button" at bounding box center [379, 418] width 10 height 10
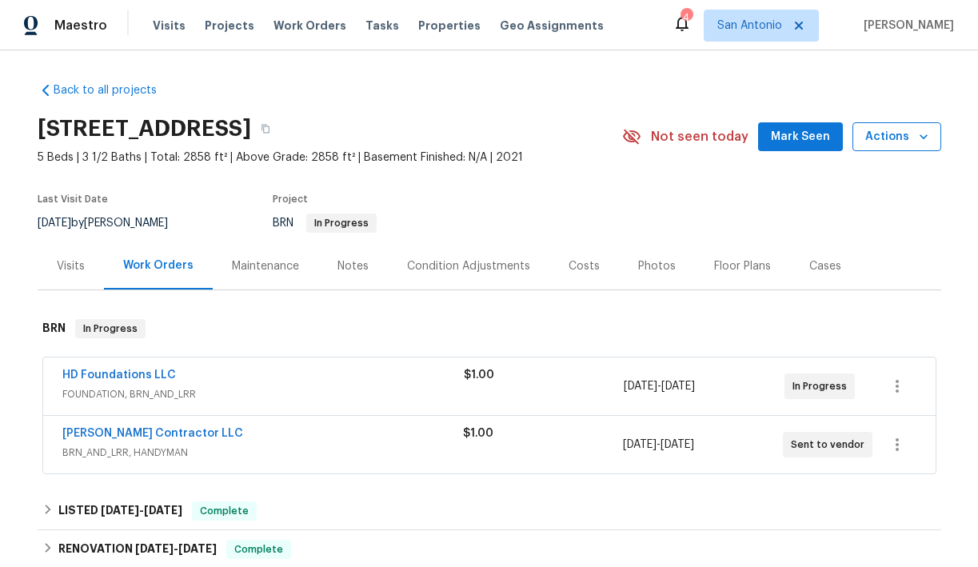
click at [919, 134] on icon "button" at bounding box center [924, 137] width 16 height 16
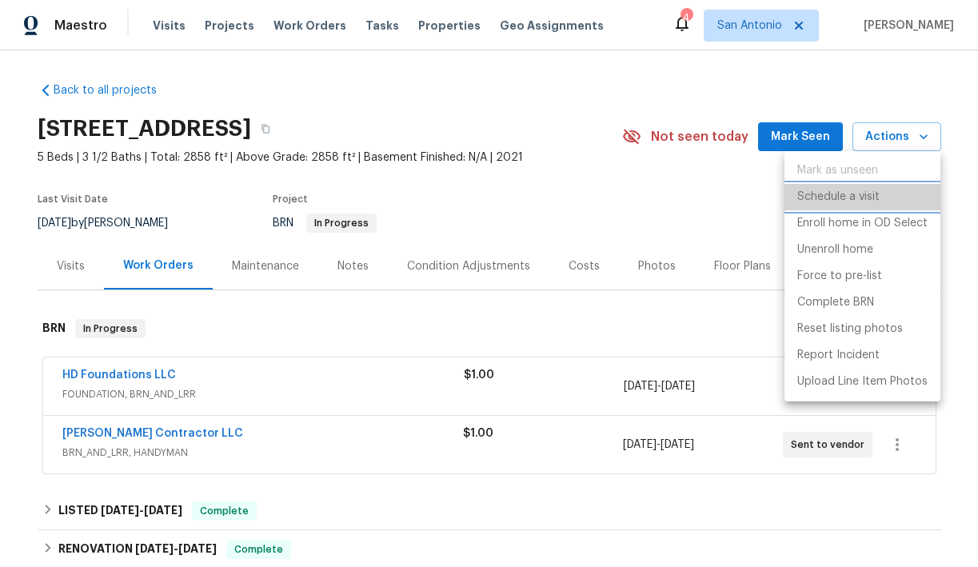
click at [863, 194] on p "Schedule a visit" at bounding box center [838, 197] width 82 height 17
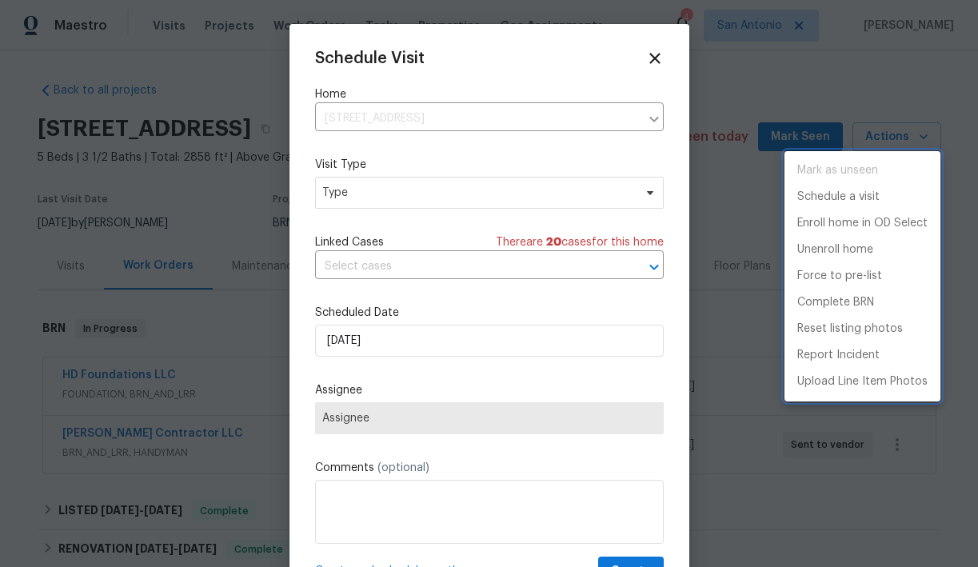
click at [396, 196] on div at bounding box center [489, 283] width 978 height 567
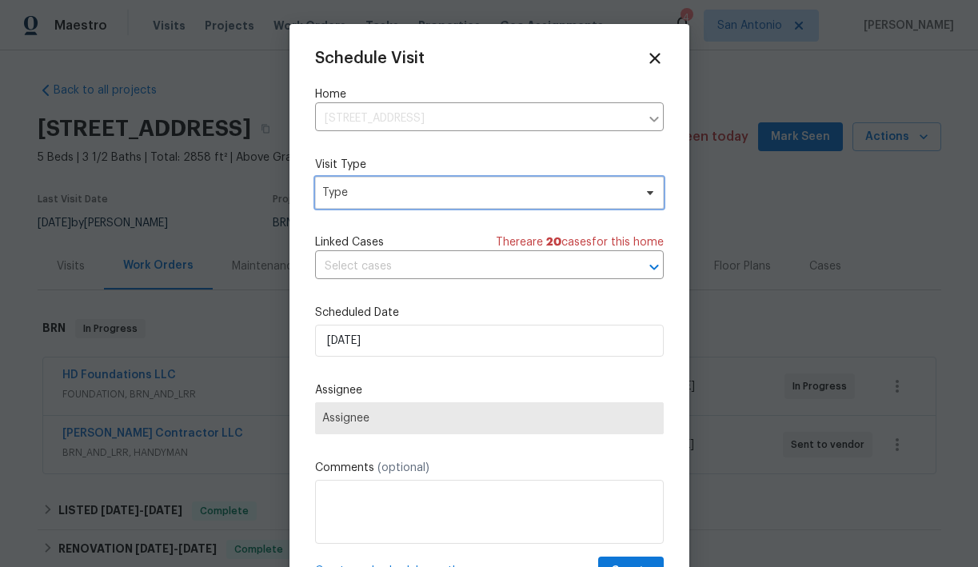
click at [396, 196] on span "Type" at bounding box center [477, 193] width 311 height 16
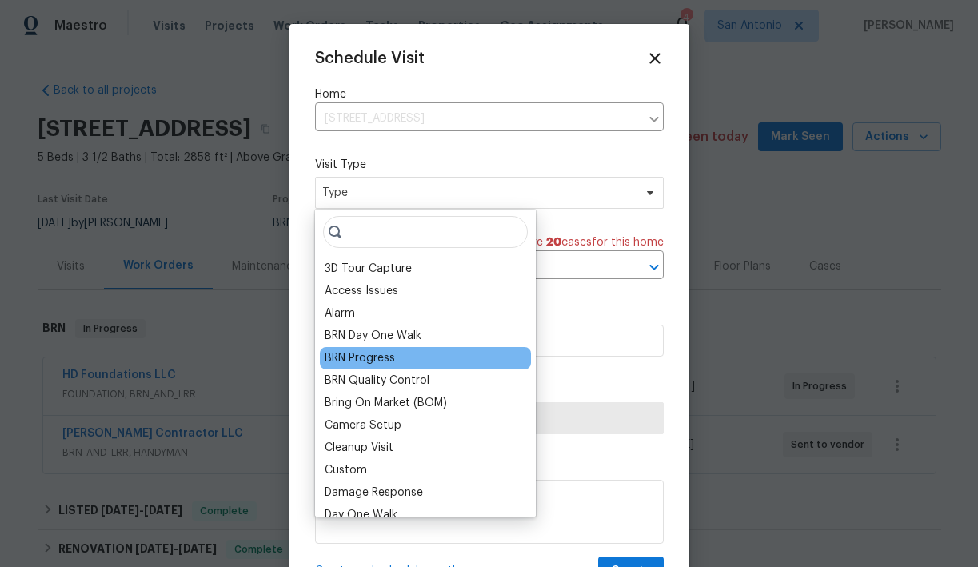
click at [380, 356] on div "BRN Progress" at bounding box center [360, 358] width 70 height 16
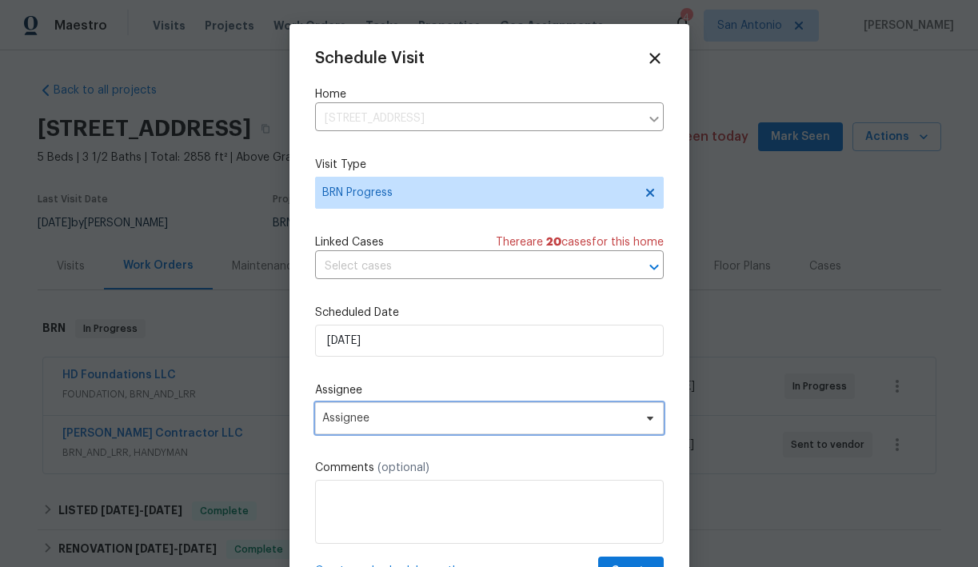
click at [367, 421] on span "Assignee" at bounding box center [478, 418] width 313 height 13
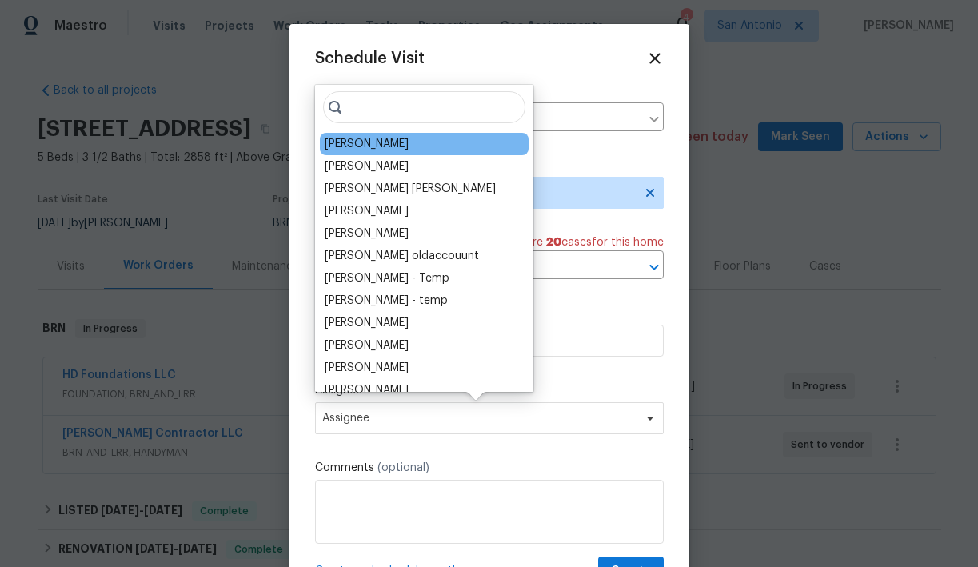
click at [386, 146] on div "[PERSON_NAME]" at bounding box center [367, 144] width 84 height 16
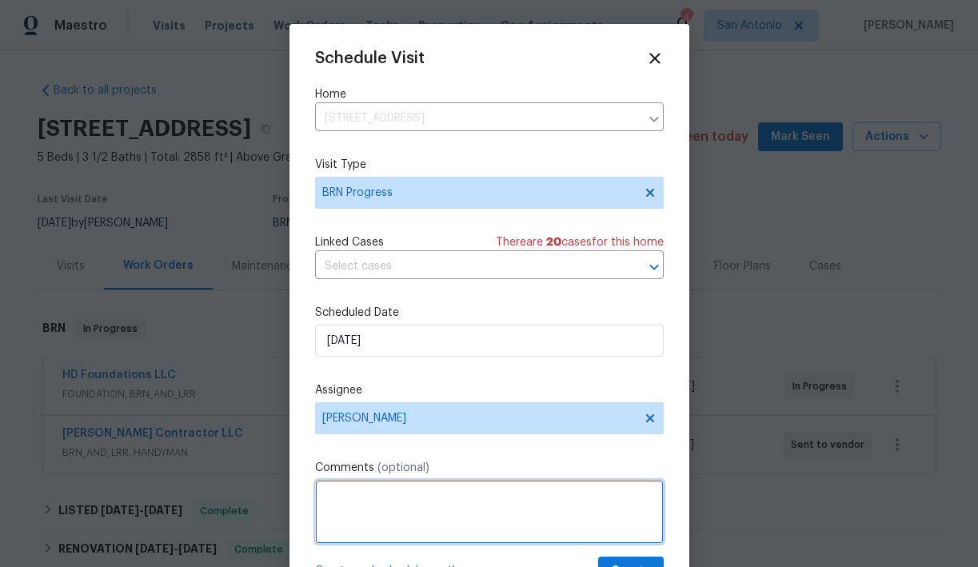
click at [445, 499] on textarea at bounding box center [489, 512] width 349 height 64
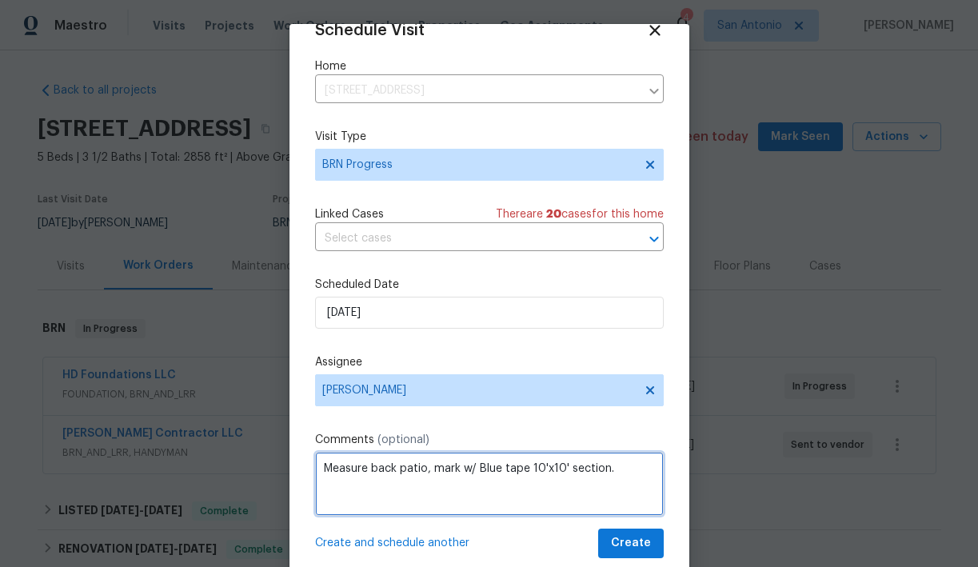
type textarea "Measure back patio, mark w/ Blue tape 10'x10' section."
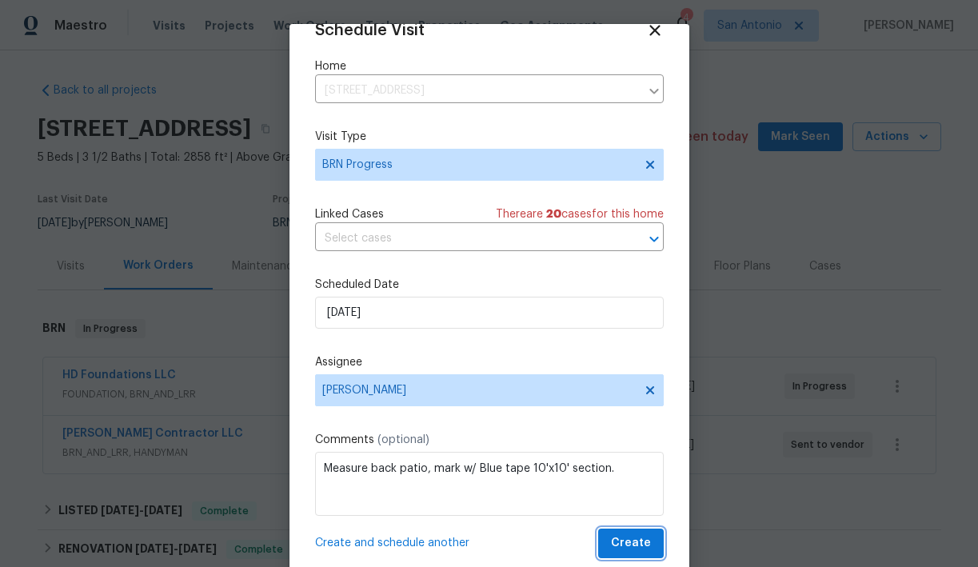
click at [641, 545] on span "Create" at bounding box center [631, 543] width 40 height 20
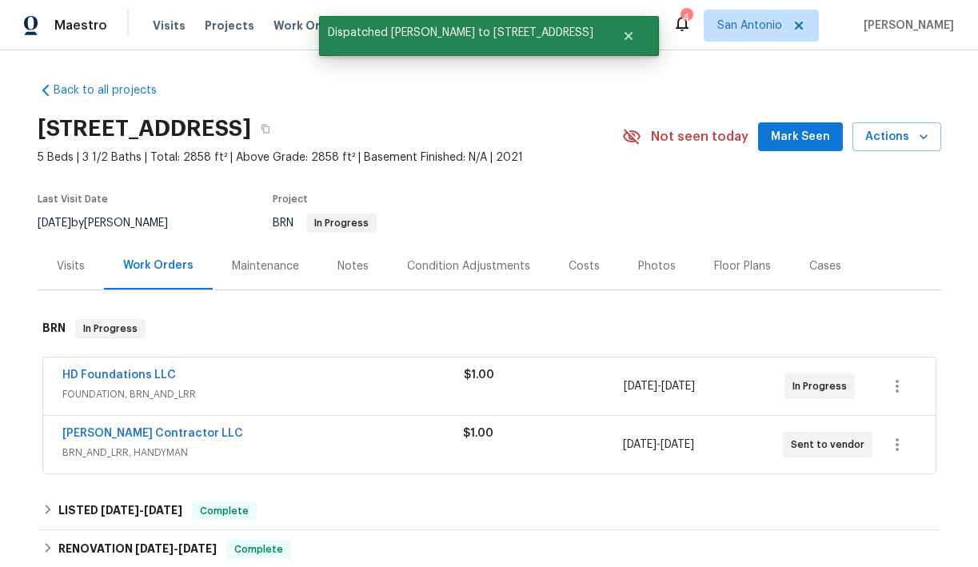
click at [809, 146] on span "Mark Seen" at bounding box center [800, 137] width 59 height 20
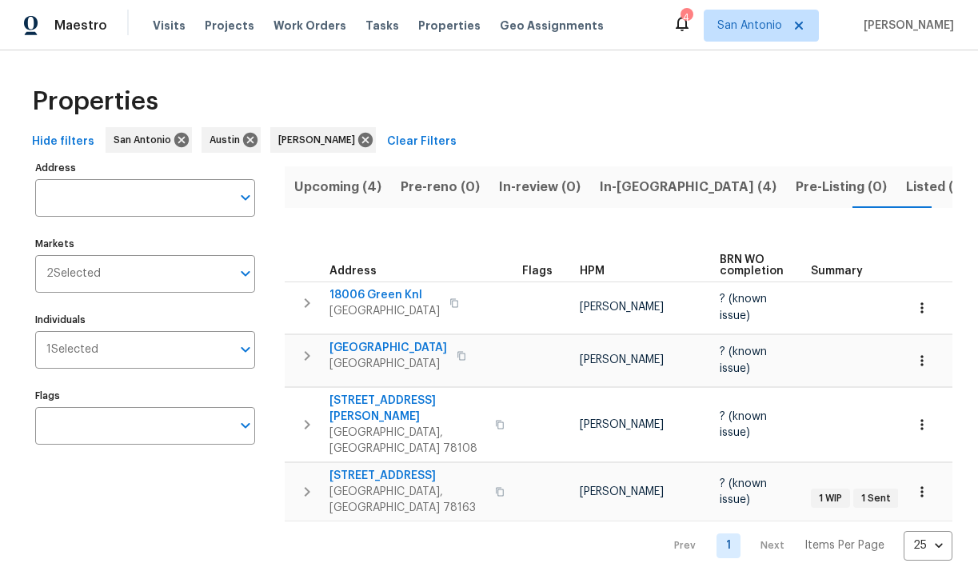
scroll to position [0, 270]
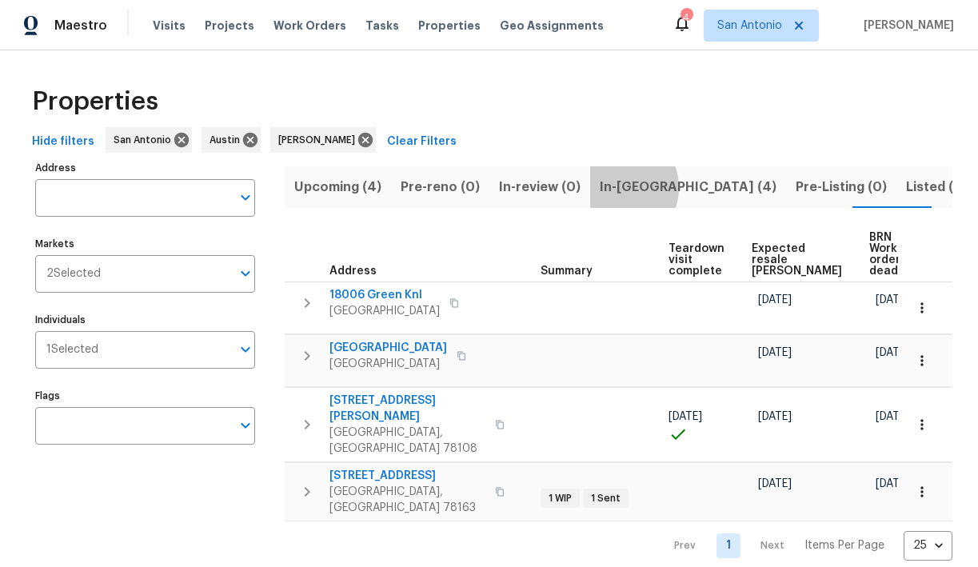
click at [606, 187] on span "In-[GEOGRAPHIC_DATA] (4)" at bounding box center [688, 187] width 177 height 22
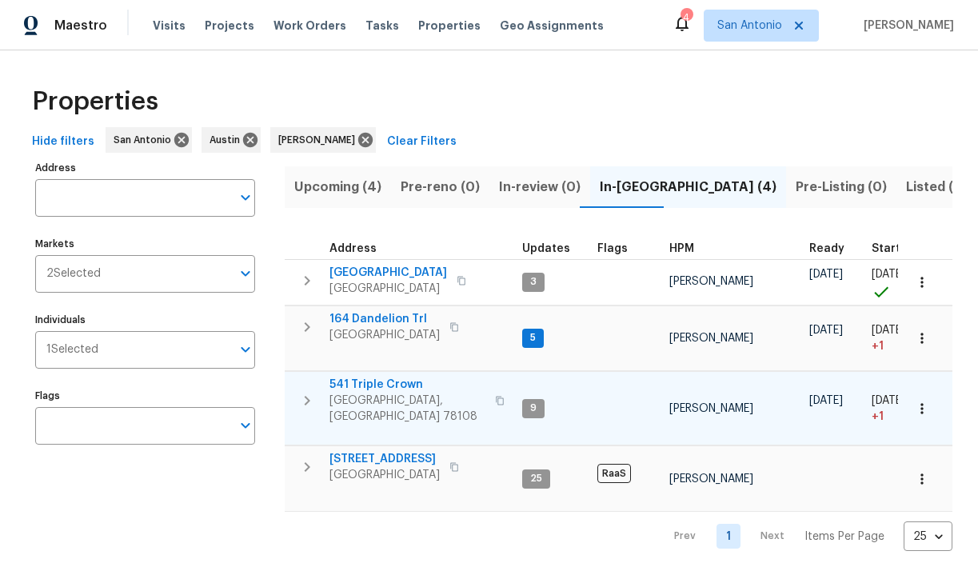
click at [307, 396] on icon "button" at bounding box center [308, 401] width 6 height 10
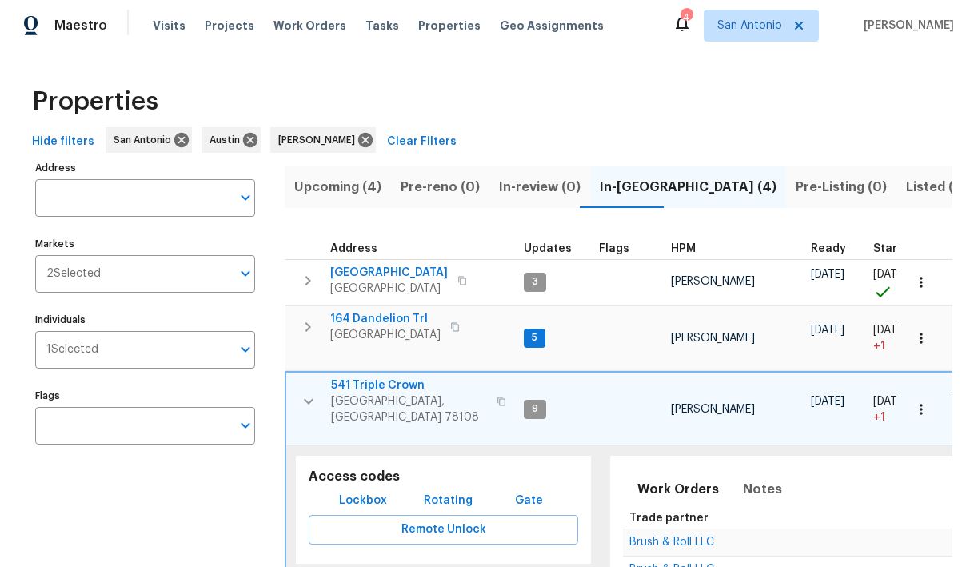
click at [356, 493] on span "Lockbox" at bounding box center [363, 501] width 48 height 20
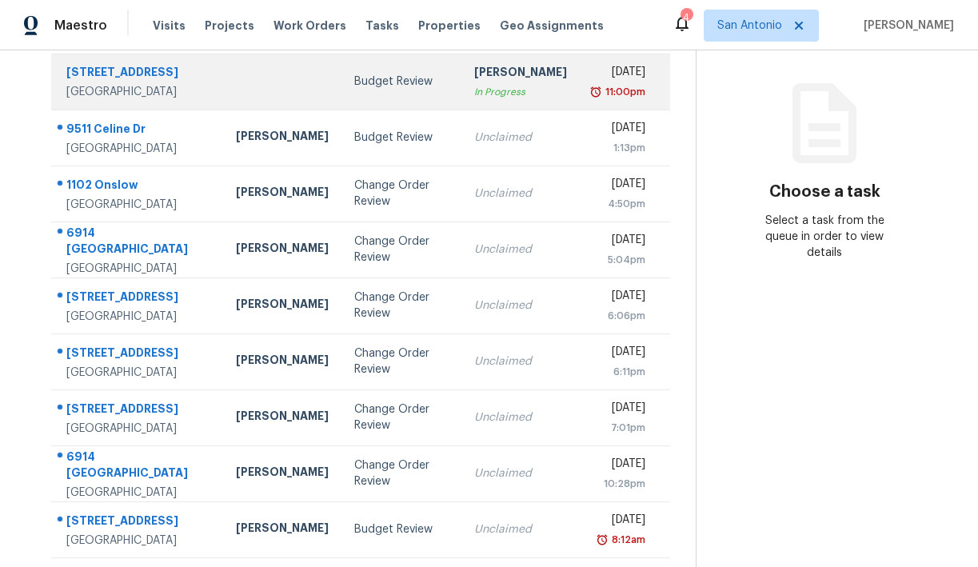
scroll to position [180, 0]
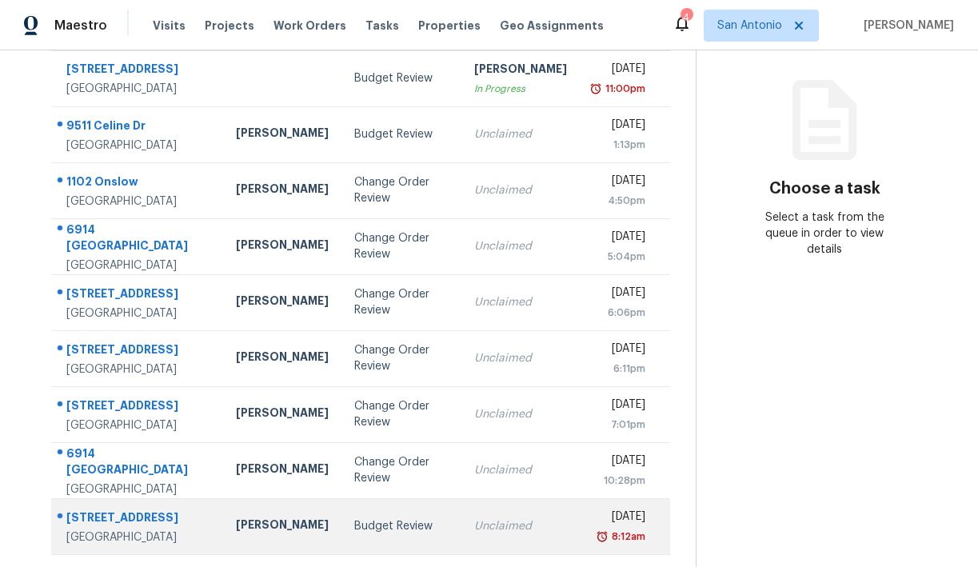
click at [254, 522] on div "[PERSON_NAME]" at bounding box center [282, 527] width 93 height 20
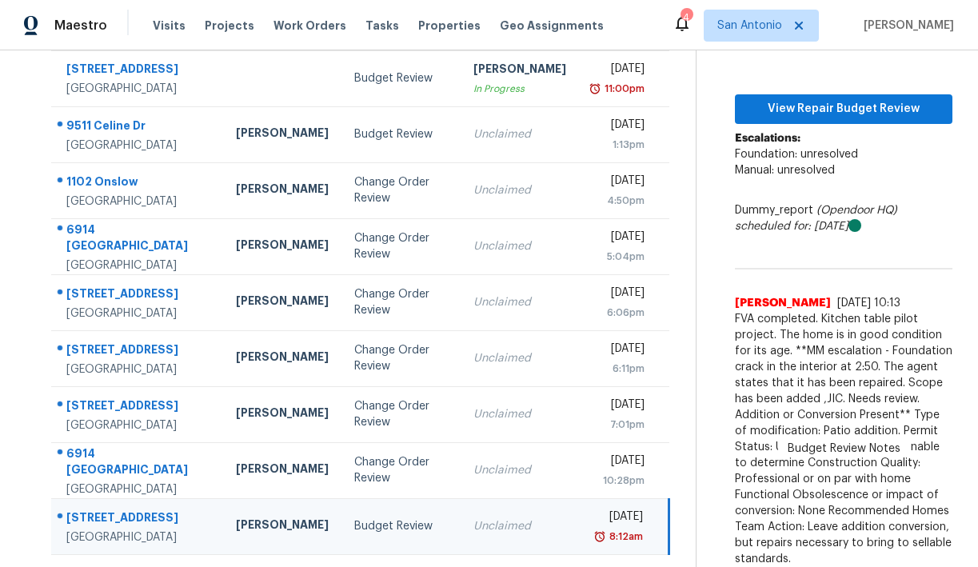
scroll to position [204, 0]
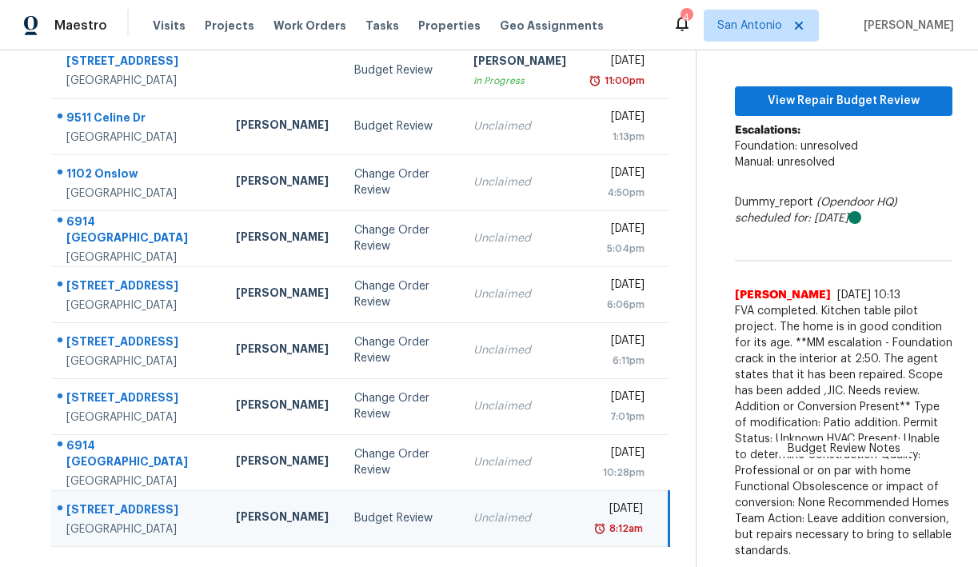
click at [820, 386] on span "FVA completed. Kitchen table pilot project. The home is in good condition for i…" at bounding box center [844, 431] width 218 height 256
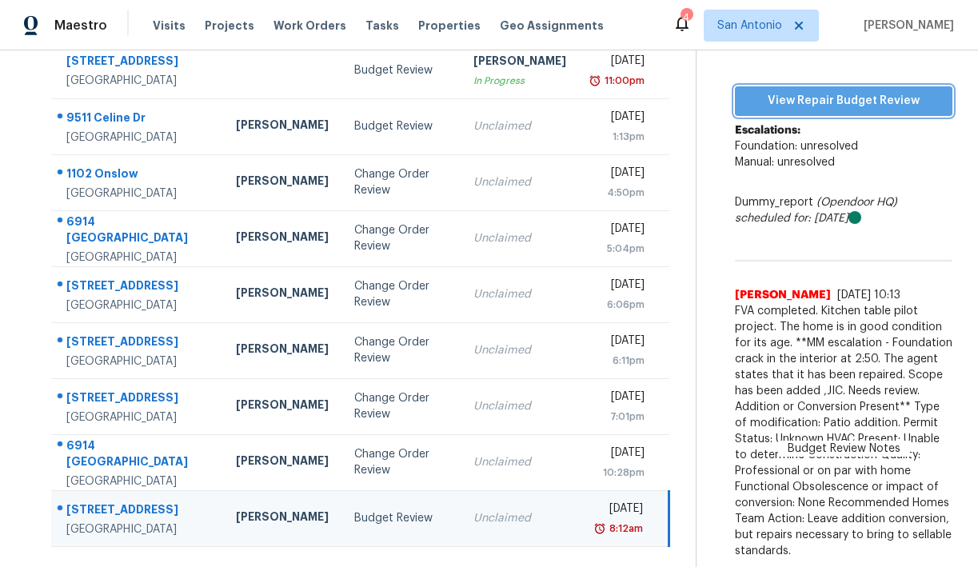
click at [846, 98] on span "View Repair Budget Review" at bounding box center [844, 101] width 192 height 20
